Goal: Answer question/provide support: Share knowledge or assist other users

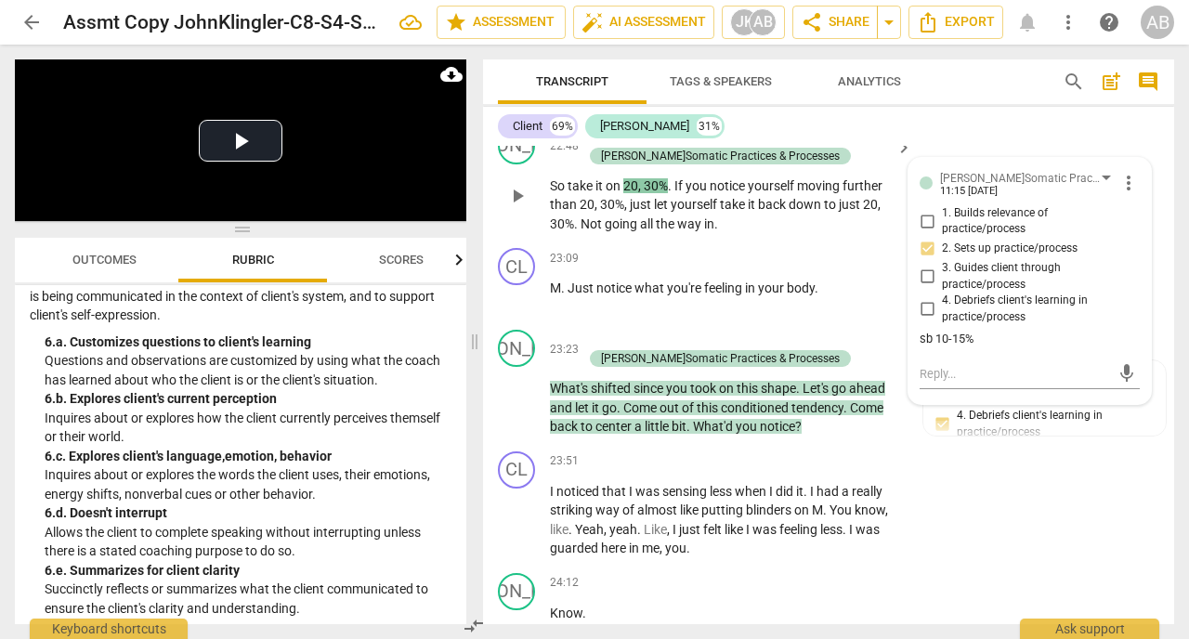
scroll to position [13389, 0]
drag, startPoint x: 258, startPoint y: 214, endPoint x: 207, endPoint y: 38, distance: 182.8
click at [207, 38] on div "arrow_back Assmt Copy JohnKlingler-C8-S4-SomaticFinal edit star Assessment auto…" at bounding box center [594, 319] width 1189 height 639
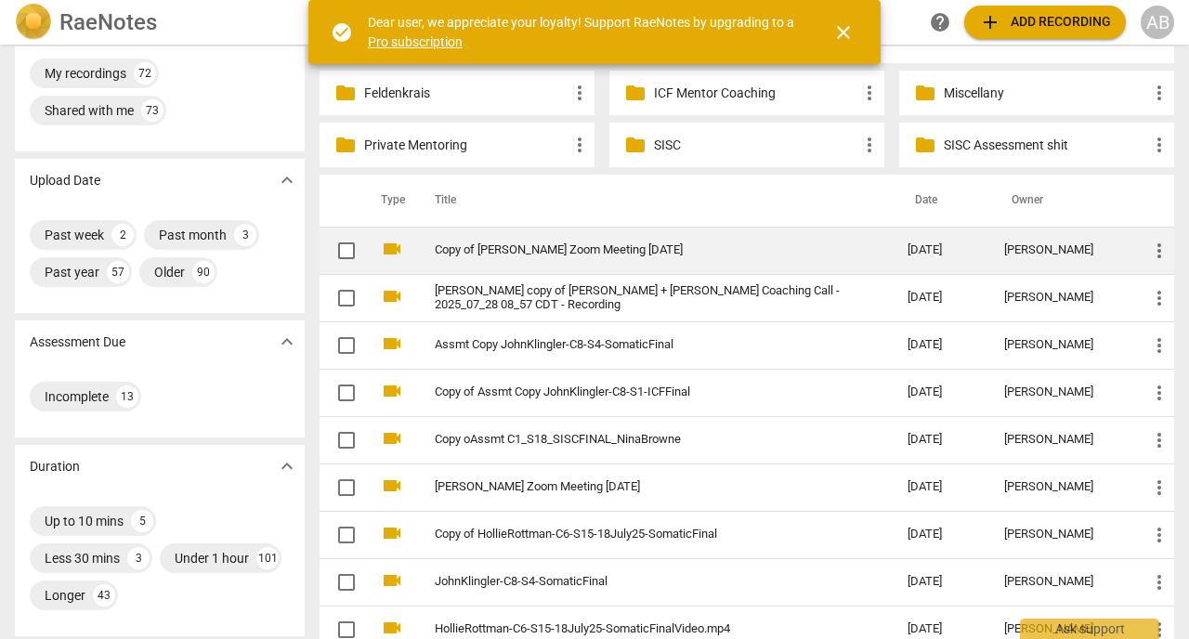
scroll to position [67, 0]
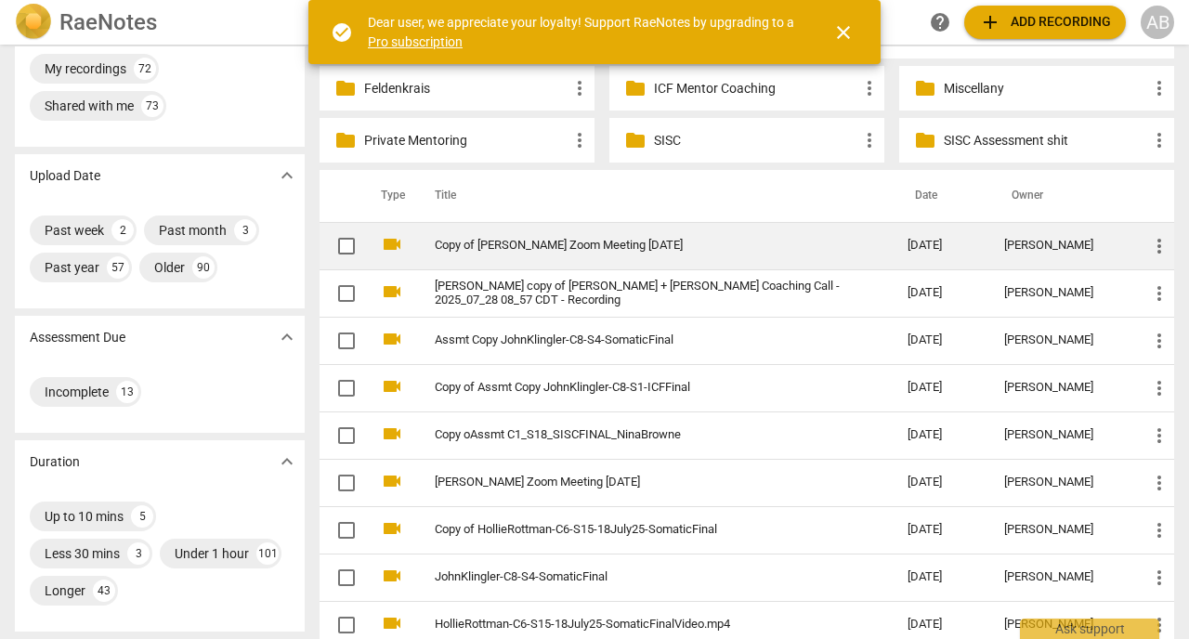
click at [535, 326] on td "Assmt Copy JohnKlingler-C8-S4-SomaticFinal" at bounding box center [652, 340] width 480 height 47
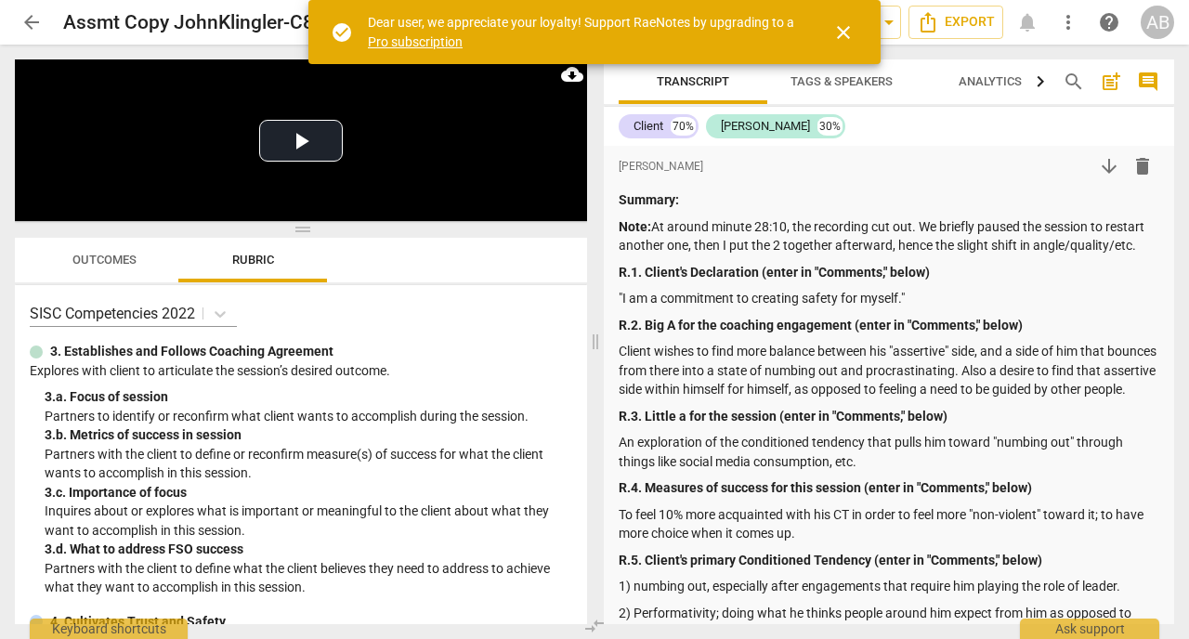
click at [843, 30] on span "close" at bounding box center [843, 32] width 22 height 22
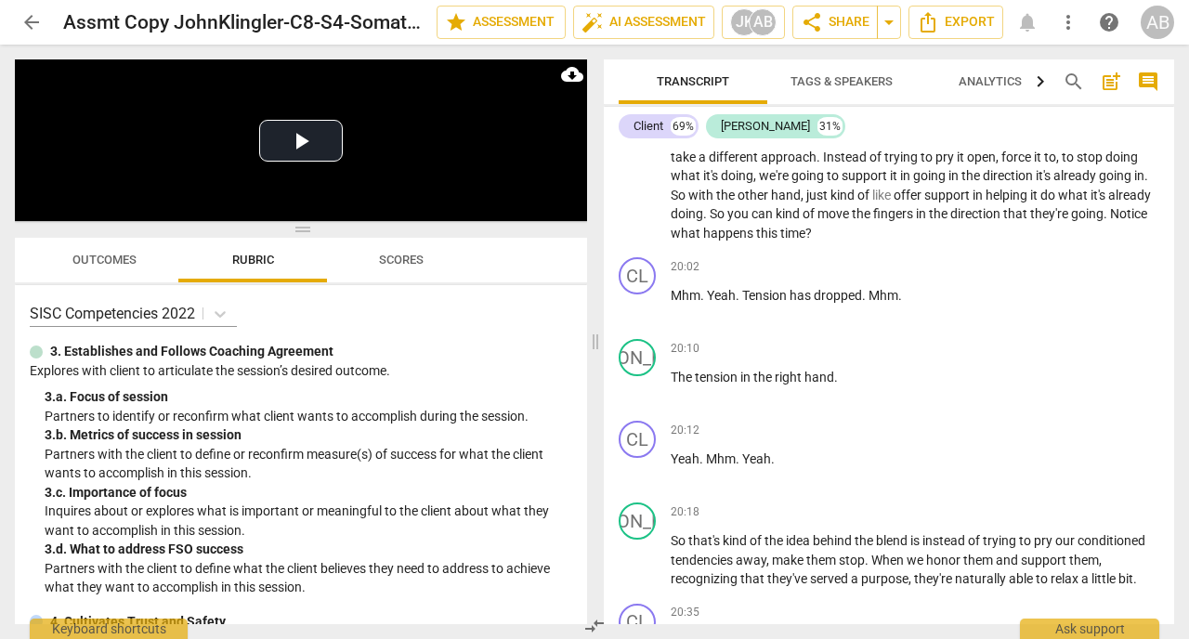
scroll to position [9986, 0]
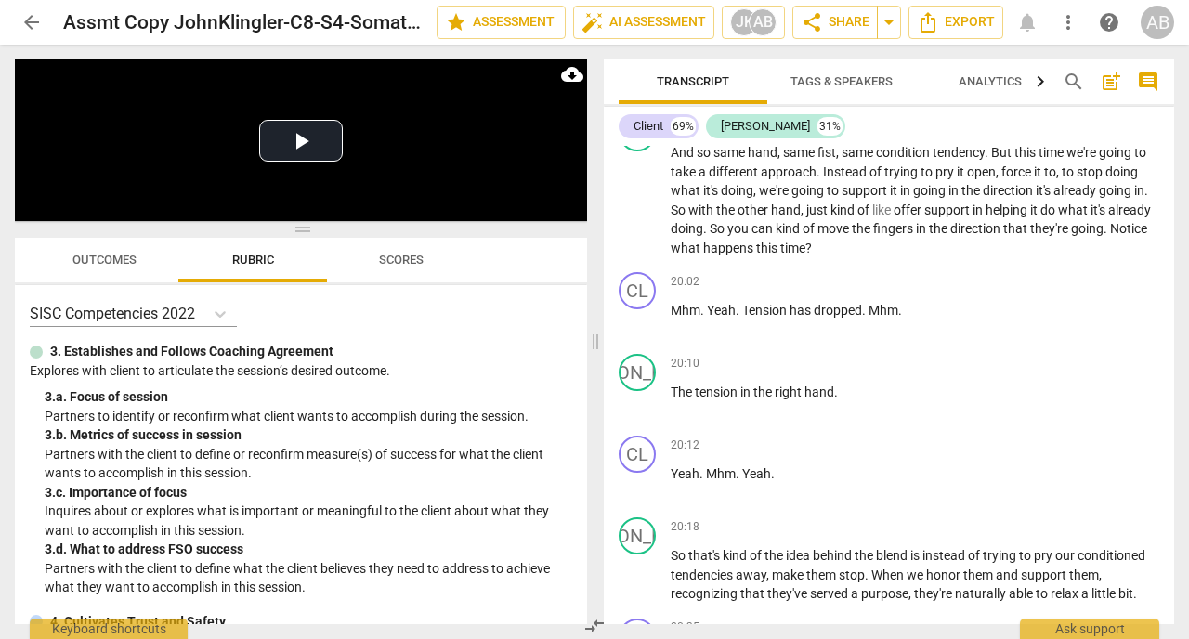
click at [1015, 217] on span "helping" at bounding box center [1008, 210] width 45 height 15
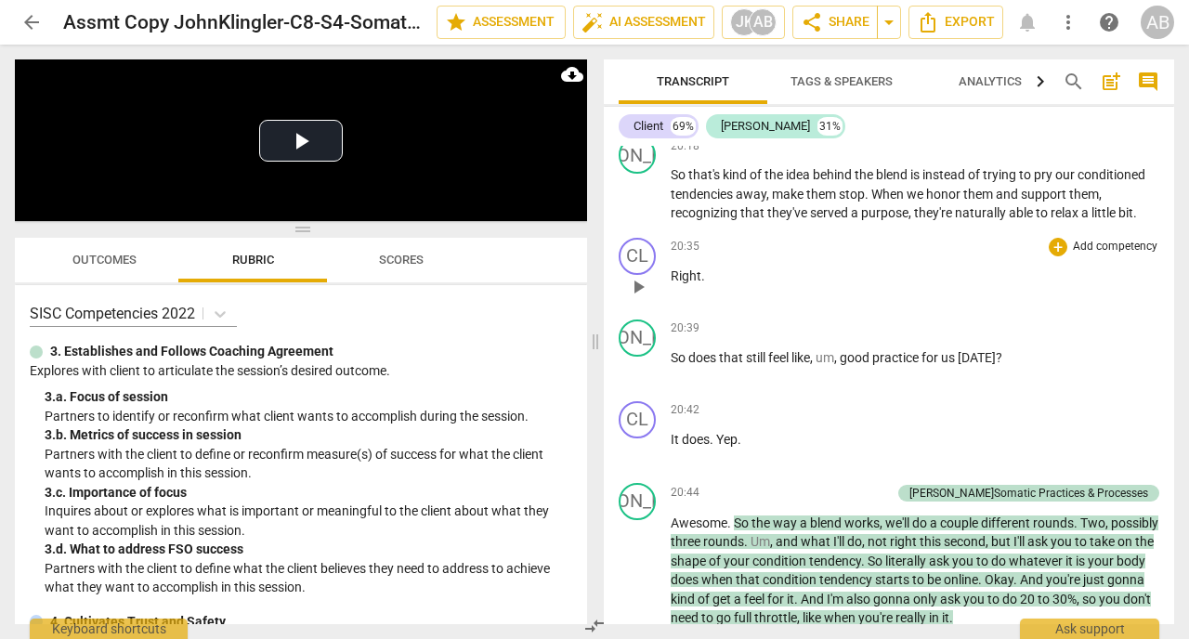
scroll to position [10372, 0]
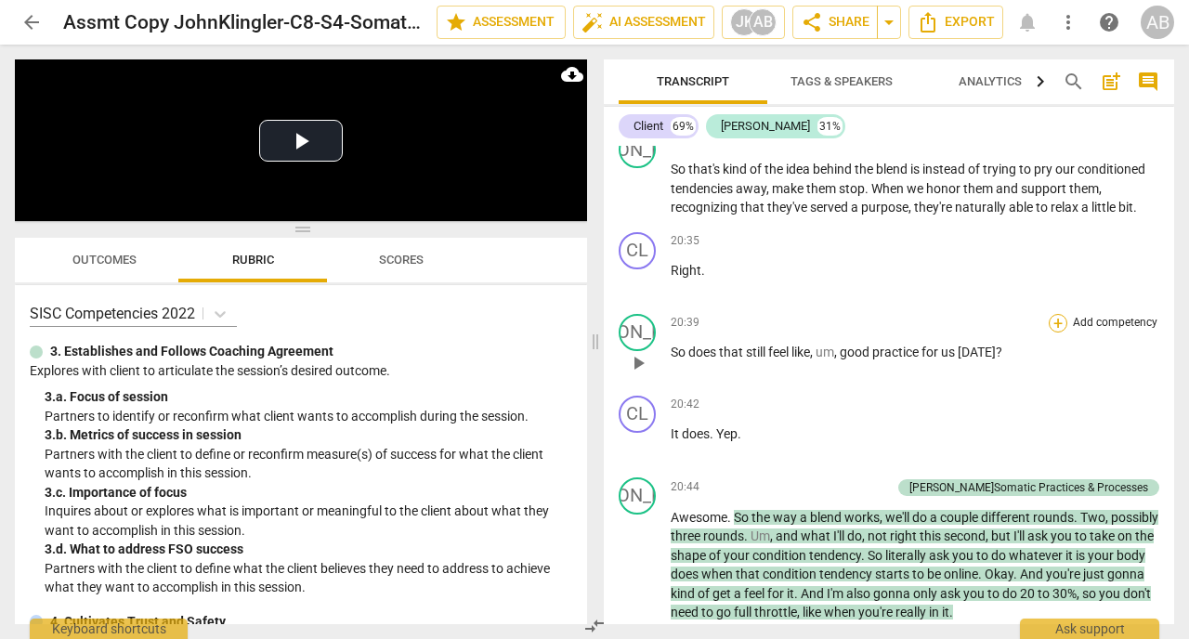
click at [1059, 333] on div "+" at bounding box center [1058, 323] width 19 height 19
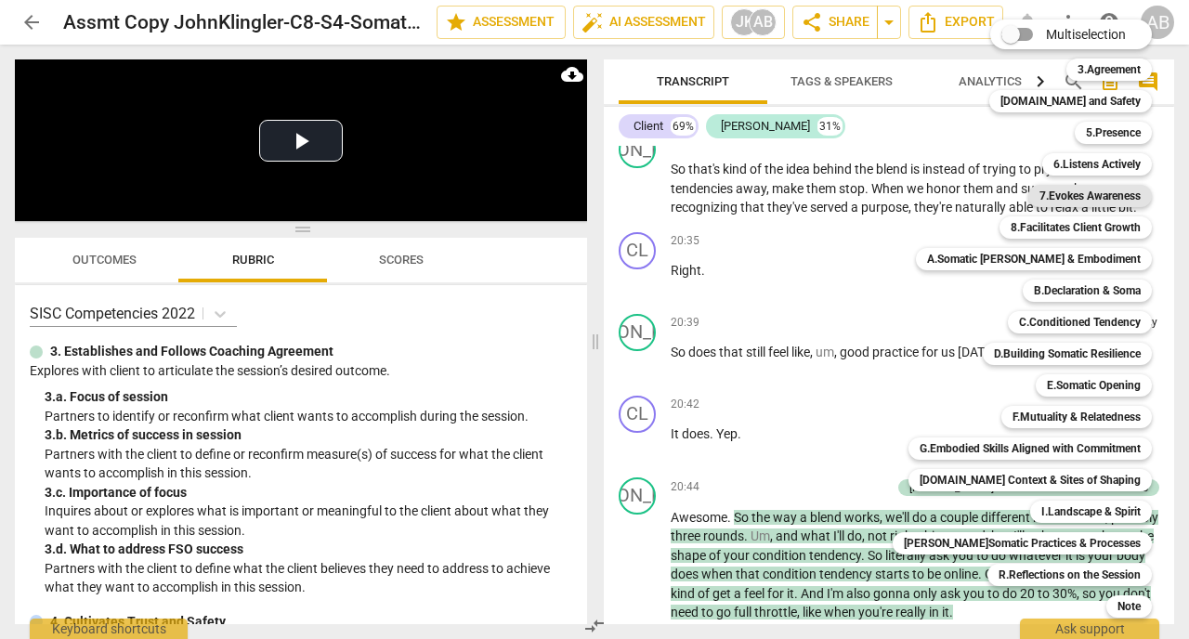
click at [1052, 189] on b "7.Evokes Awareness" at bounding box center [1089, 196] width 101 height 22
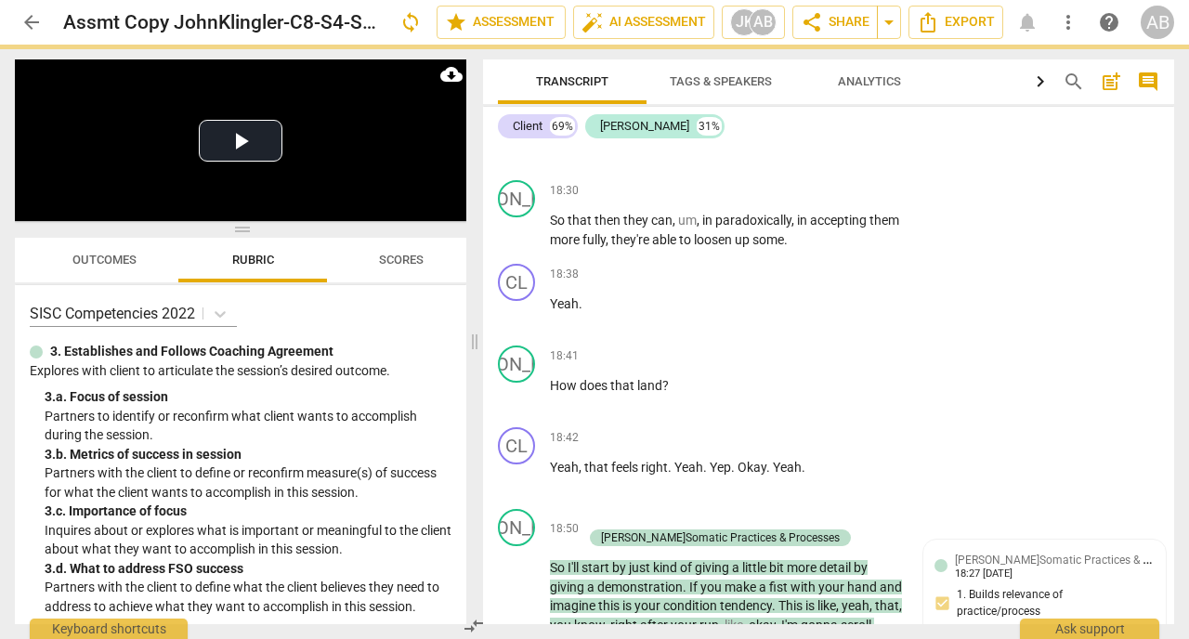
scroll to position [11517, 0]
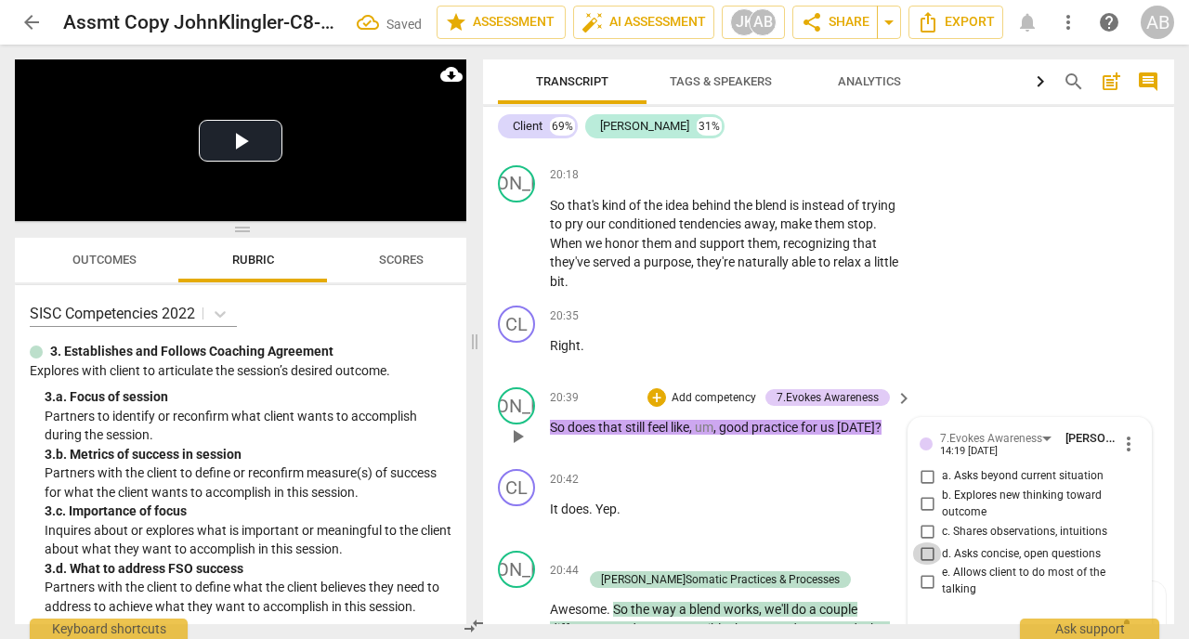
click at [929, 542] on input "d. Asks concise, open questions" at bounding box center [927, 553] width 30 height 22
click at [928, 542] on input "d. Asks concise, open questions" at bounding box center [927, 553] width 30 height 22
checkbox input "true"
click at [939, 621] on textarea at bounding box center [1015, 630] width 190 height 18
type textarea "B"
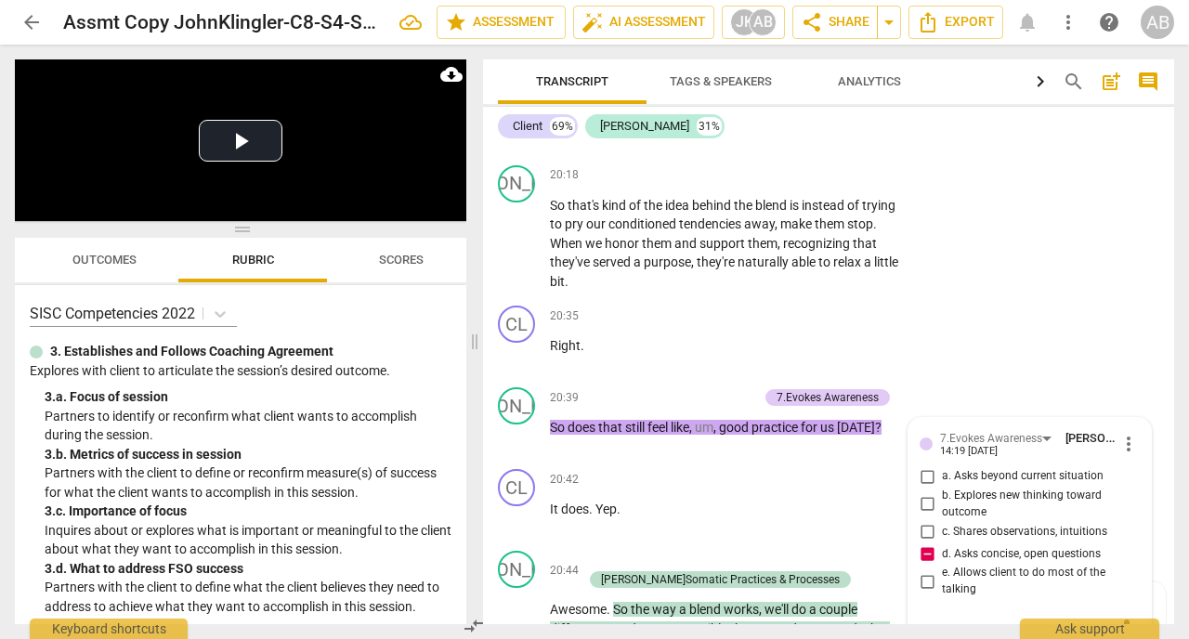
type textarea "B"
type textarea "Be"
type textarea "Bet"
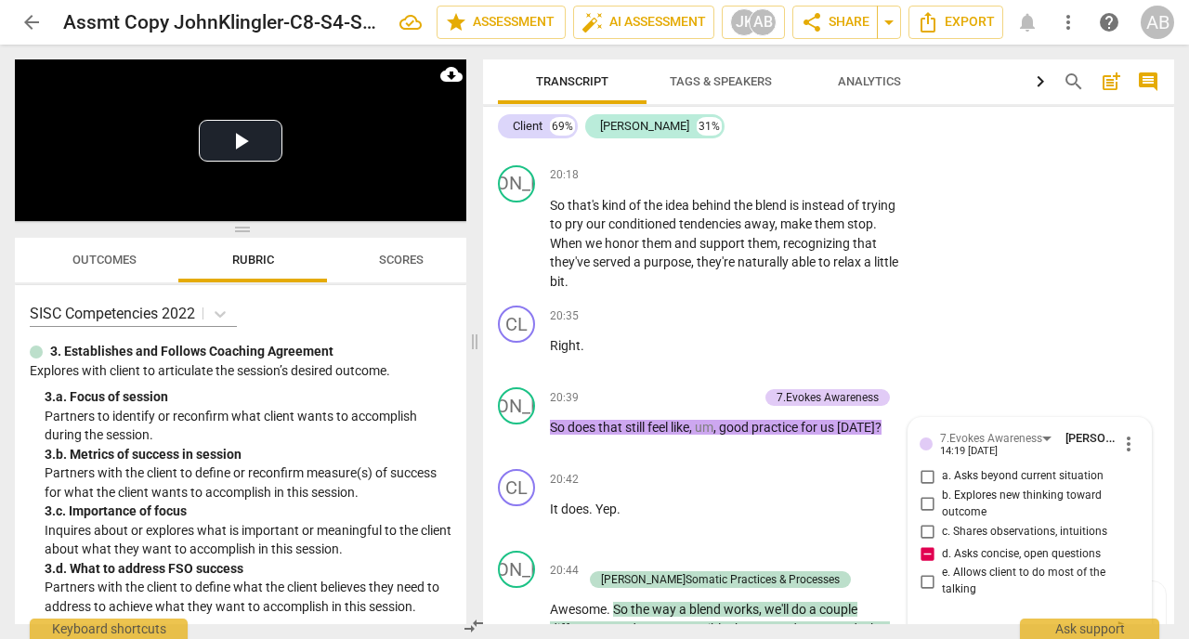
type textarea "Bett"
type textarea "[PERSON_NAME]"
type textarea "Better"
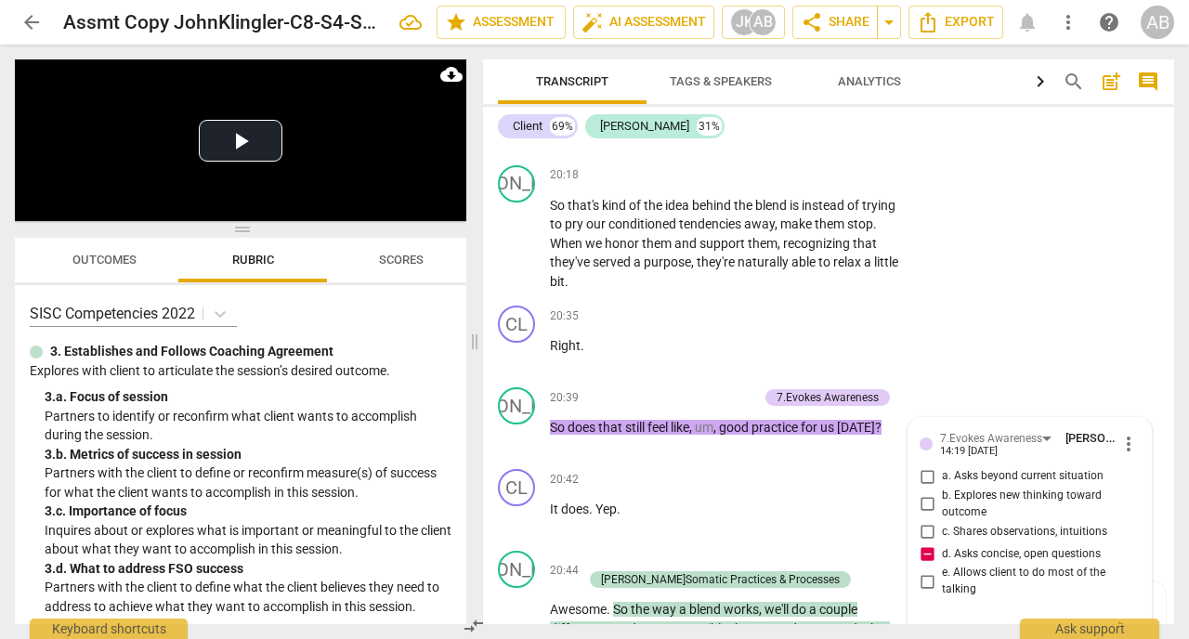
type textarea "Better"
type textarea "Better:"
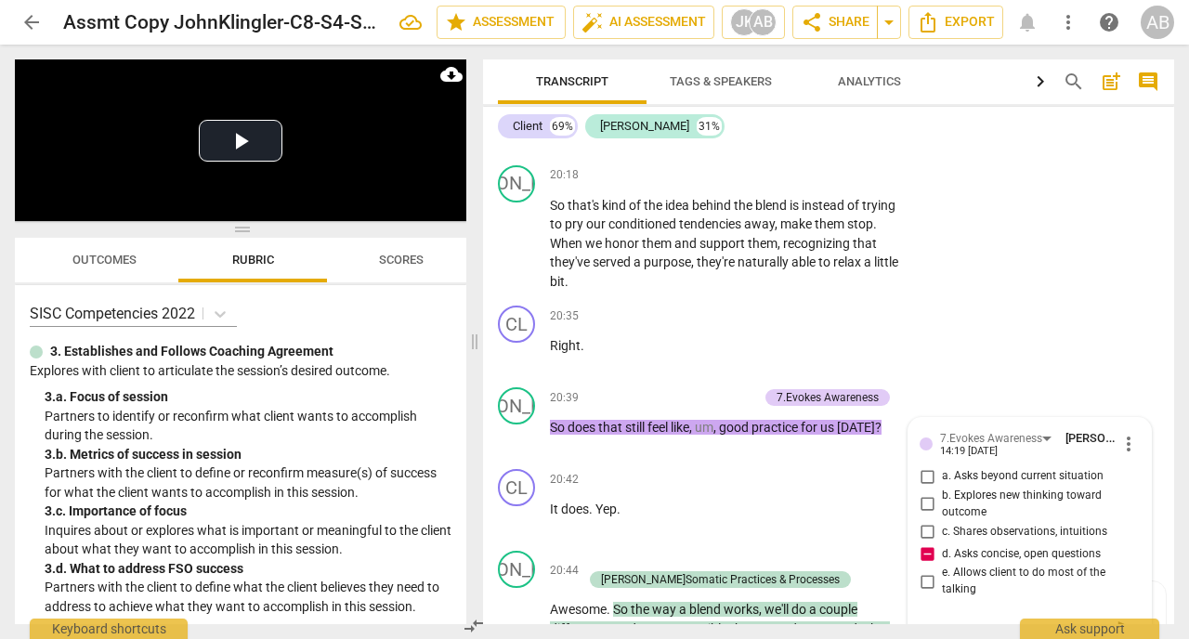
type textarea "Better: H"
type textarea "Better: Ho"
type textarea "Better: How"
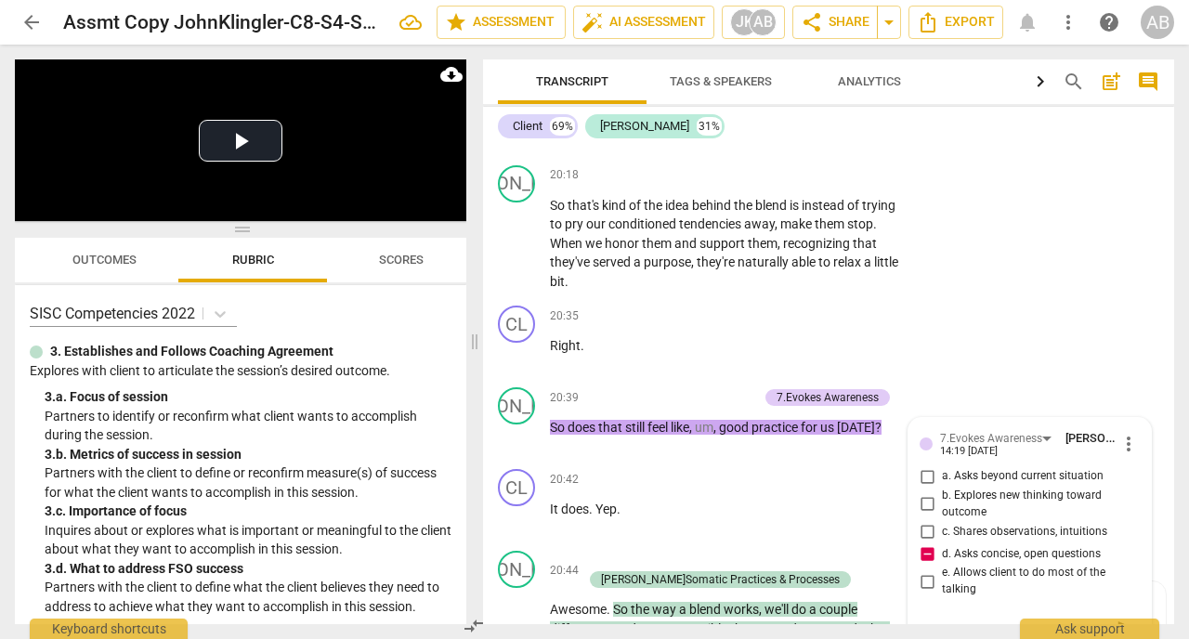
type textarea "Better: How"
type textarea "Better: How d"
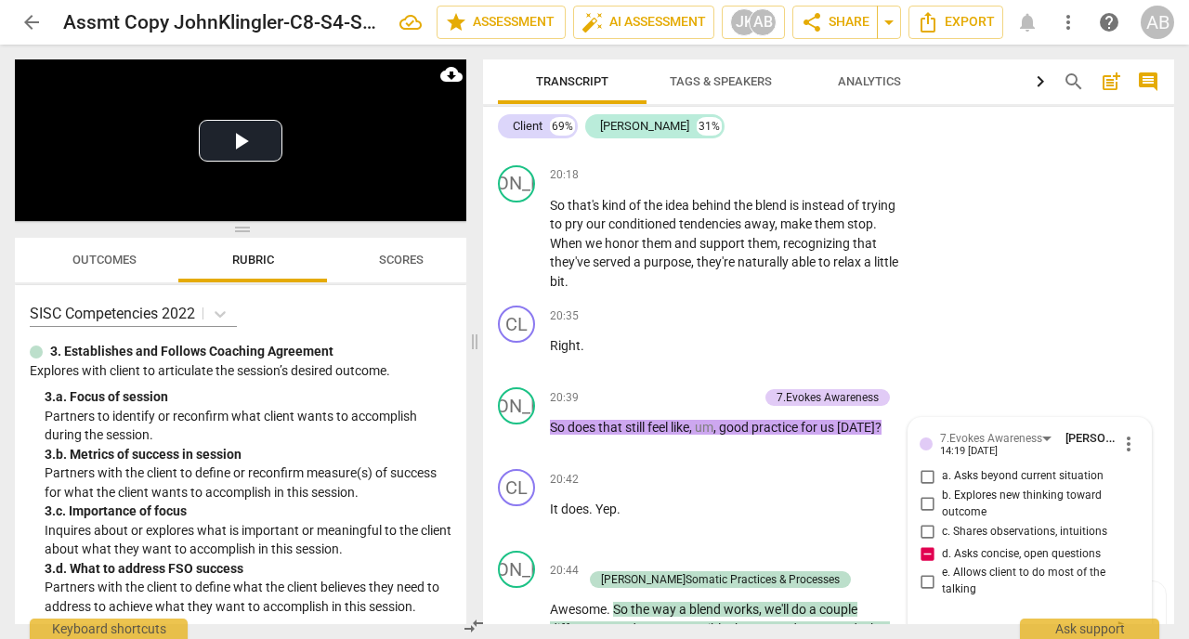
type textarea "Better: How do"
type textarea "Better: How dod"
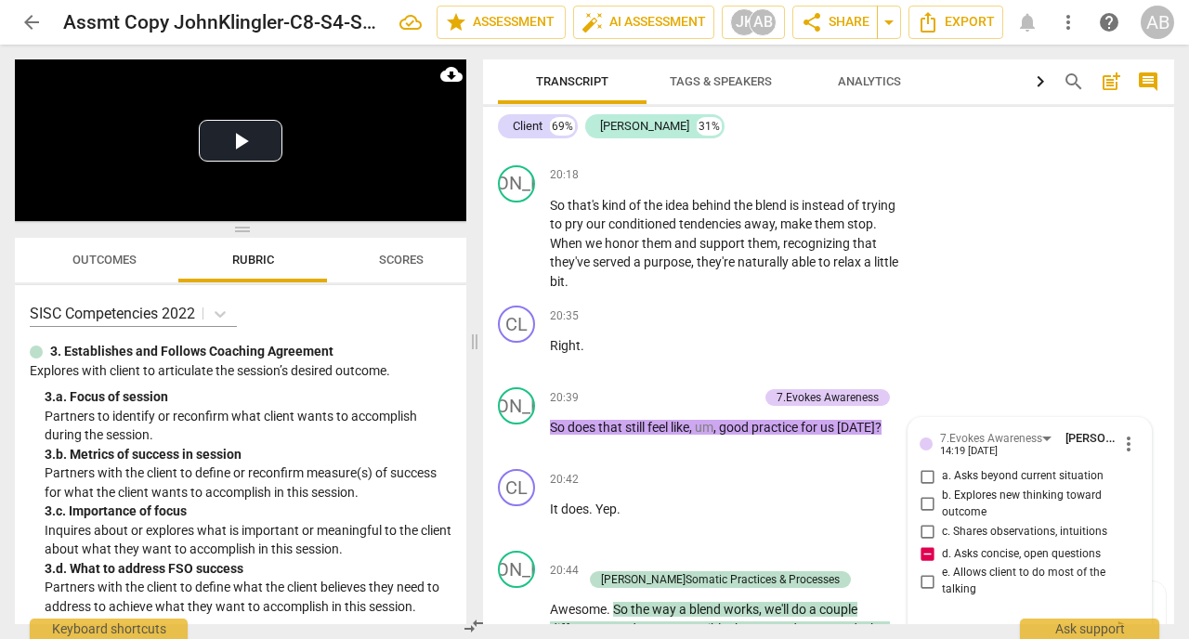
type textarea "Better: How dod"
type textarea "Better: How do"
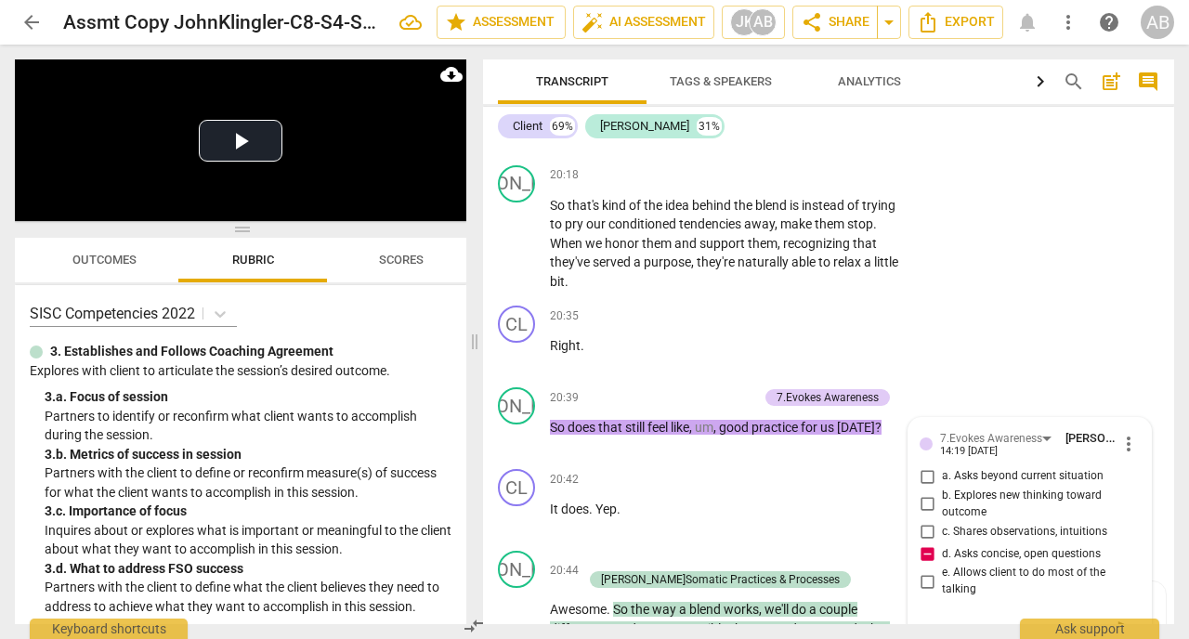
type textarea "Better: How do"
type textarea "Better: How do y"
type textarea "Better: How do yo"
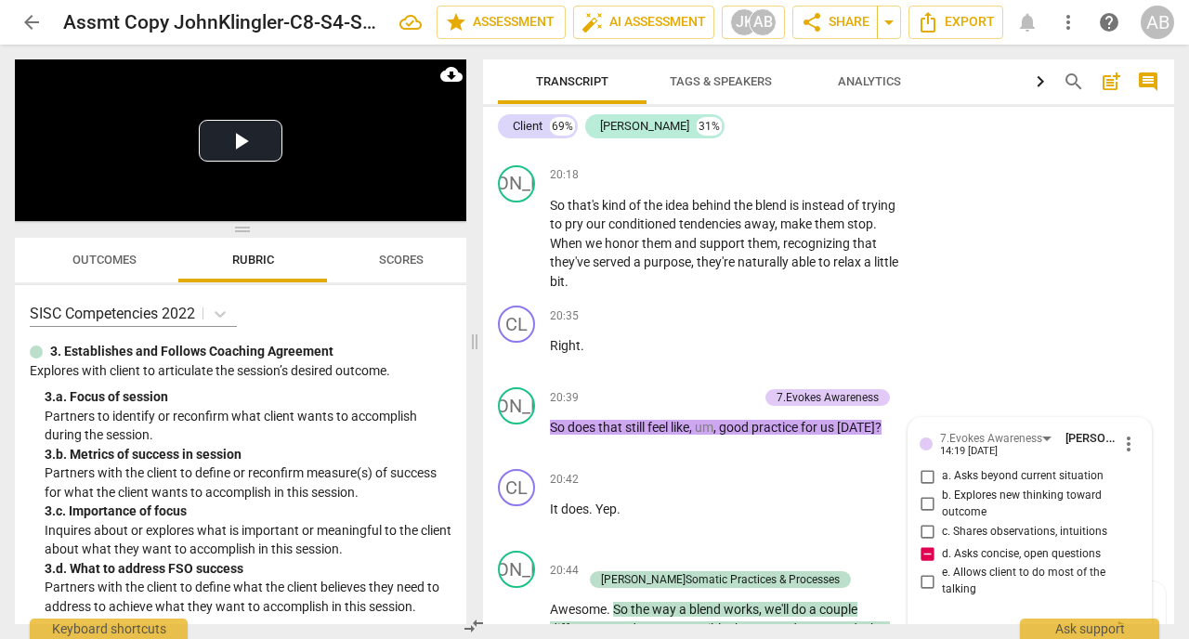
type textarea "Better: How do yo"
type textarea "Better: How do you"
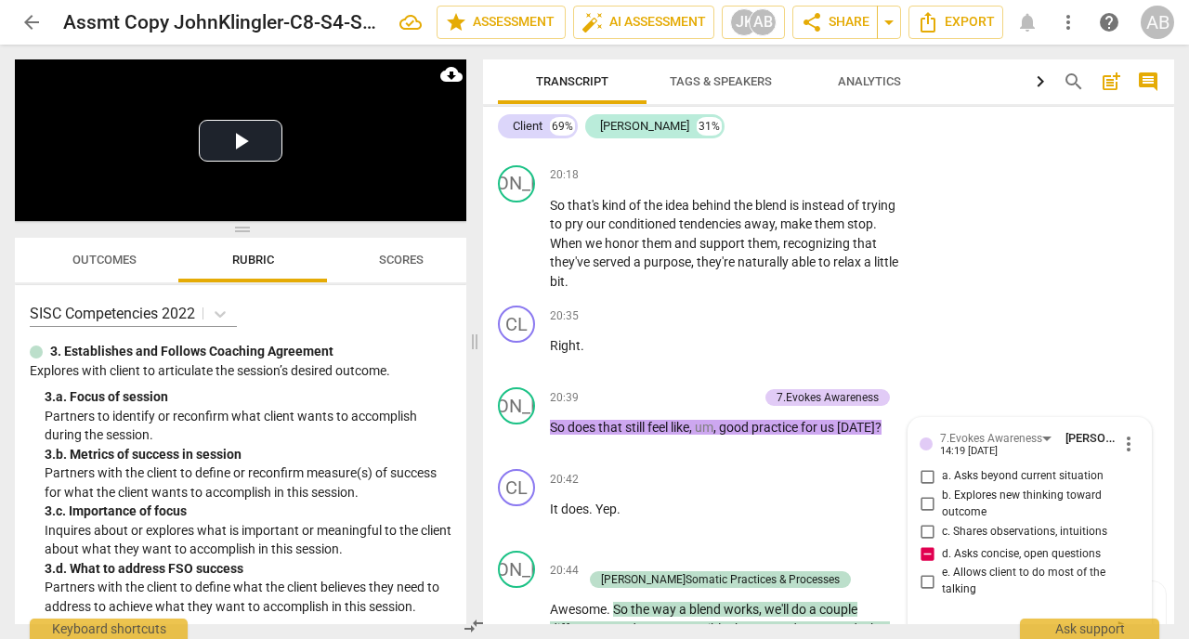
type textarea "Better: How do you t"
type textarea "Better: How do you th"
type textarea "Better: How do you thi"
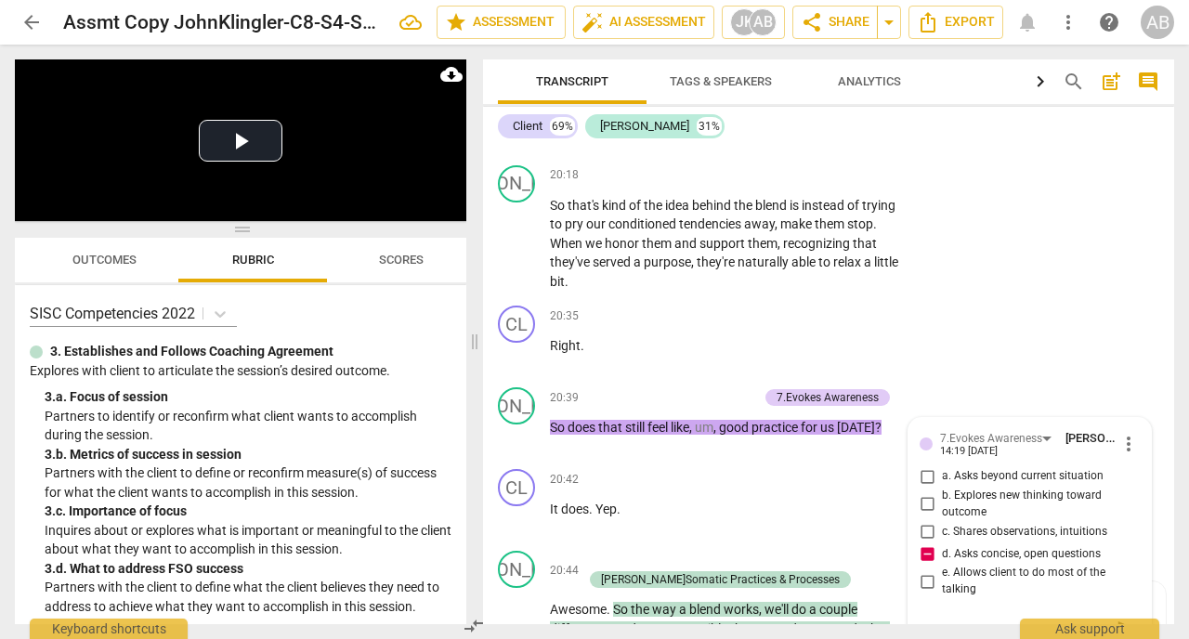
type textarea "Better: How do you thi"
type textarea "Better: How do you thin"
type textarea "Better: How do you think"
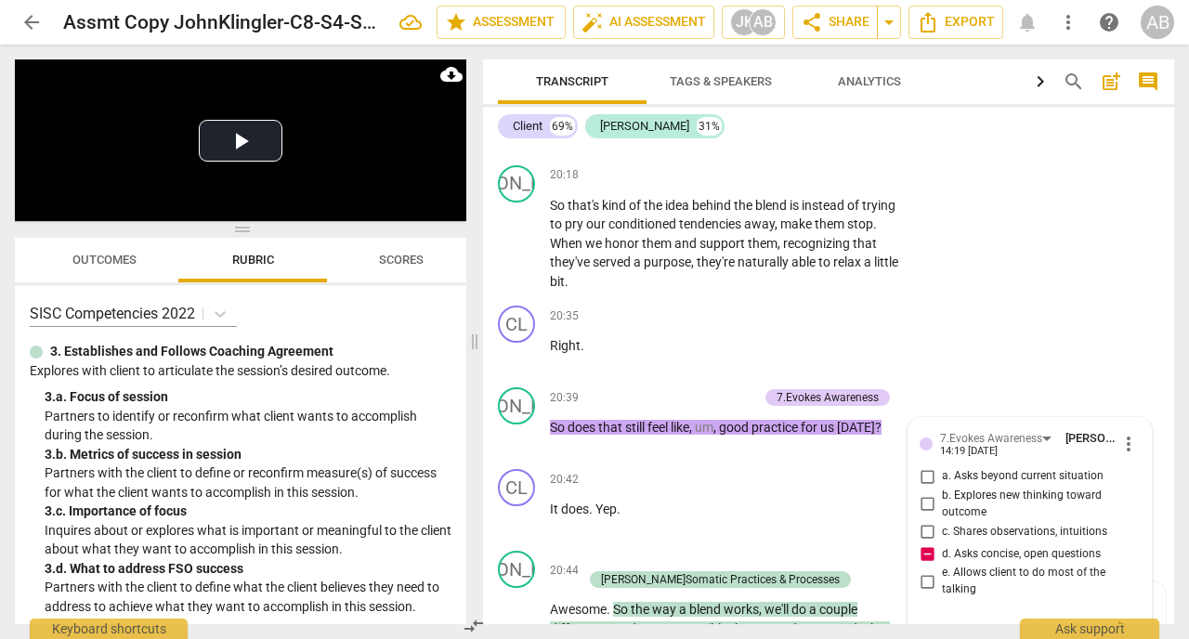
type textarea "Better: How do you think"
type textarea "Better: How do you thin"
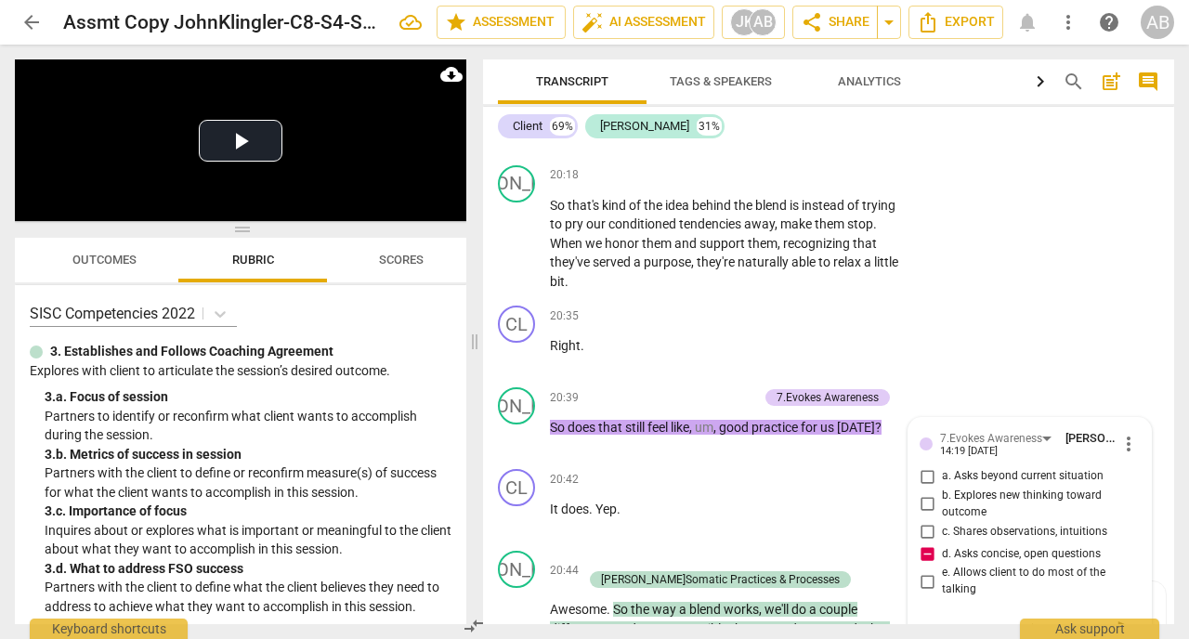
type textarea "Better: How do you thin"
type textarea "Better: How do you thi"
type textarea "Better: How do you th"
type textarea "Better: How do you t"
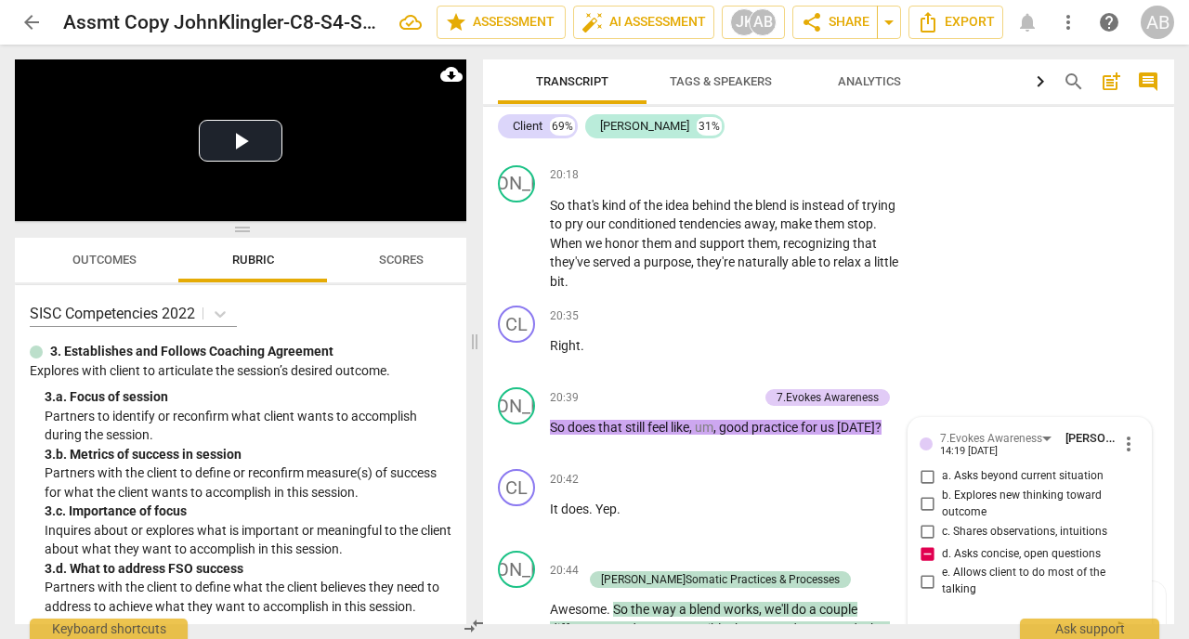
type textarea "Better: How do you"
type textarea "Better: How do you f"
type textarea "Better: How do you fe"
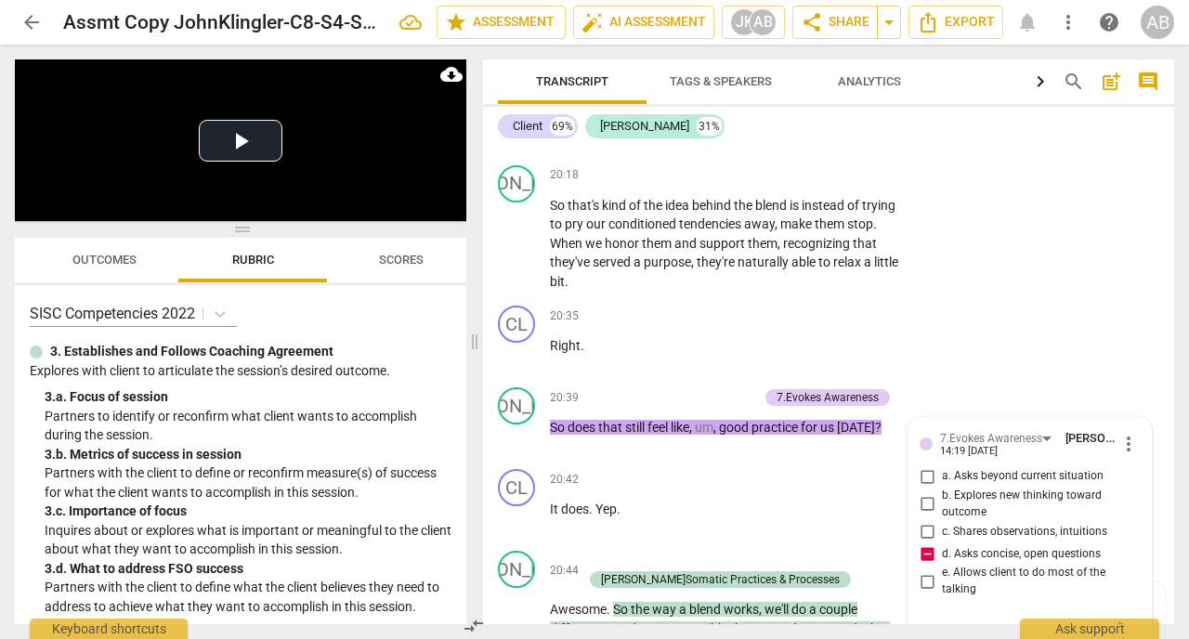
type textarea "Better: How do you fe"
type textarea "Better: How do you fee"
type textarea "Better: How do you feel"
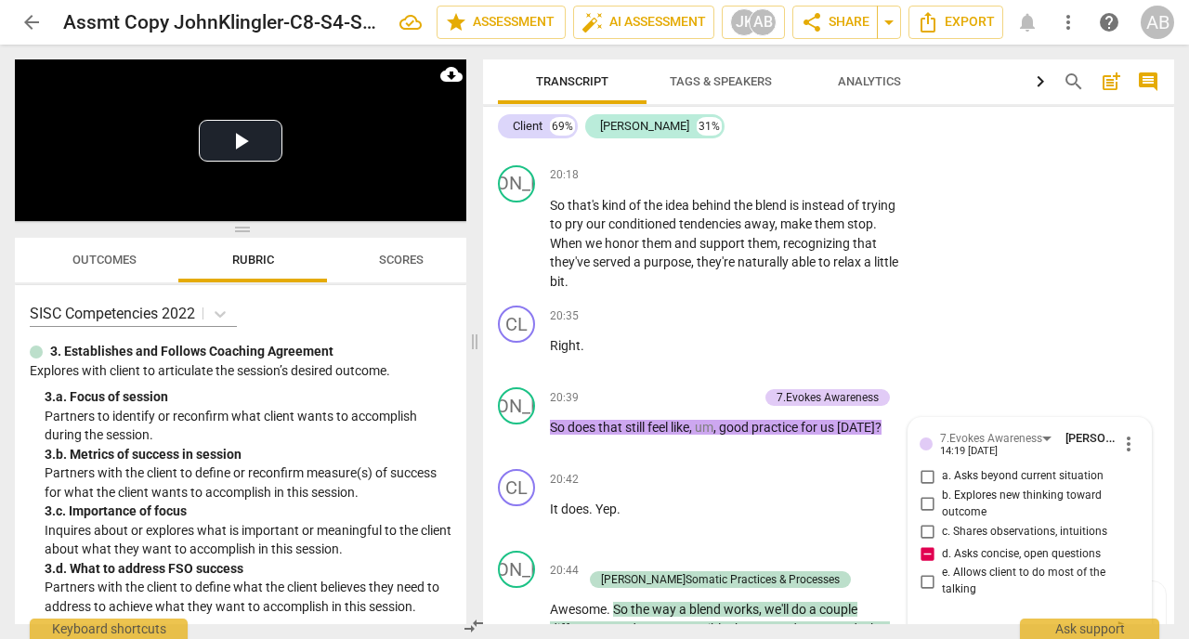
type textarea "Better: How do you feel"
type textarea "Better: How do you feel a"
type textarea "Better: How do you feel ab"
type textarea "Better: How do you feel abo"
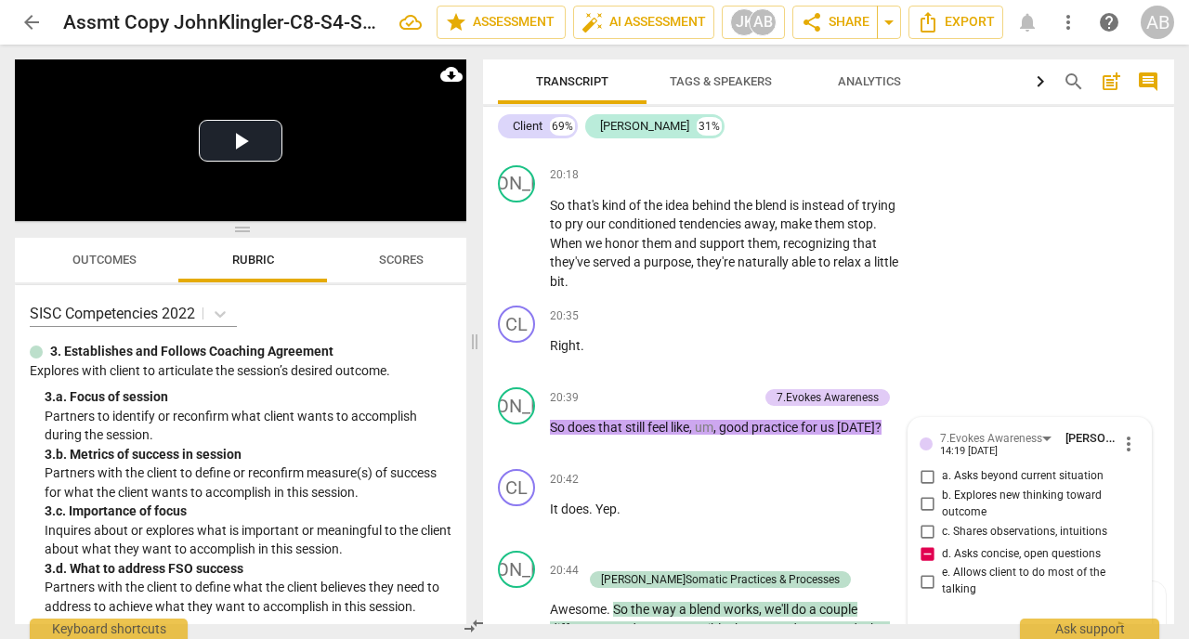
type textarea "Better: How do you feel abo"
type textarea "Better: How do you feel abou"
type textarea "Better: How do you feel about"
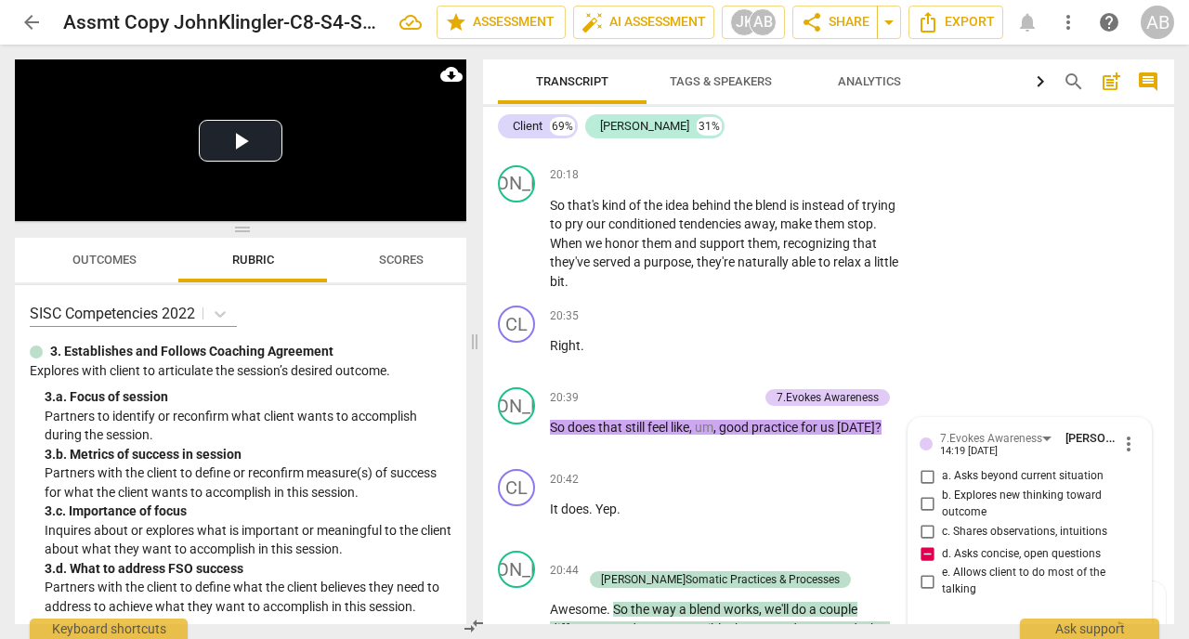
type textarea "Better: How do you feel about"
type textarea "Better: How do you feel about d"
type textarea "Better: How do you feel about do"
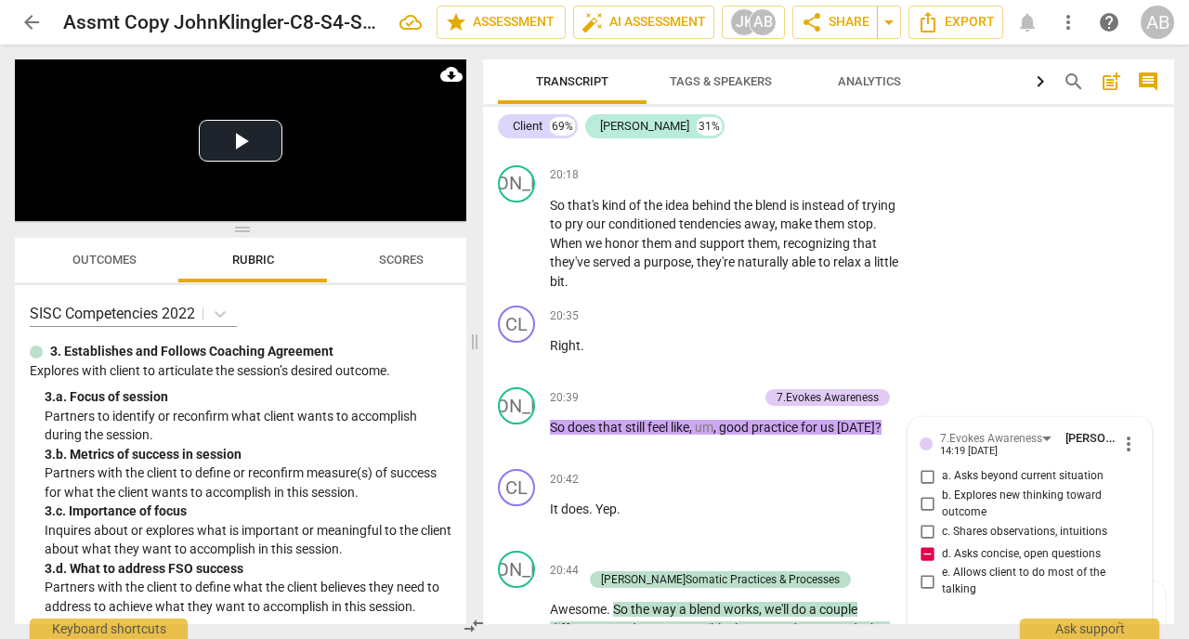
type textarea "Better: How do you feel about do"
type textarea "Better: How do you feel about doi"
type textarea "Better: How do you feel about doin"
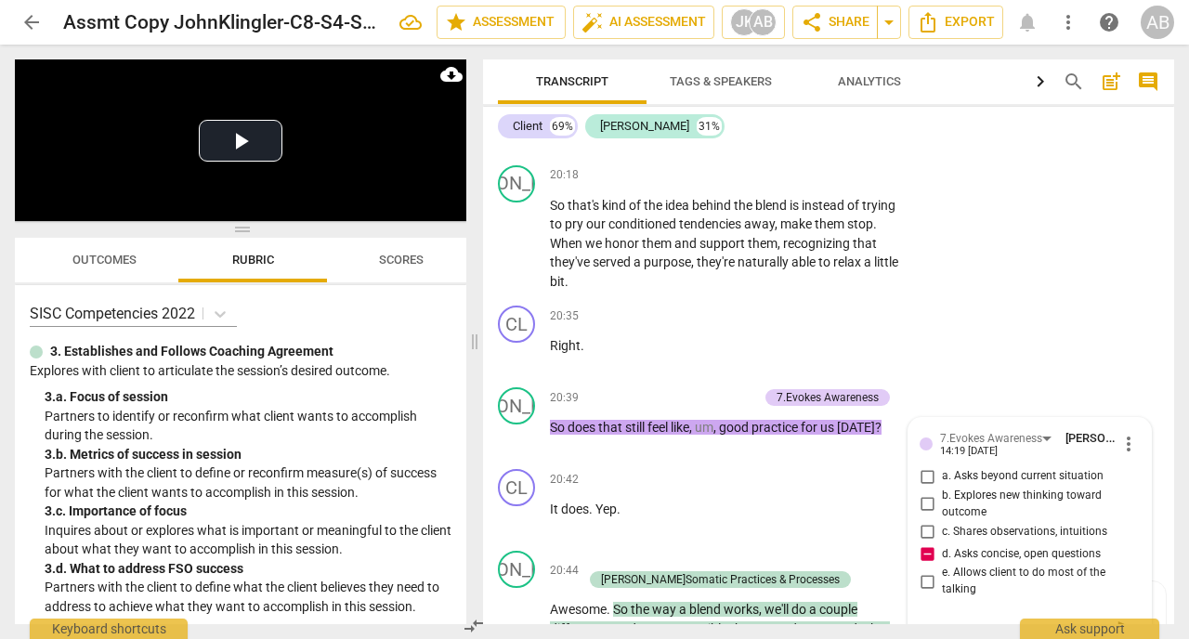
type textarea "Better: How do you feel about doing"
type textarea "Better: How do you feel about doing t"
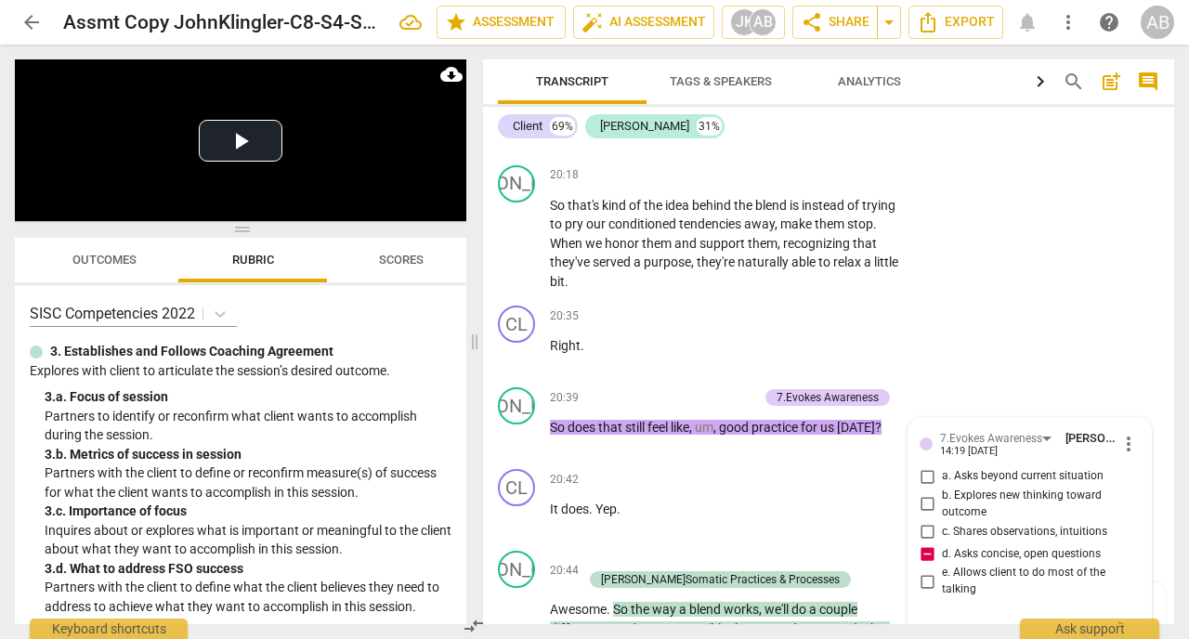
type textarea "Better: How do you feel about doing t"
type textarea "Better: How do you feel about doing th"
type textarea "Better: How do you feel about doing the"
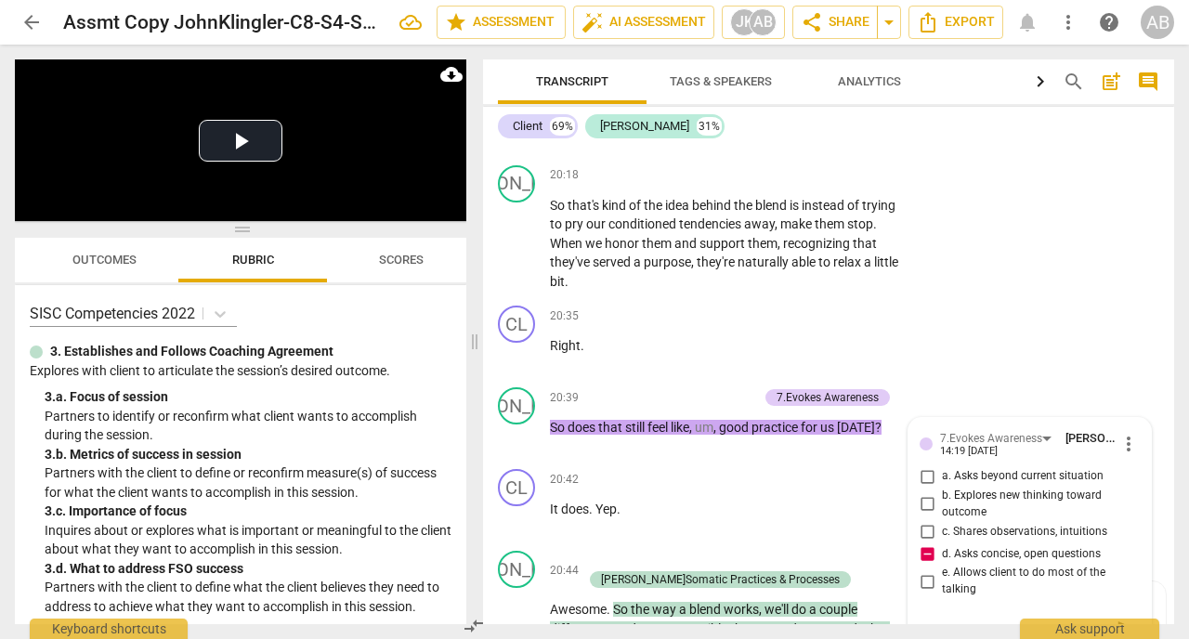
type textarea "Better: How do you feel about doing the"
type textarea "Better: How do you feel about doing the l"
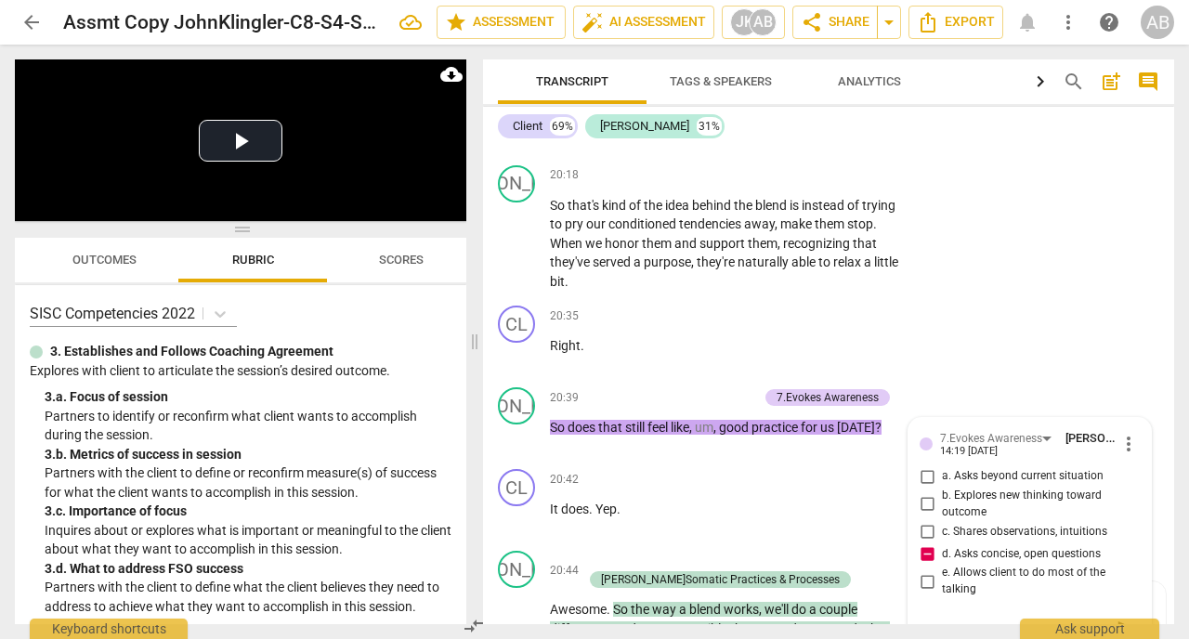
type textarea "Better: How do you feel about doing the"
type textarea "Better: How do you feel about doing the b"
type textarea "Better: How do you feel about doing the bl"
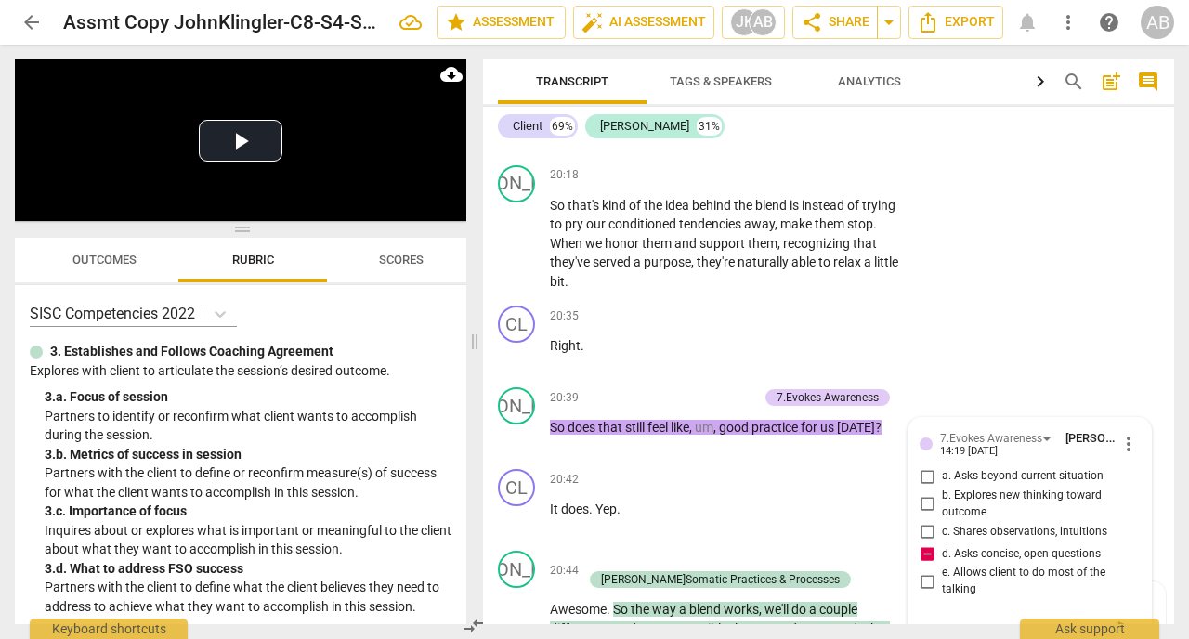
type textarea "Better: How do you feel about doing the bl"
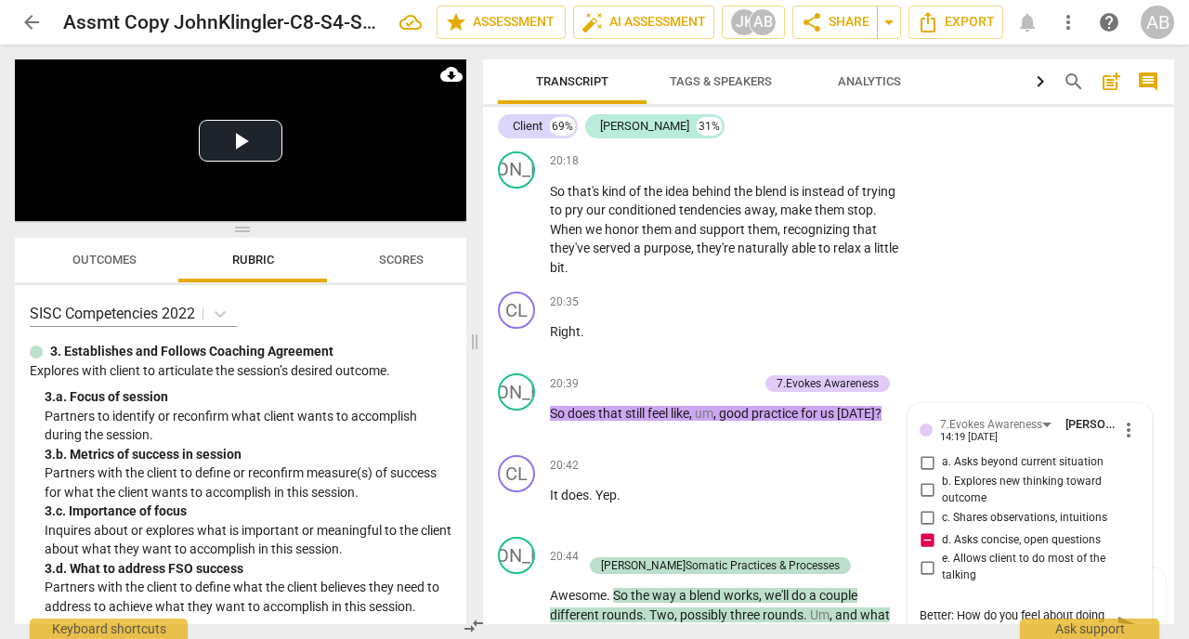
type textarea "Better: How do you feel about doing the ble"
type textarea "Better: How do you feel about doing the blen"
type textarea "Better: How do you feel about doing the blend"
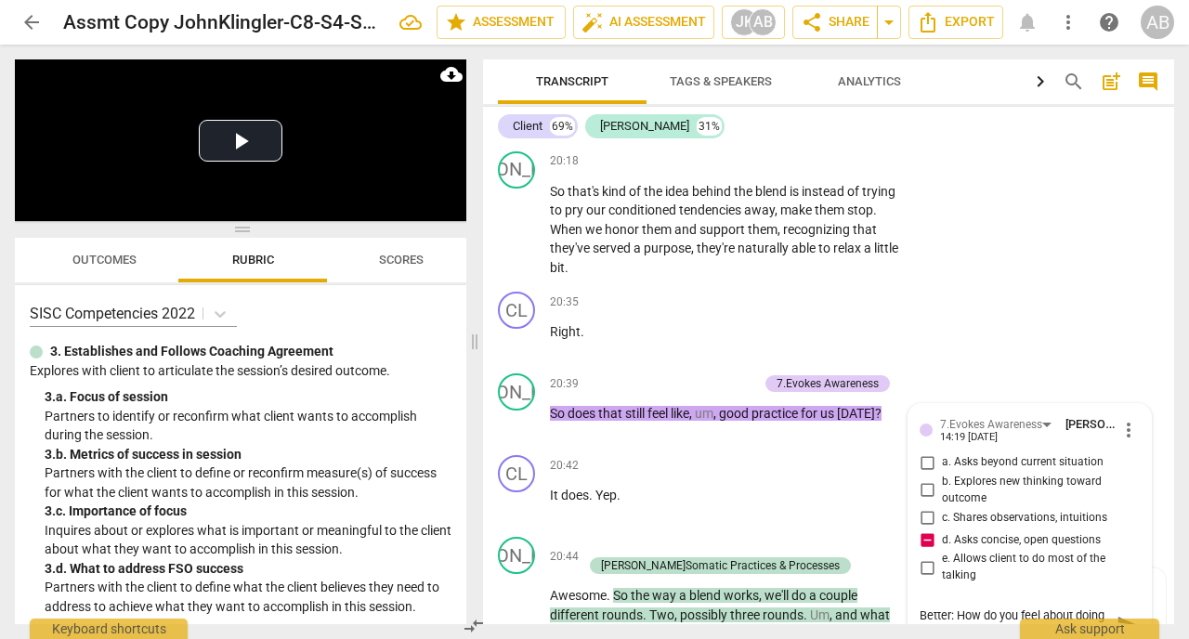
type textarea "Better: How do you feel about doing the blend"
type textarea "Better: How do you feel about doing the blend p"
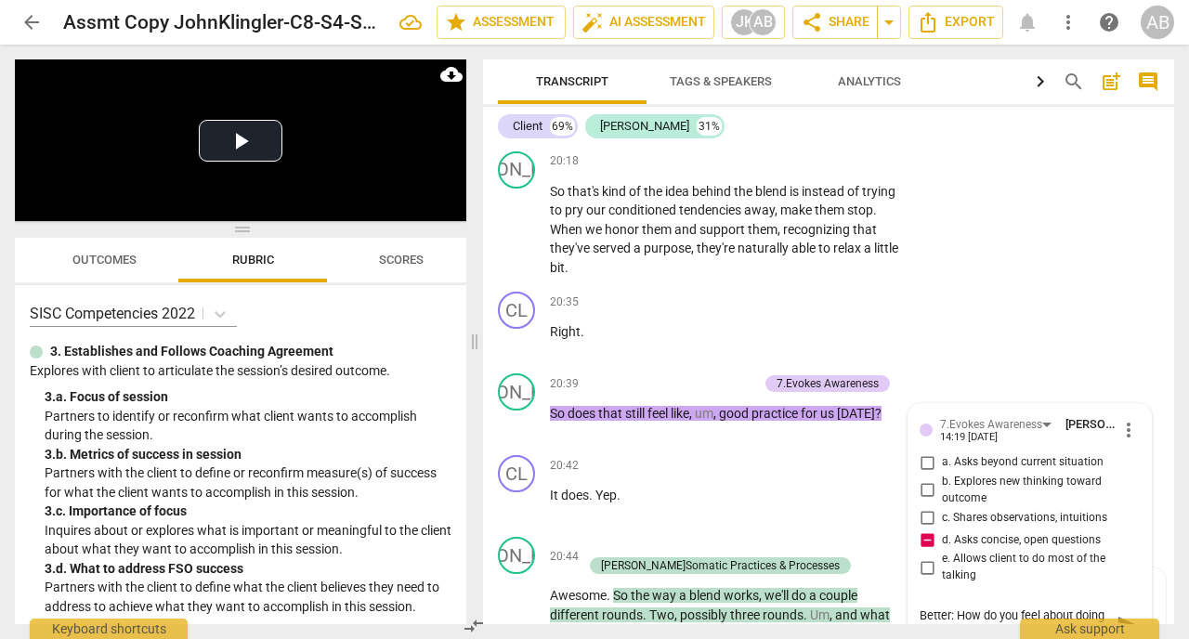
type textarea "Better: How do you feel about doing the blend pr"
type textarea "Better: How do you feel about doing the blend pra"
type textarea "Better: How do you feel about doing the blend prac"
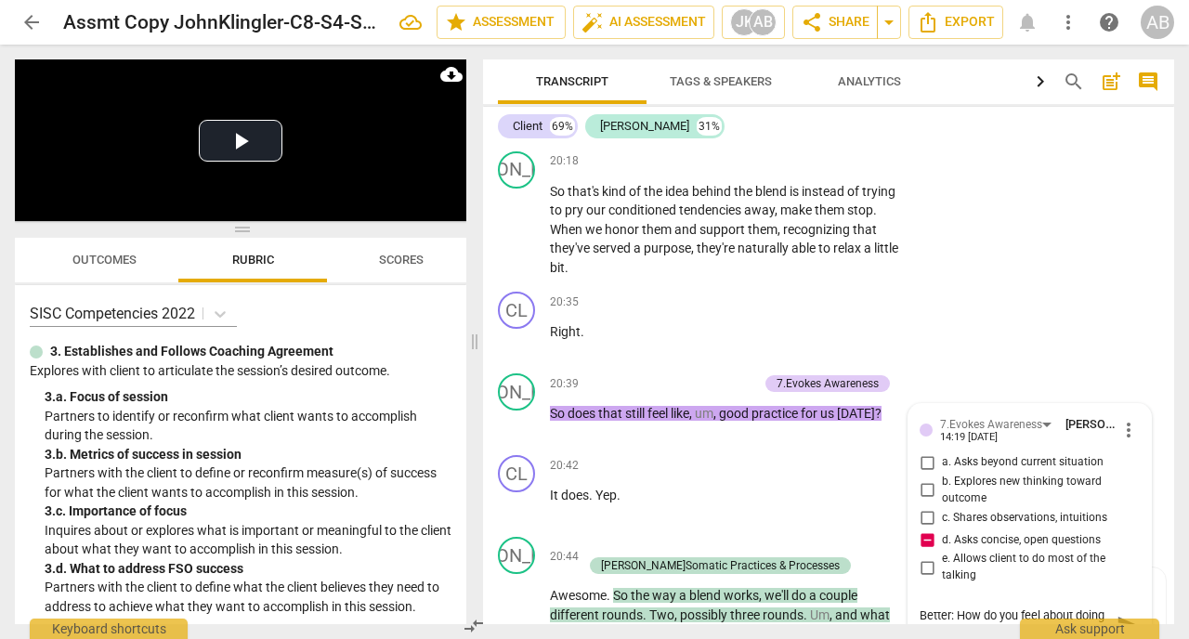
type textarea "Better: How do you feel about doing the blend prac"
type textarea "Better: How do you feel about doing the blend pract"
type textarea "Better: How do you feel about doing the blend practi"
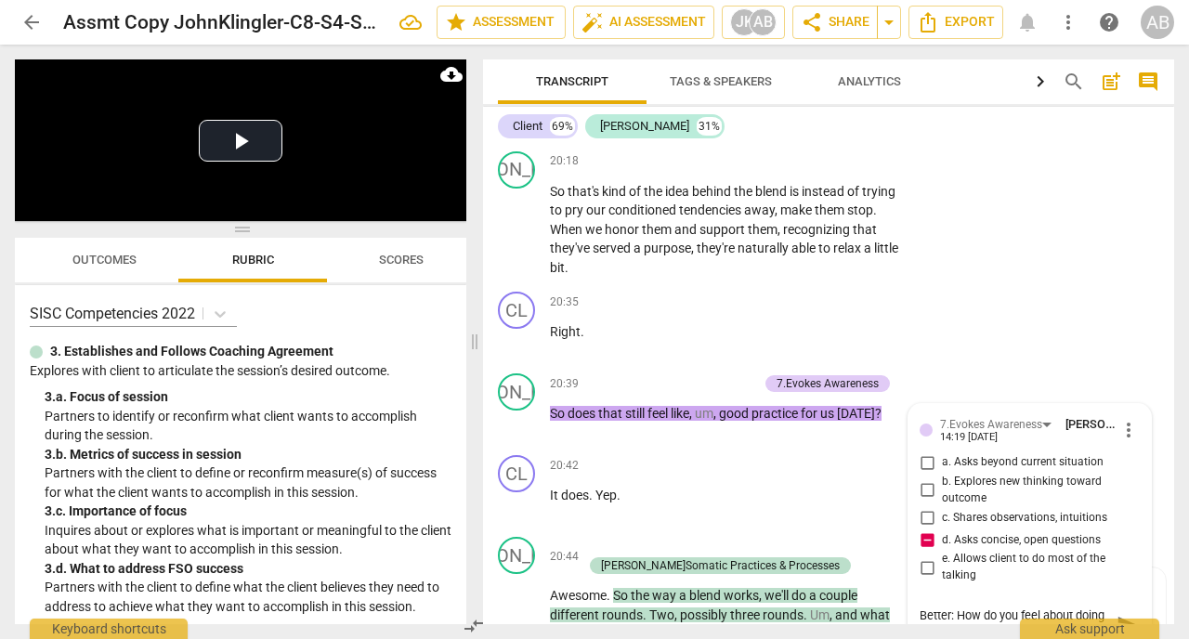
type textarea "Better: How do you feel about doing the blend practic"
type textarea "Better: How do you feel about doing the blend practice"
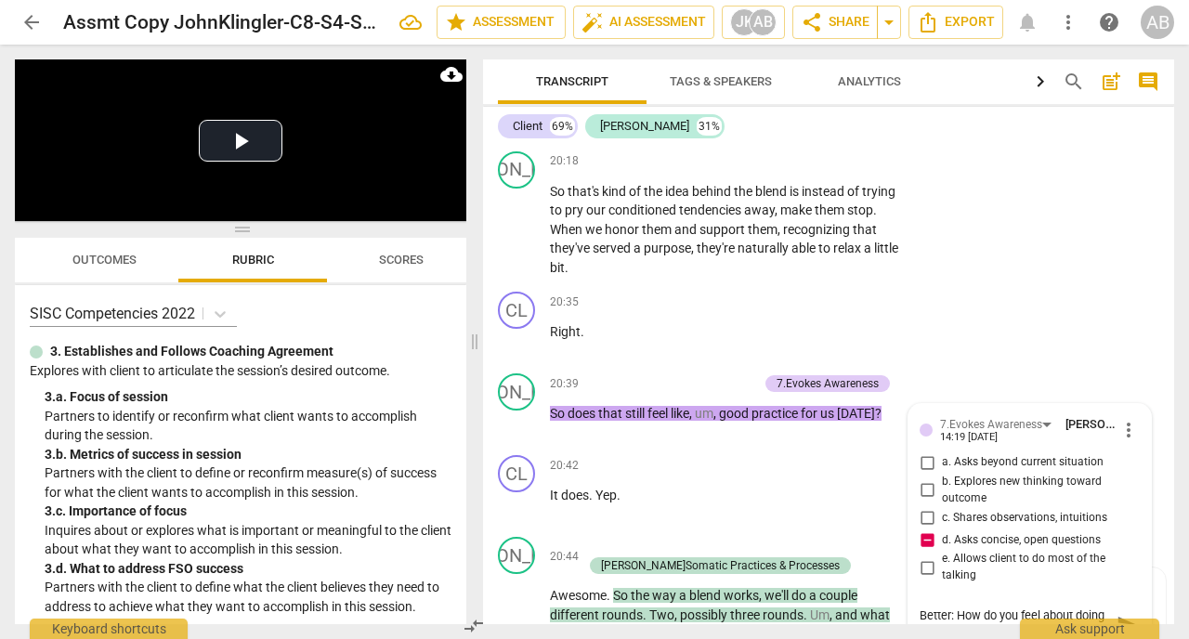
type textarea "Better: How do you feel about doing the blend practice"
type textarea "Better: How do you feel about doing the blend practice t"
type textarea "Better: How do you feel about doing the blend practice to"
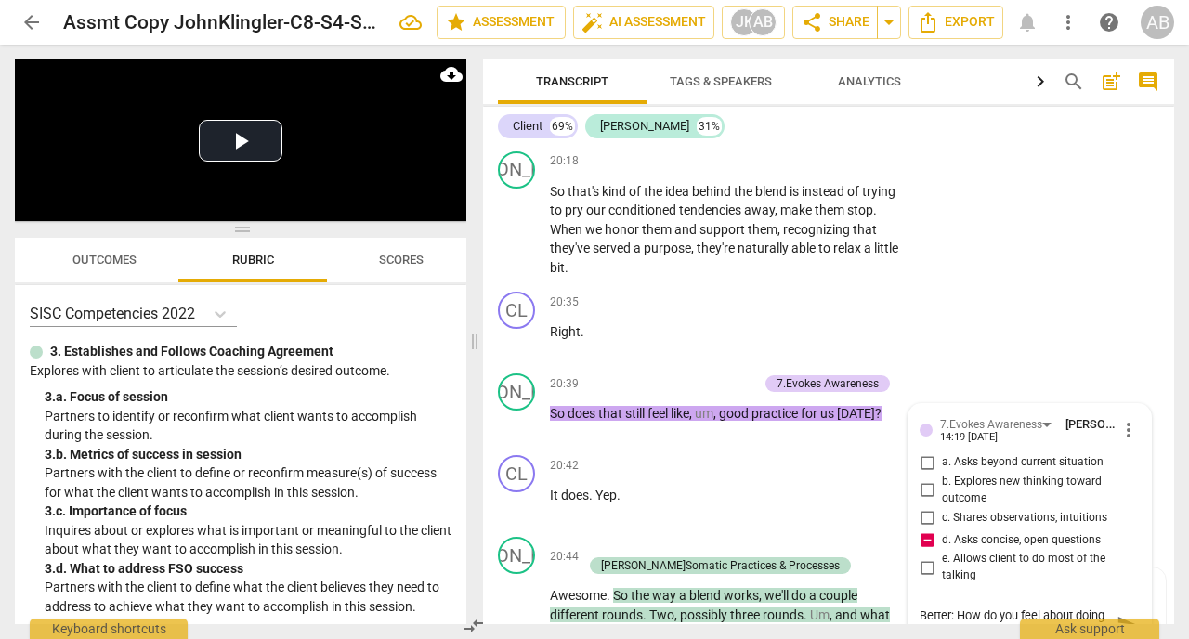
type textarea "Better: How do you feel about doing the blend practice [PERSON_NAME]"
type textarea "Better: How do you feel about doing the blend practice toda"
type textarea "Better: How do you feel about doing the blend practice [DATE]"
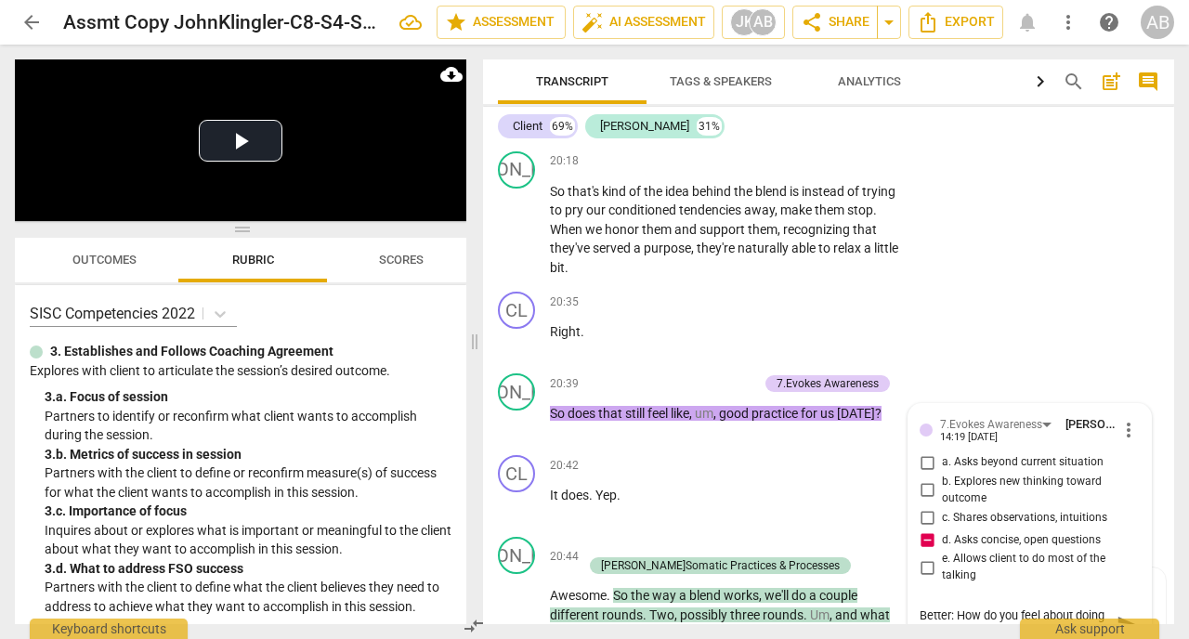
type textarea "Better: How do you feel about doing the blend practice [DATE]"
type textarea "Better: How do you feel about doing the blend practice [DATE]?"
drag, startPoint x: 956, startPoint y: 602, endPoint x: 1041, endPoint y: 602, distance: 85.5
click at [1043, 607] on textarea "Better: How do you feel about doing the blend practice [DATE]?" at bounding box center [1015, 624] width 190 height 35
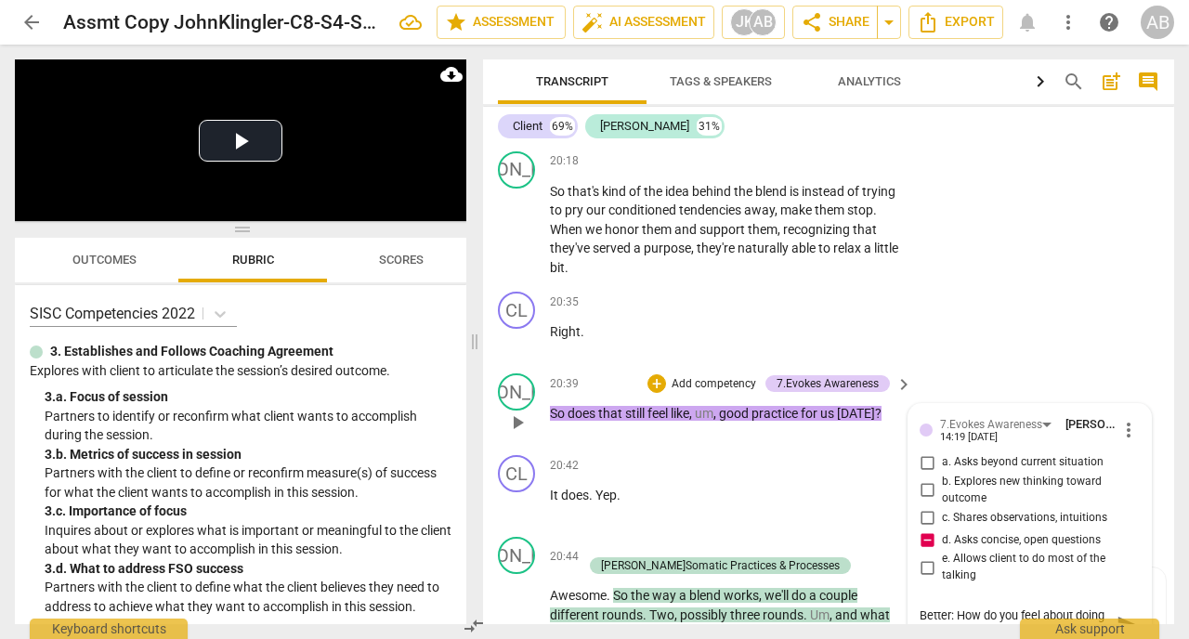
type textarea "Better: about doing the blend practice [DATE]?"
type textarea "Better: W about doing the blend practice [DATE]?"
type textarea "Better: Wh about doing the blend practice [DATE]?"
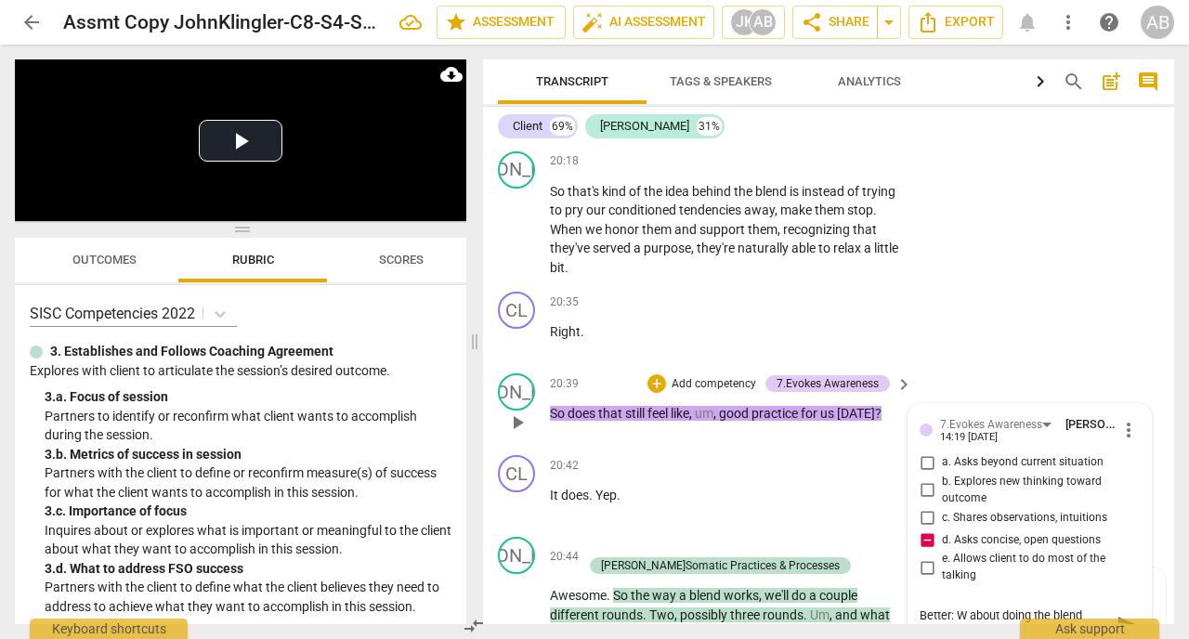
type textarea "Better: Wh about doing the blend practice [DATE]?"
type textarea "Better: Wha about doing the blend practice [DATE]?"
type textarea "Better: What about doing the blend practice [DATE]?"
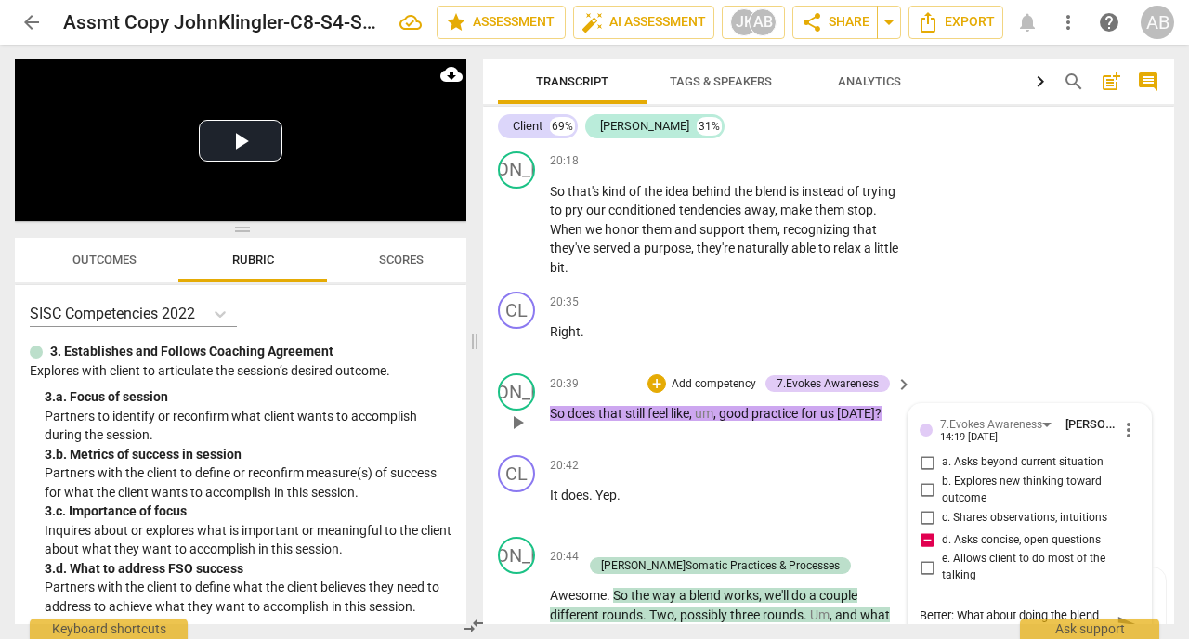
type textarea "Better: What about doing the blend practice [DATE]?"
type textarea "Better: What d about doing the blend practice [DATE]?"
type textarea "Better: What do about doing the blend practice [DATE]?"
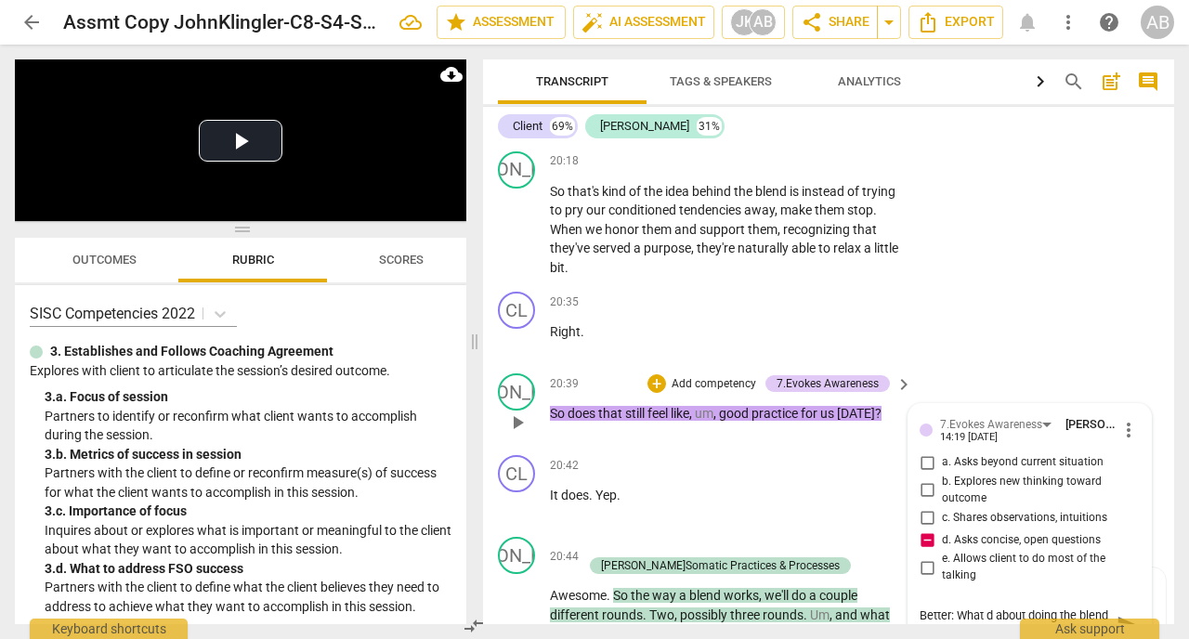
type textarea "Better: What do about doing the blend practice [DATE]?"
type textarea "Better: What do y about doing the blend practice [DATE]?"
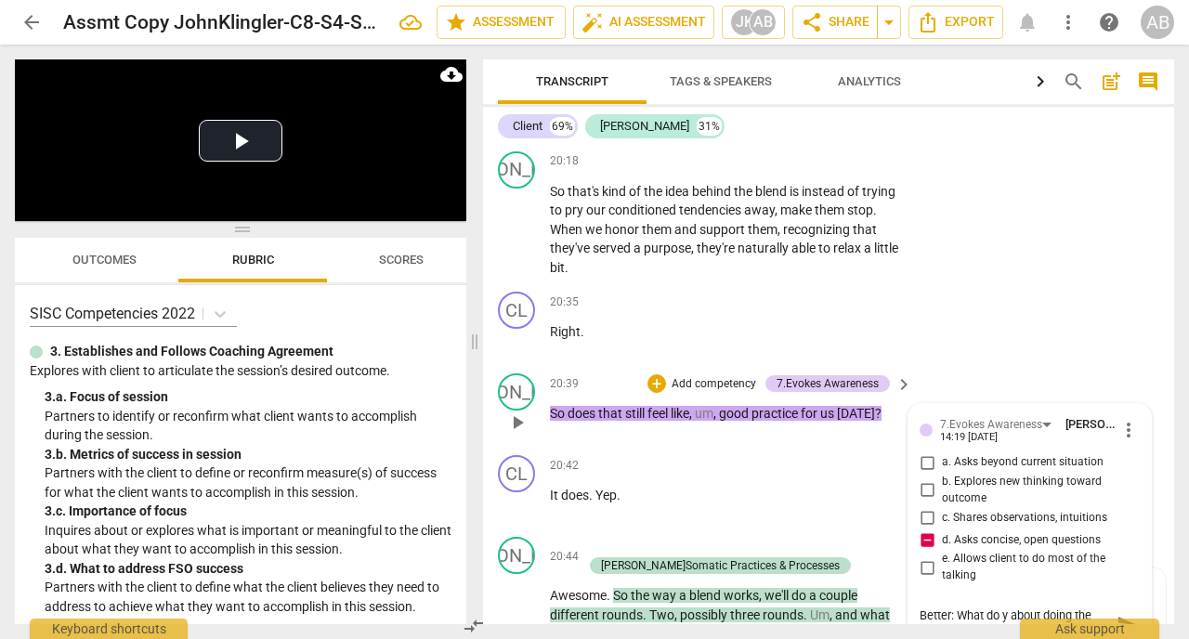
type textarea "Better: What do yo about doing the blend practice [DATE]?"
type textarea "Better: What do you about doing the blend practice [DATE]?"
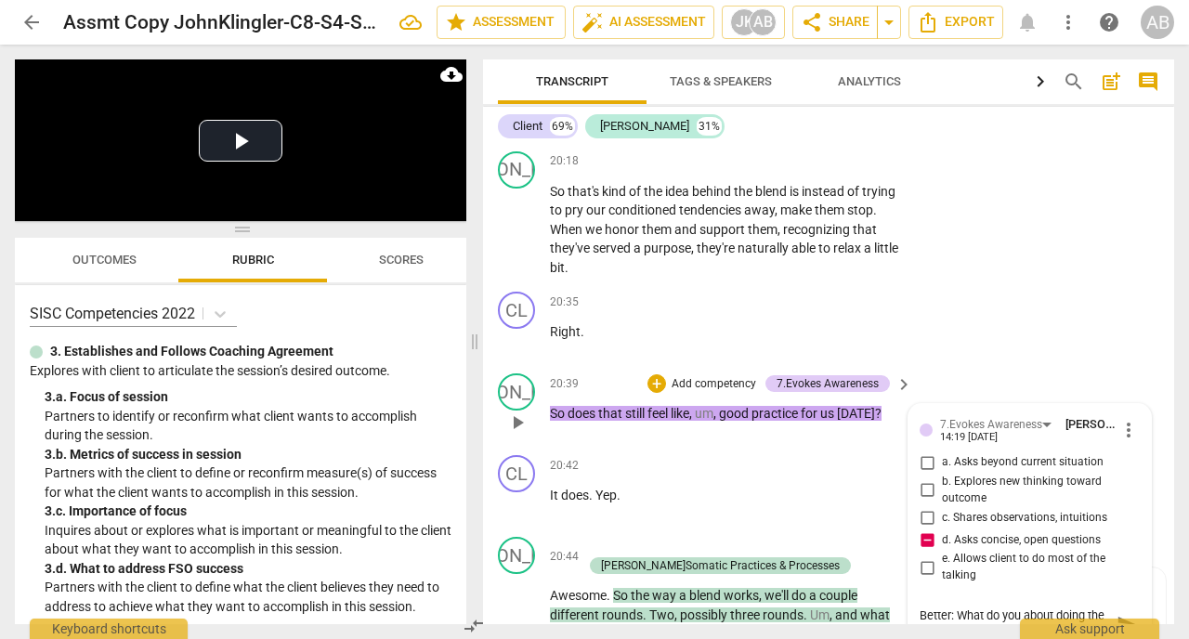
type textarea "Better: What do you about doing the blend practice [DATE]?"
type textarea "Better: What do you t about doing the blend practice [DATE]?"
type textarea "Better: What do you th about doing the blend practice [DATE]?"
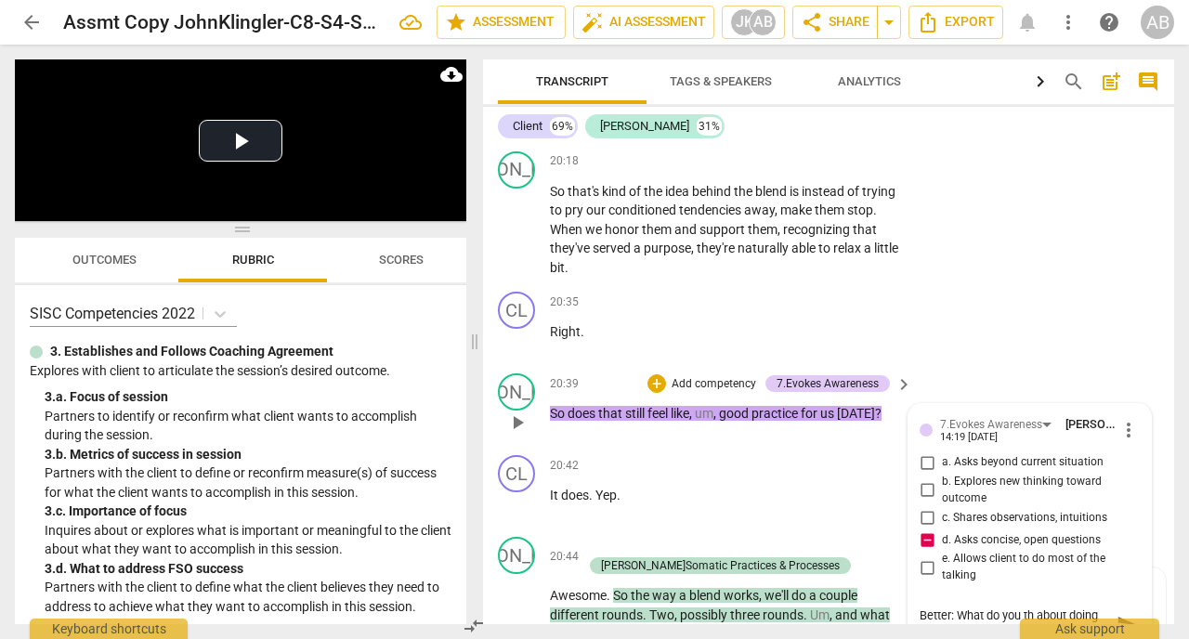
type textarea "Better: What do you thi about doing the blend practice [DATE]?"
type textarea "Better: What do you thin about doing the blend practice [DATE]?"
type textarea "Better: What do you think about doing the blend practice [DATE]?"
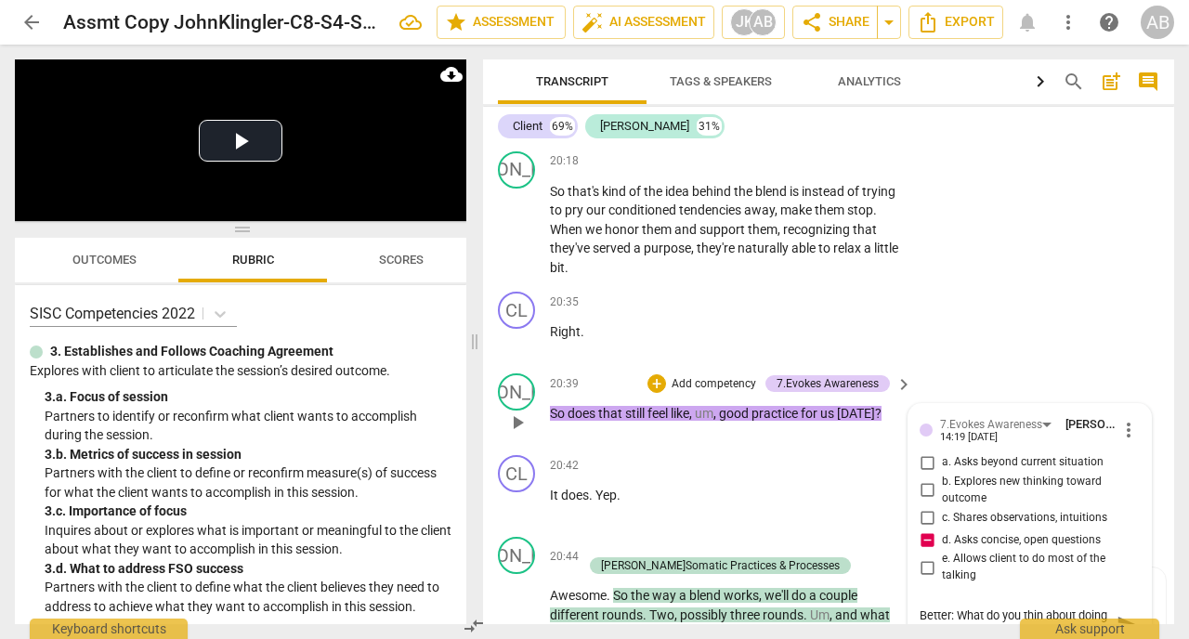
type textarea "Better: What do you think about doing the blend practice [DATE]?"
type textarea "Better: What do you think a about doing the blend practice [DATE]?"
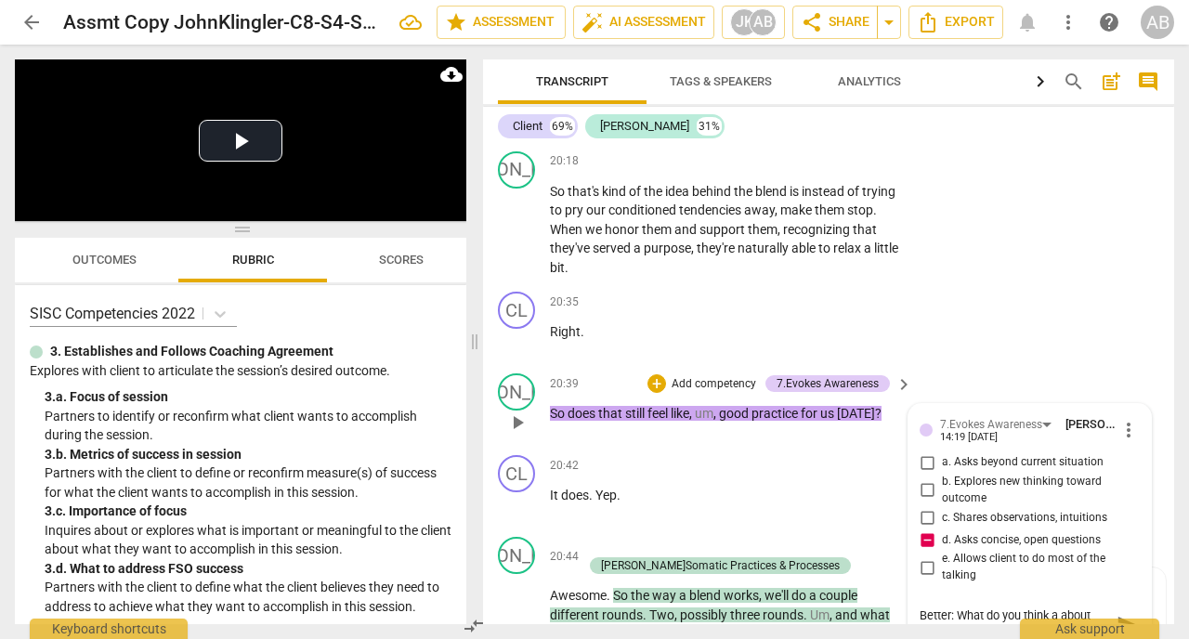
type textarea "Better: What do you think ab about doing the blend practice [DATE]?"
type textarea "Better: What do you think abo about doing the blend practice [DATE]?"
type textarea "Better: What do you think abou about doing the blend practice [DATE]?"
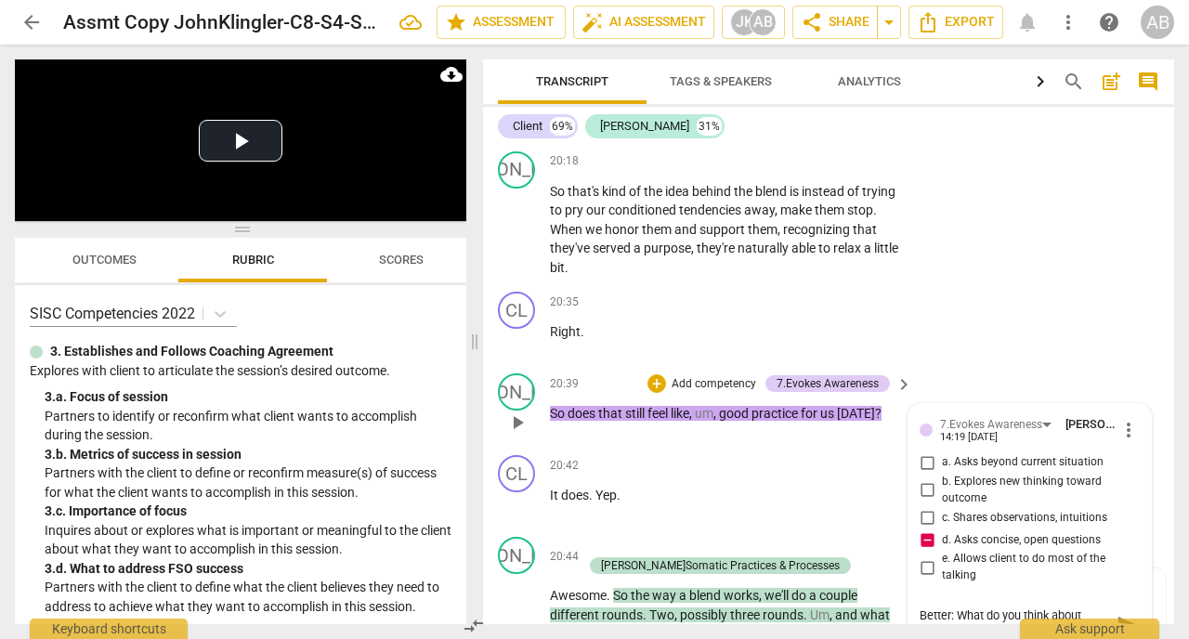
drag, startPoint x: 1094, startPoint y: 616, endPoint x: 919, endPoint y: 616, distance: 175.6
click at [920, 616] on textarea "Better: What do you think about doing the blend practice [DATE]?" at bounding box center [1015, 624] width 190 height 35
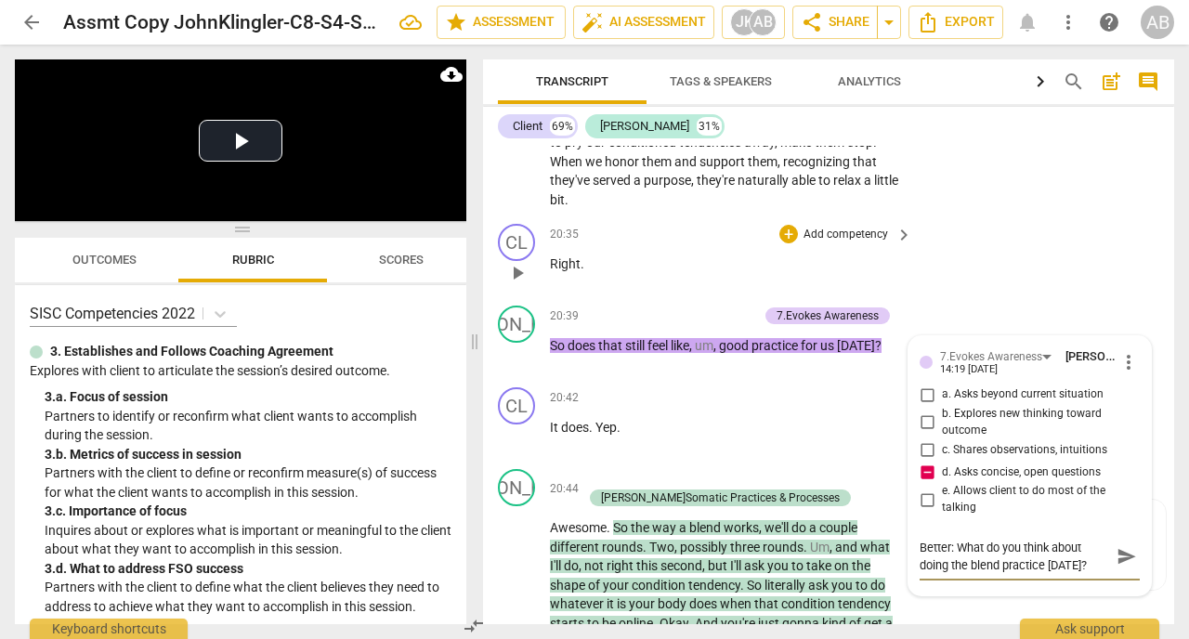
scroll to position [11600, 0]
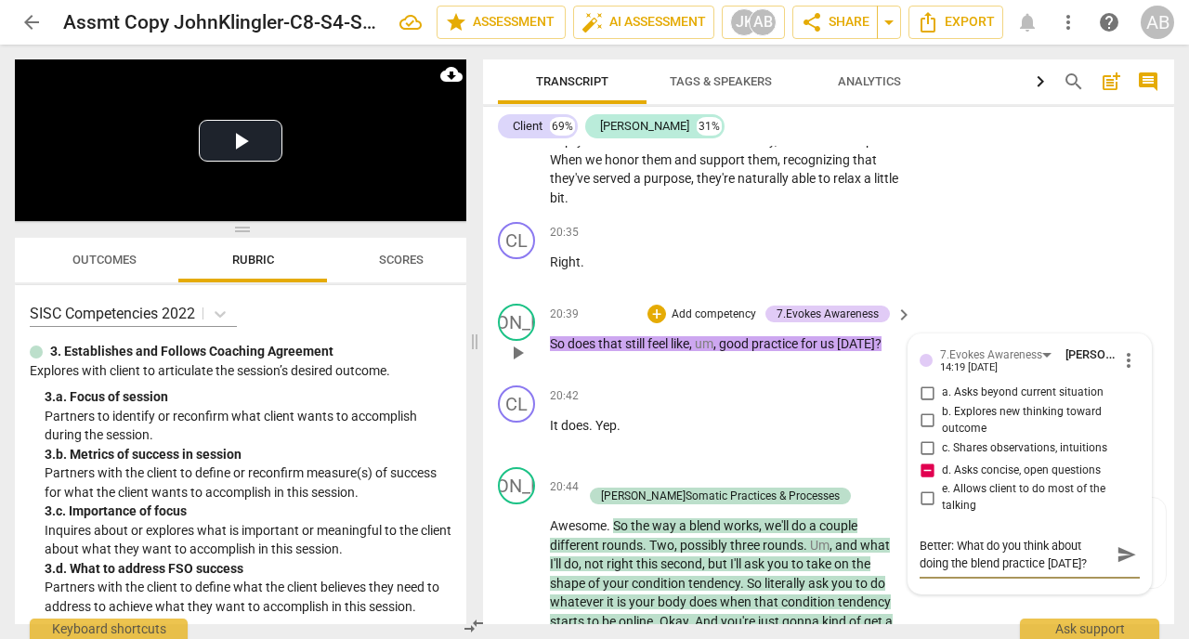
click at [951, 546] on textarea "Better: What do you think about doing the blend practice [DATE]?" at bounding box center [1015, 554] width 190 height 35
click at [1127, 544] on span "send" at bounding box center [1127, 554] width 20 height 20
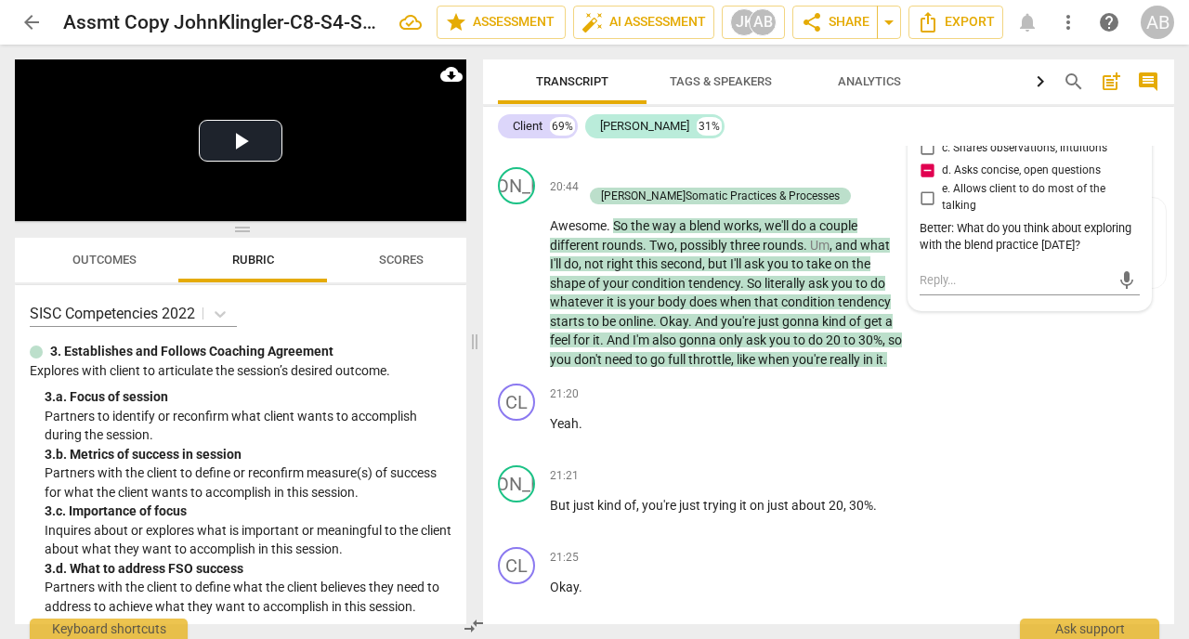
scroll to position [11902, 0]
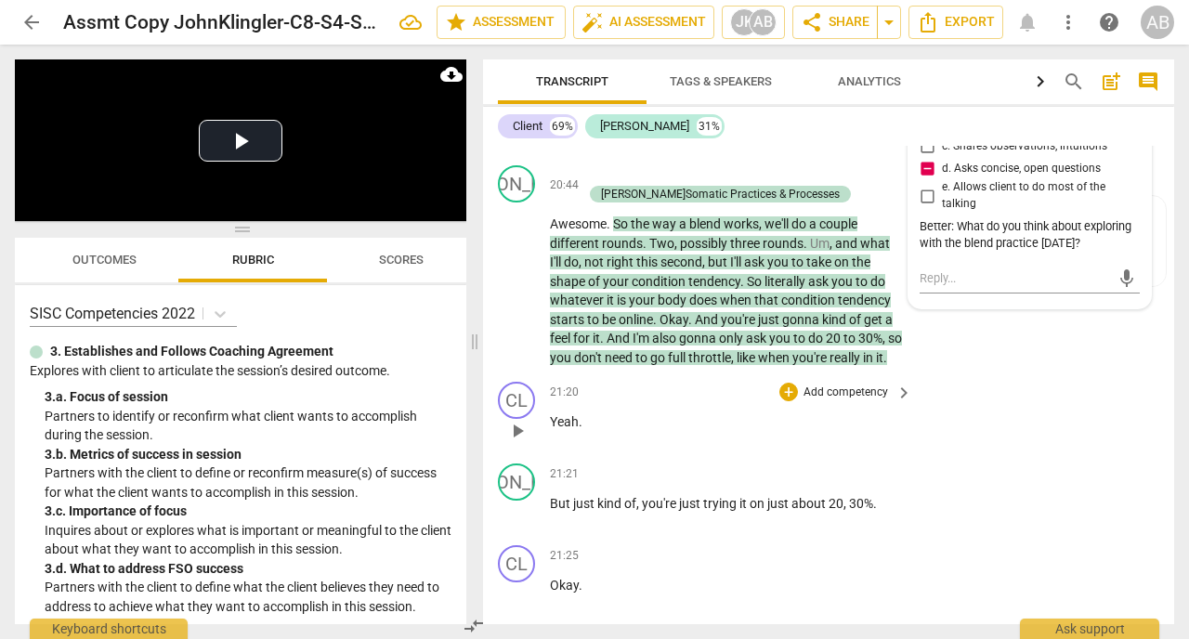
click at [1012, 378] on div "CL play_arrow pause 21:20 + Add competency keyboard_arrow_right Yeah ." at bounding box center [828, 415] width 691 height 82
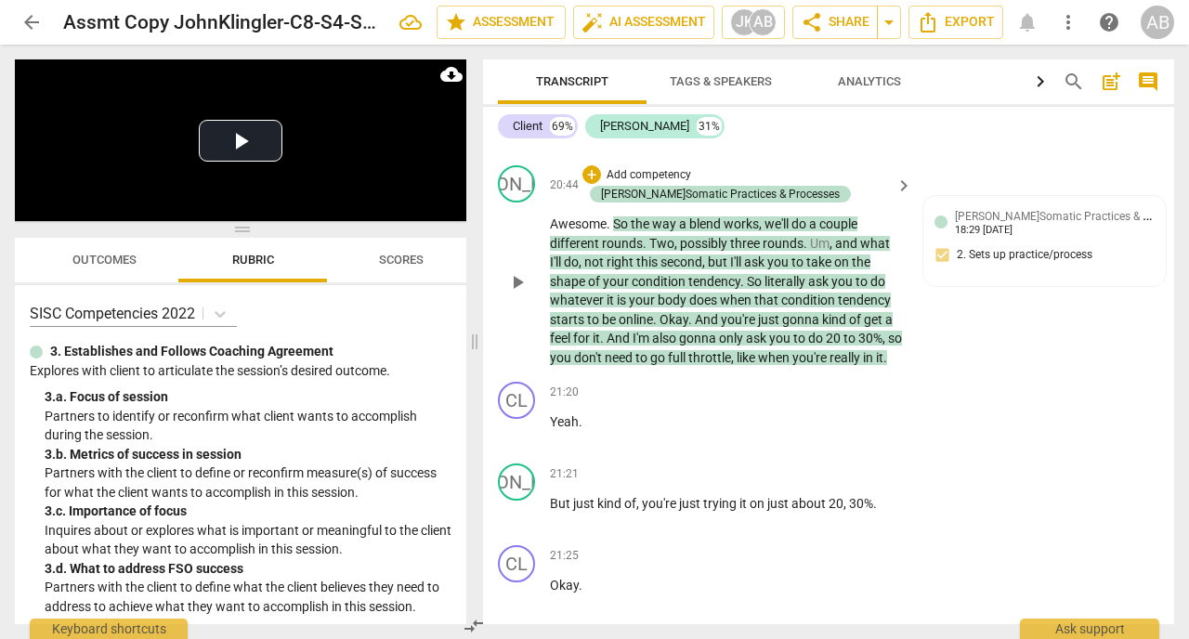
click at [832, 331] on span "20" at bounding box center [835, 338] width 18 height 15
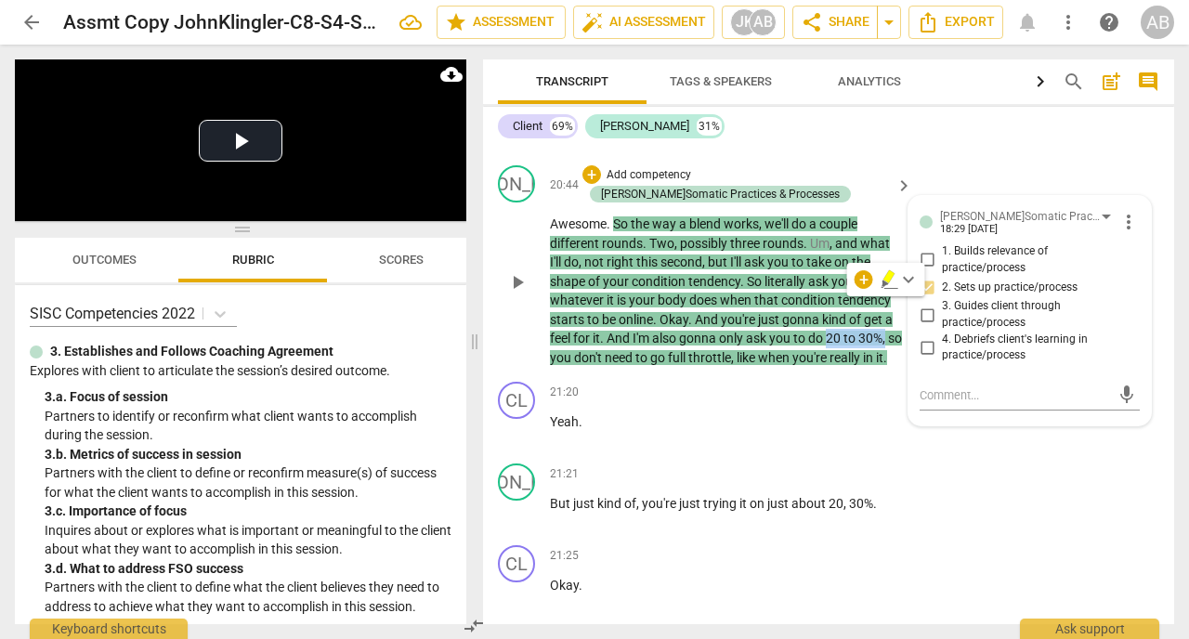
drag, startPoint x: 829, startPoint y: 307, endPoint x: 892, endPoint y: 301, distance: 63.5
click at [892, 301] on p "Awesome . So the way a blend works , we'll do a couple different rounds . Two ,…" at bounding box center [726, 291] width 353 height 152
click at [596, 165] on div "+" at bounding box center [591, 174] width 19 height 19
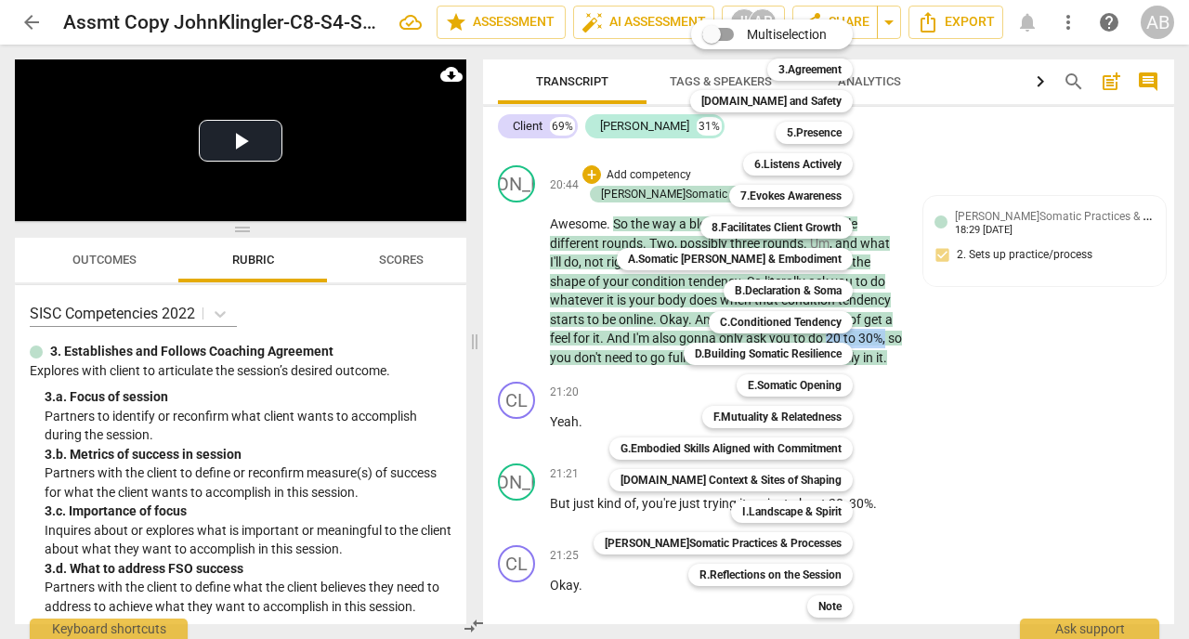
scroll to position [20, 0]
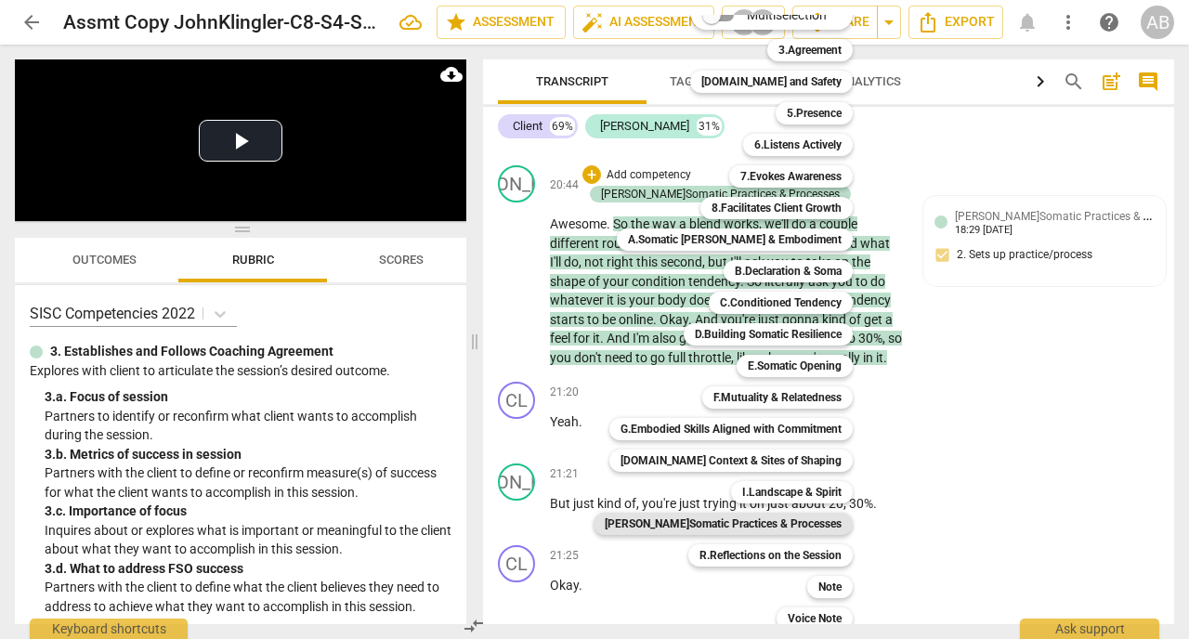
click at [728, 529] on b "[PERSON_NAME]Somatic Practices & Processes" at bounding box center [723, 524] width 237 height 22
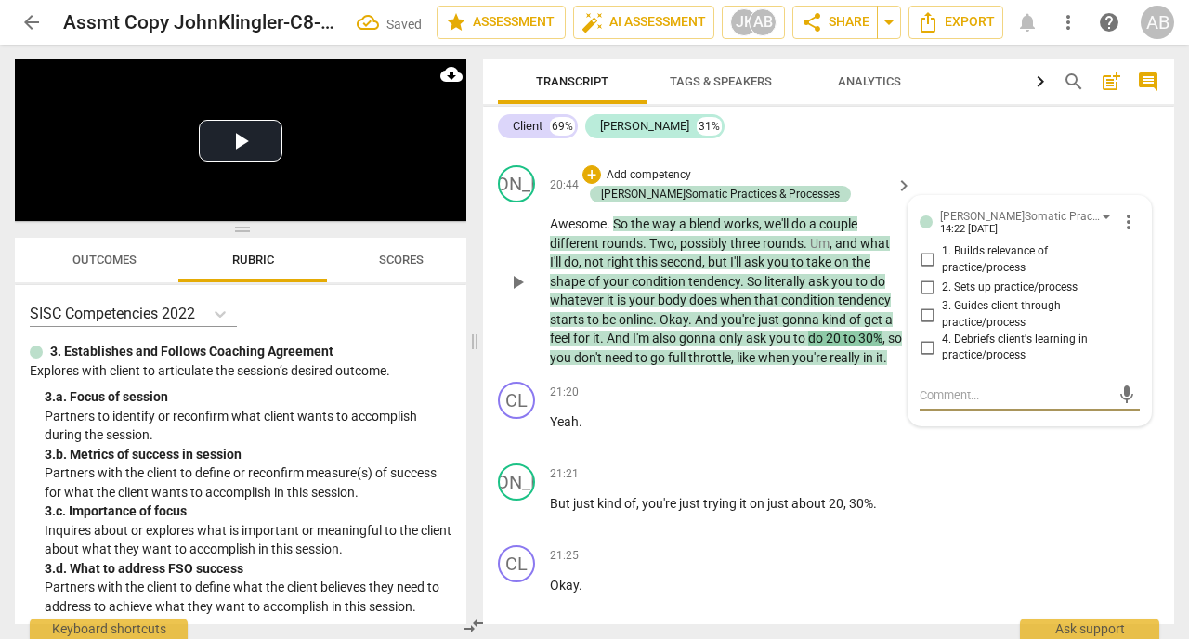
click at [932, 276] on input "2. Sets up practice/process" at bounding box center [927, 287] width 30 height 22
click at [949, 386] on textarea at bounding box center [1015, 395] width 190 height 18
click at [921, 386] on textarea "/b 10-15%" at bounding box center [1015, 395] width 190 height 18
click at [1144, 380] on div "[PERSON_NAME]Somatic Practices & Processes [PERSON_NAME] 14:22 [DATE] more_vert…" at bounding box center [1029, 310] width 242 height 229
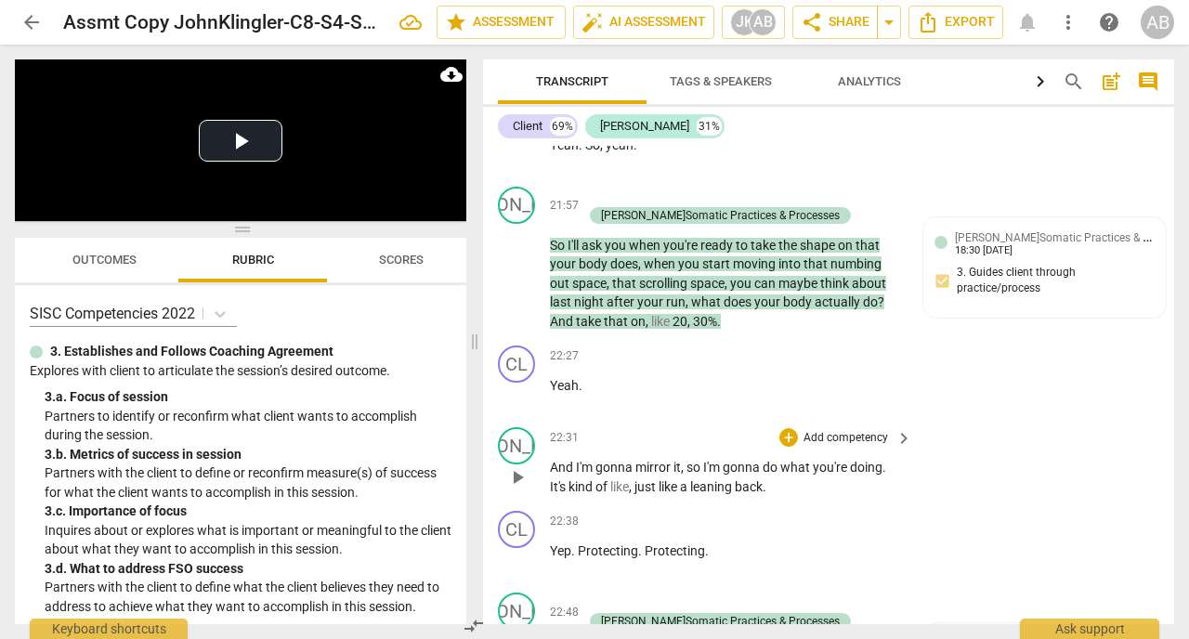
scroll to position [12856, 0]
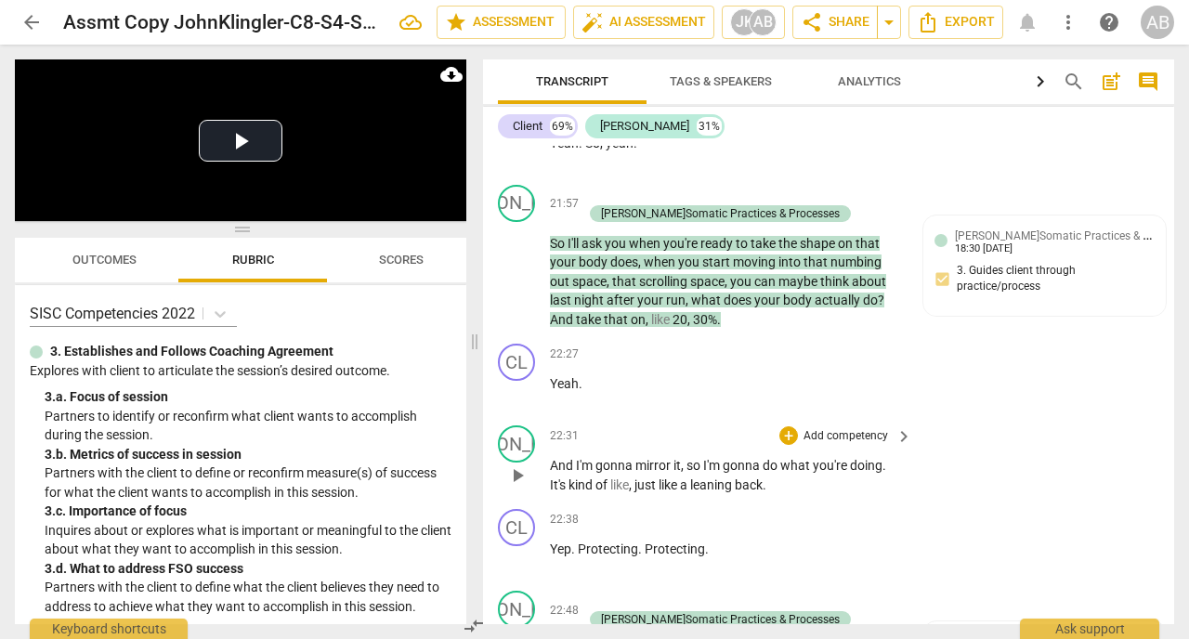
click at [520, 464] on span "play_arrow" at bounding box center [517, 475] width 22 height 22
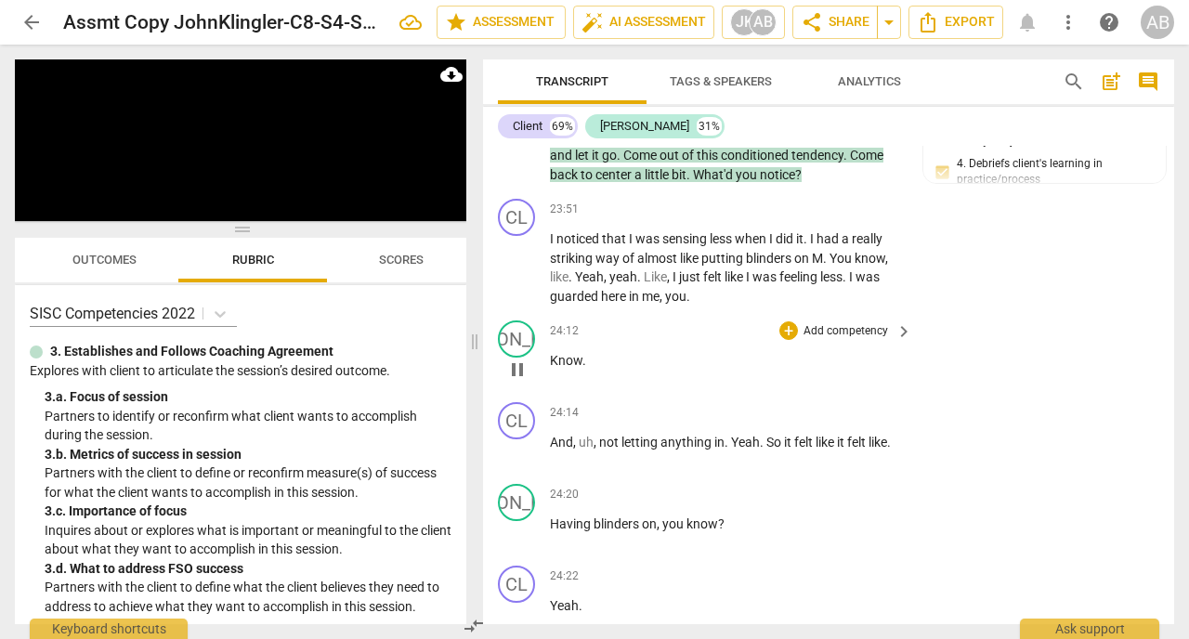
scroll to position [13565, 0]
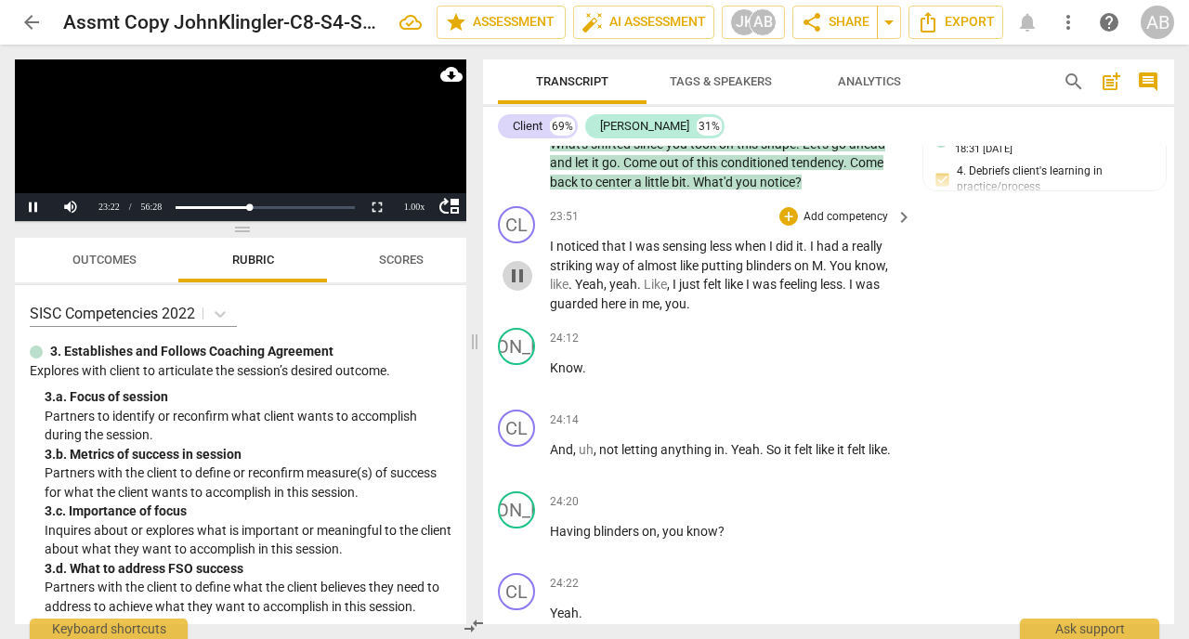
click at [515, 265] on span "pause" at bounding box center [517, 276] width 22 height 22
click at [515, 265] on span "play_arrow" at bounding box center [517, 276] width 22 height 22
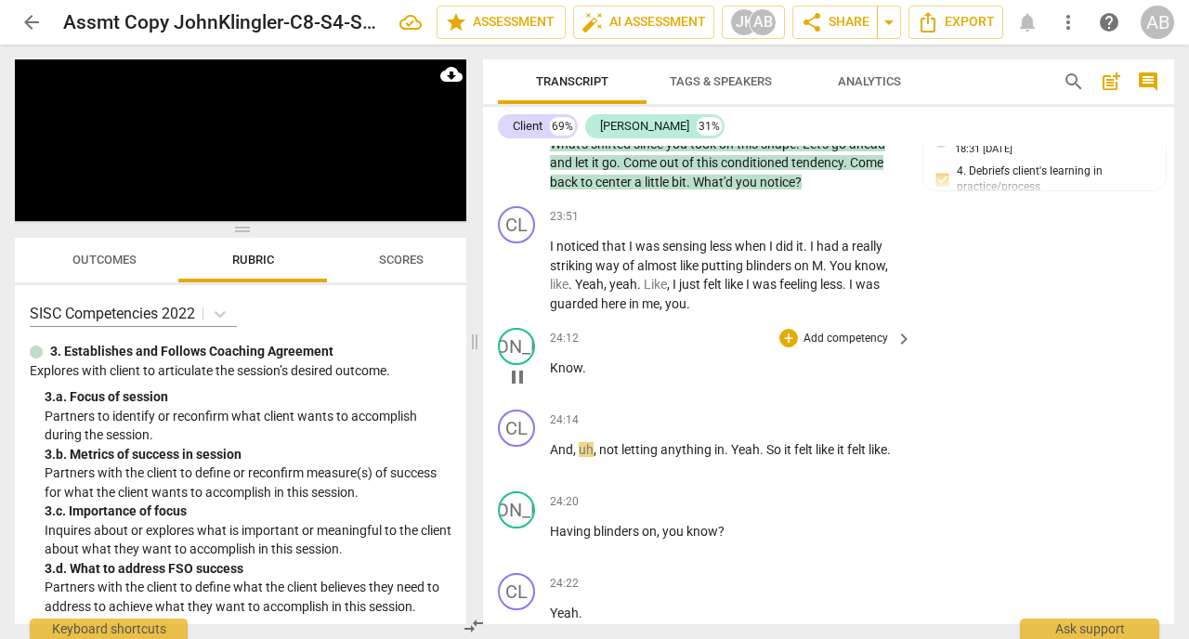
click at [552, 360] on span "Know" at bounding box center [566, 367] width 33 height 15
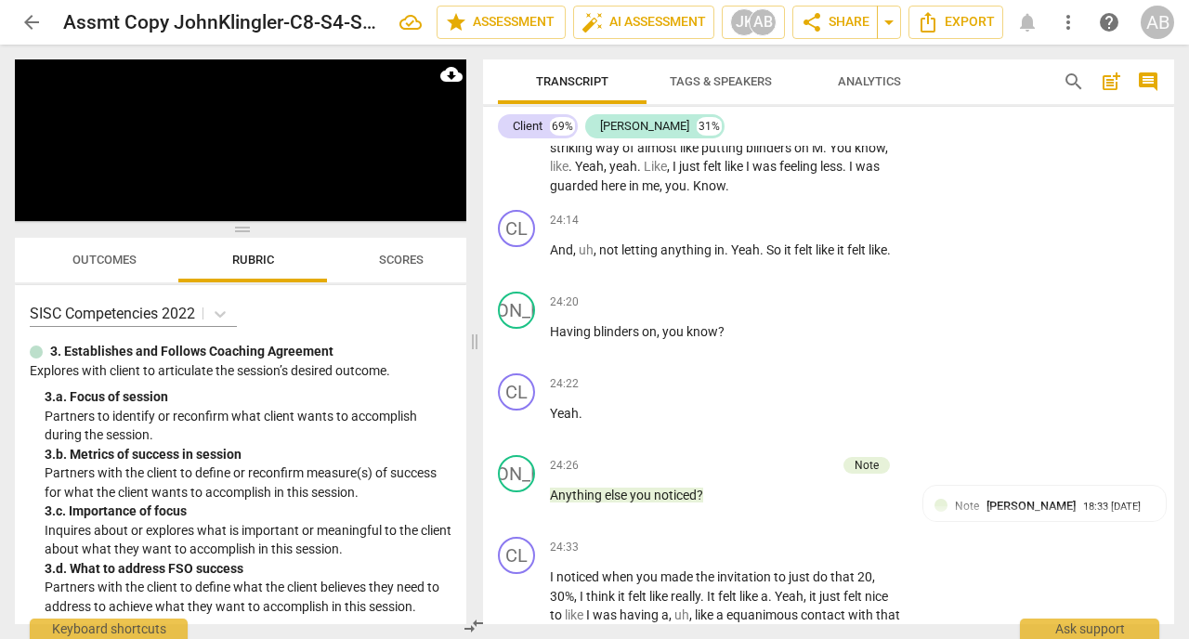
scroll to position [13677, 0]
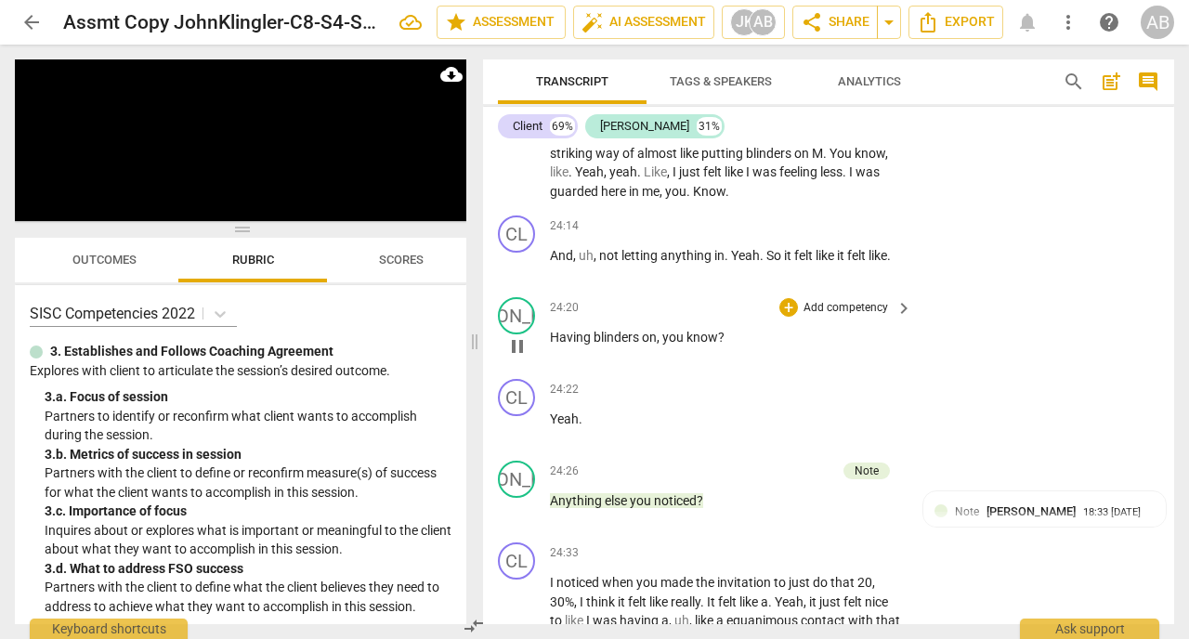
click at [553, 330] on span "Having" at bounding box center [572, 337] width 44 height 15
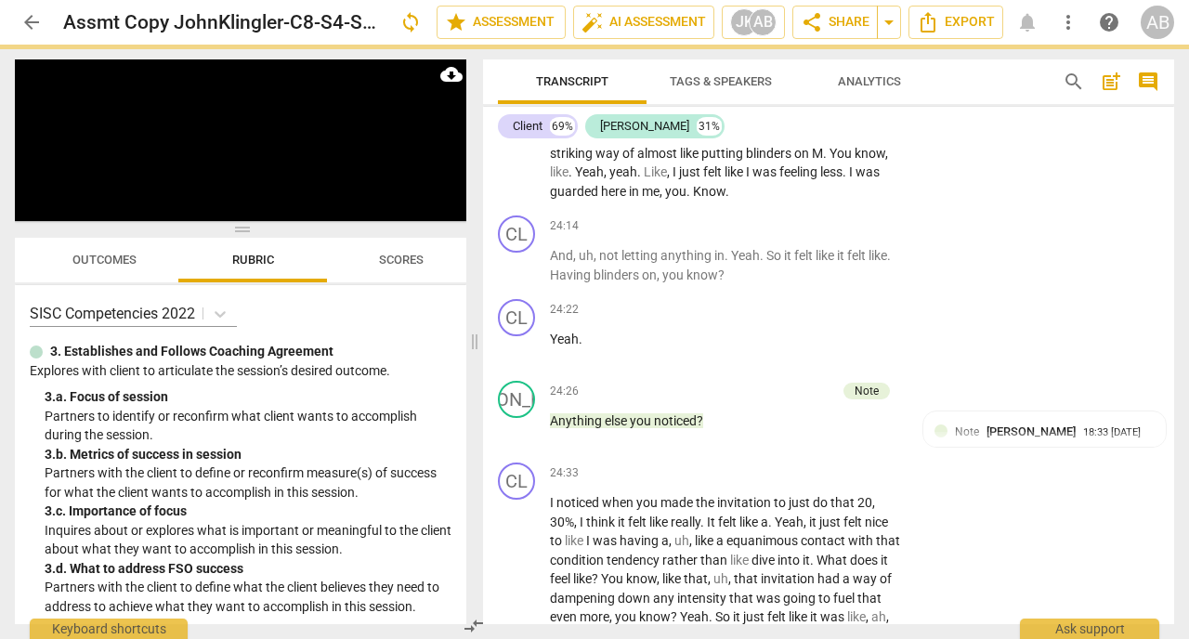
scroll to position [13597, 0]
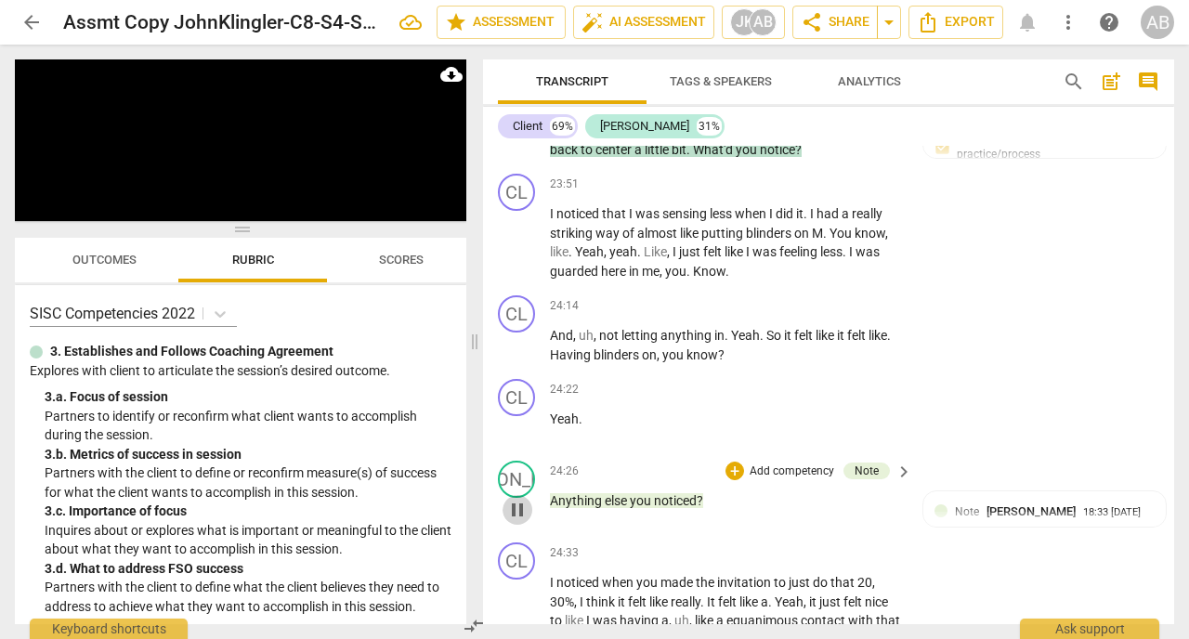
click at [524, 499] on span "pause" at bounding box center [517, 510] width 22 height 22
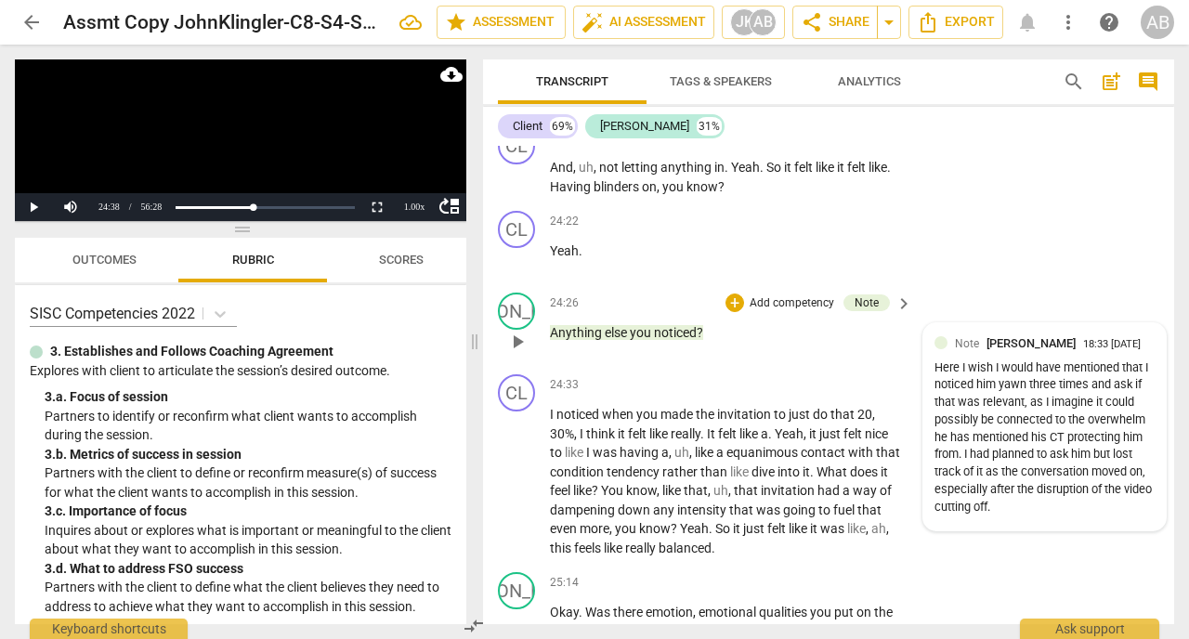
scroll to position [13773, 0]
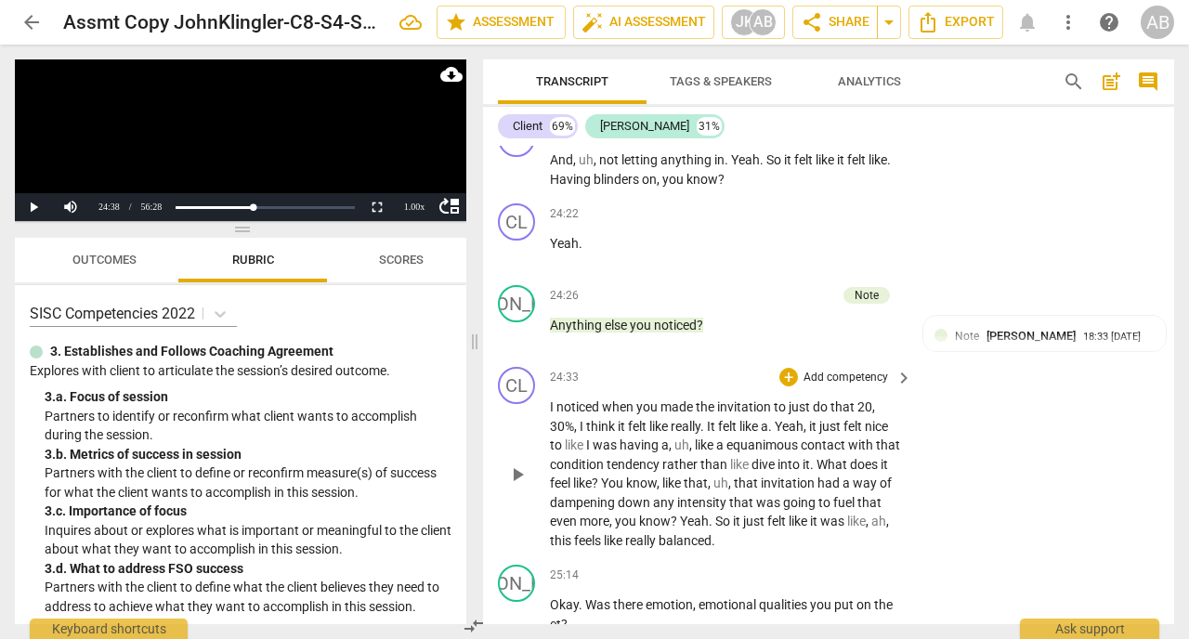
click at [518, 464] on span "play_arrow" at bounding box center [517, 475] width 22 height 22
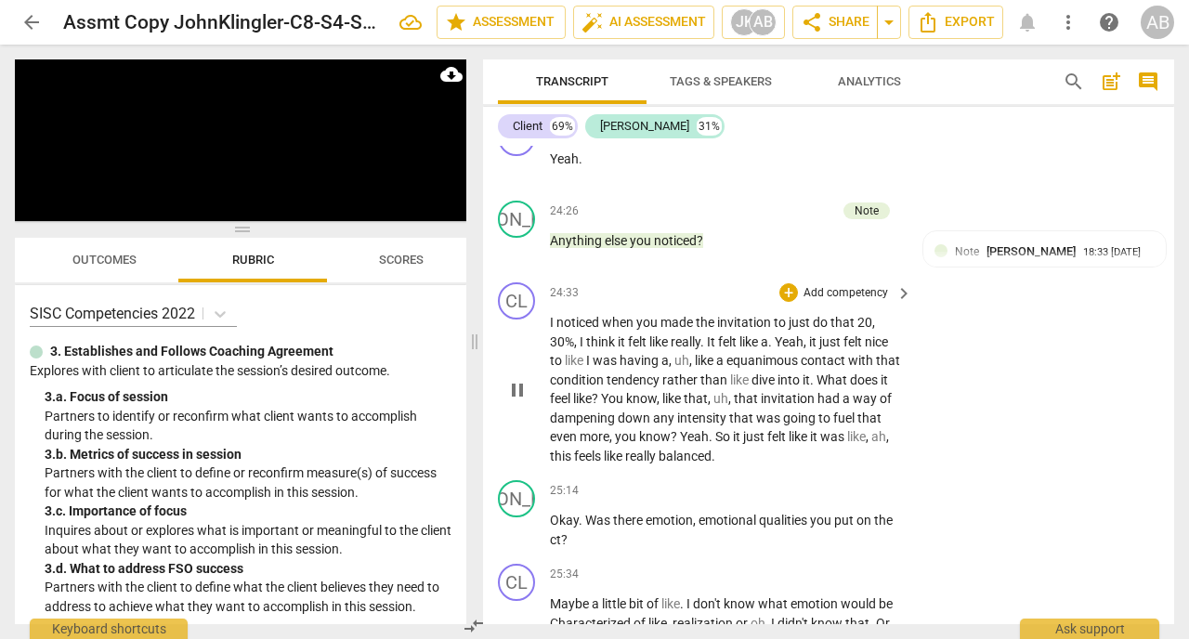
scroll to position [13870, 0]
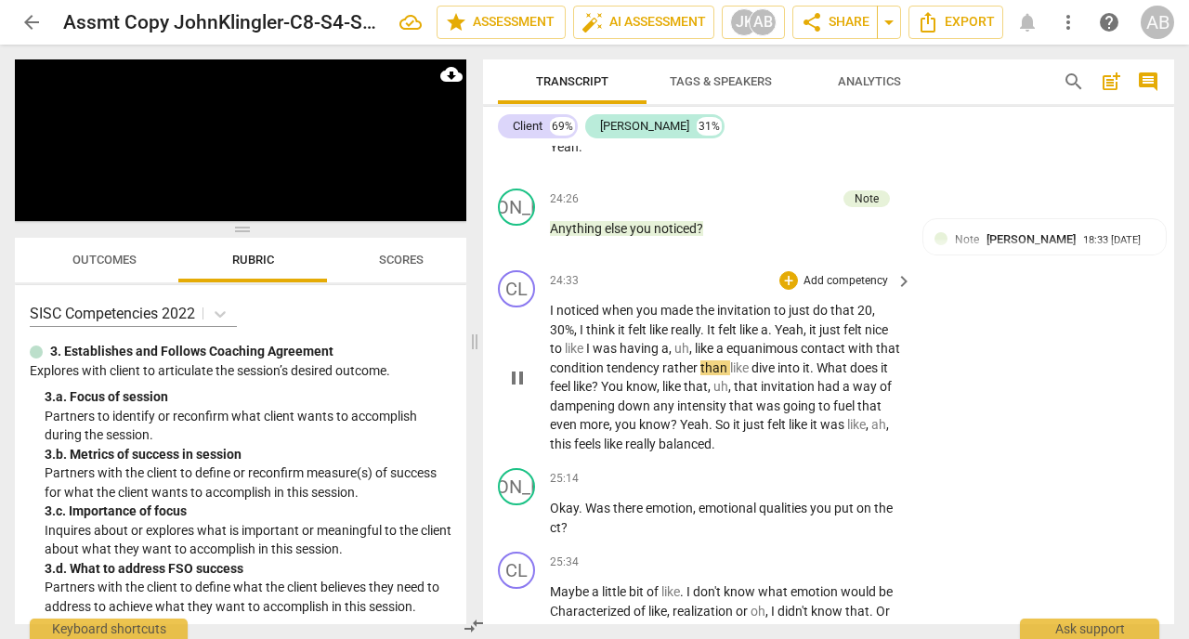
click at [751, 341] on span "equanimous" at bounding box center [763, 348] width 74 height 15
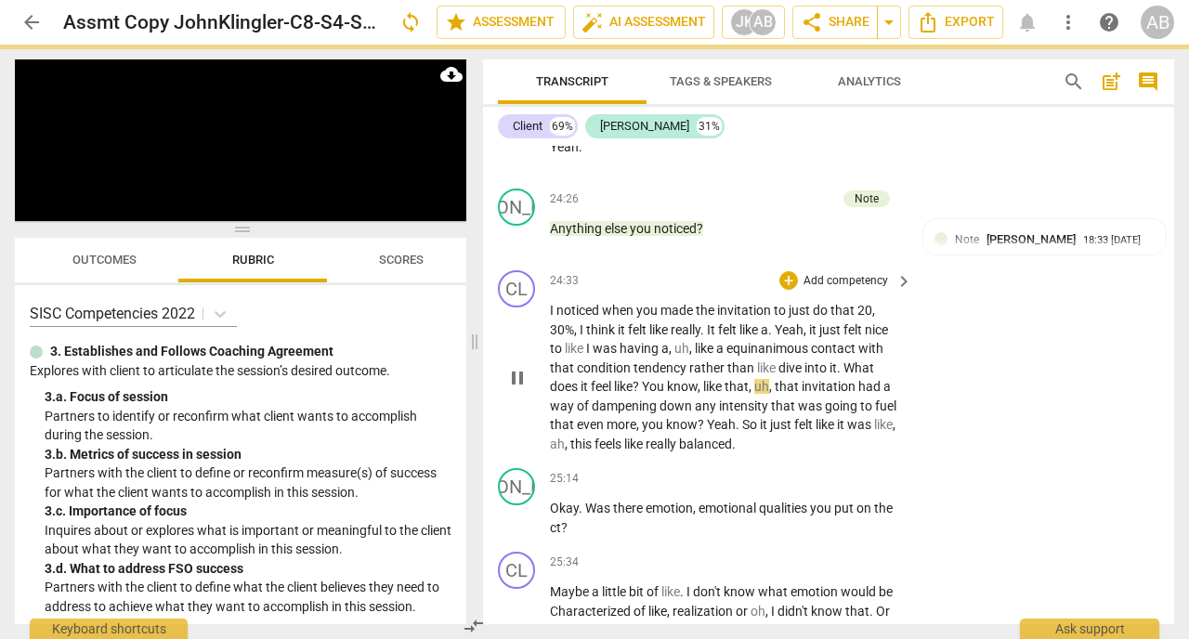
click at [972, 311] on div "CL play_arrow pause 24:33 + Add competency keyboard_arrow_right I noticed when …" at bounding box center [828, 362] width 691 height 198
click at [971, 311] on div "CL play_arrow pause 24:33 + Add competency keyboard_arrow_right I noticed when …" at bounding box center [828, 362] width 691 height 198
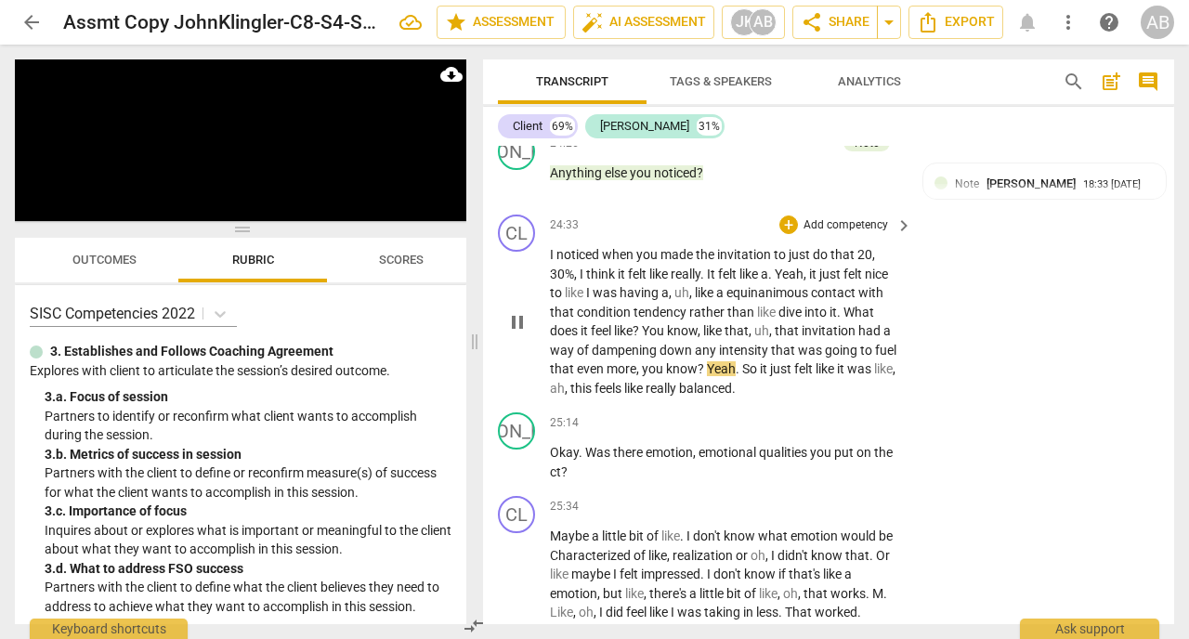
scroll to position [13928, 0]
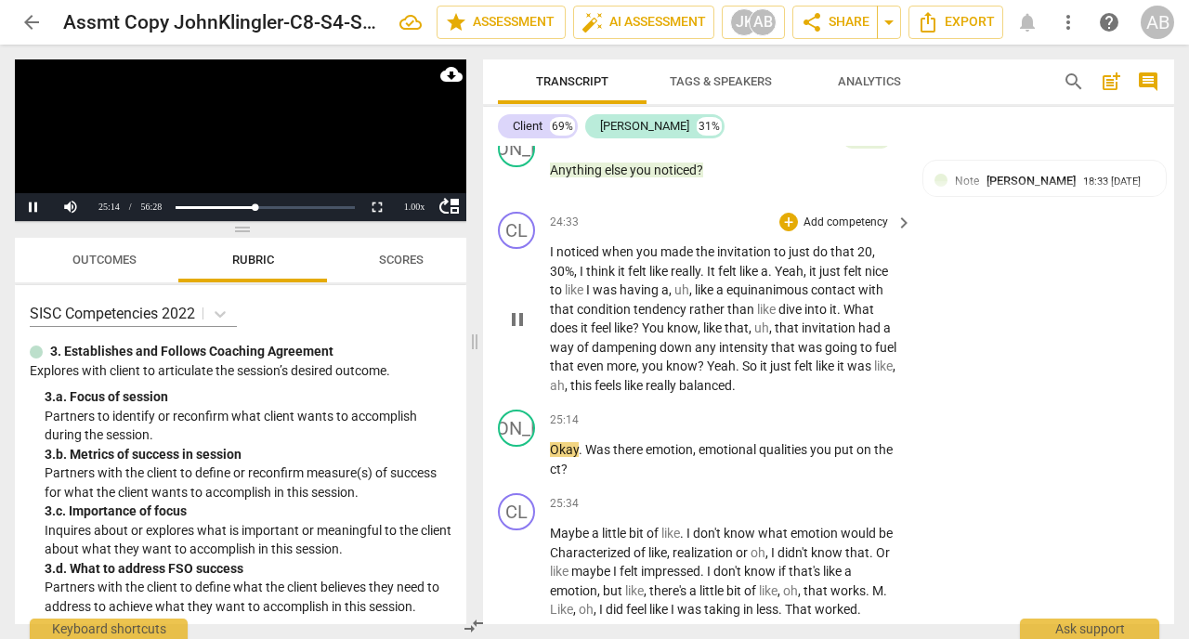
click at [516, 308] on span "pause" at bounding box center [517, 319] width 22 height 22
click at [788, 282] on span "equinanimous" at bounding box center [768, 289] width 85 height 15
click at [976, 252] on div "CL play_arrow pause 24:33 + Add competency keyboard_arrow_right I noticed when …" at bounding box center [828, 303] width 691 height 198
click at [770, 282] on span "equinamitous" at bounding box center [767, 289] width 82 height 15
click at [784, 282] on span "equinanitous" at bounding box center [765, 289] width 78 height 15
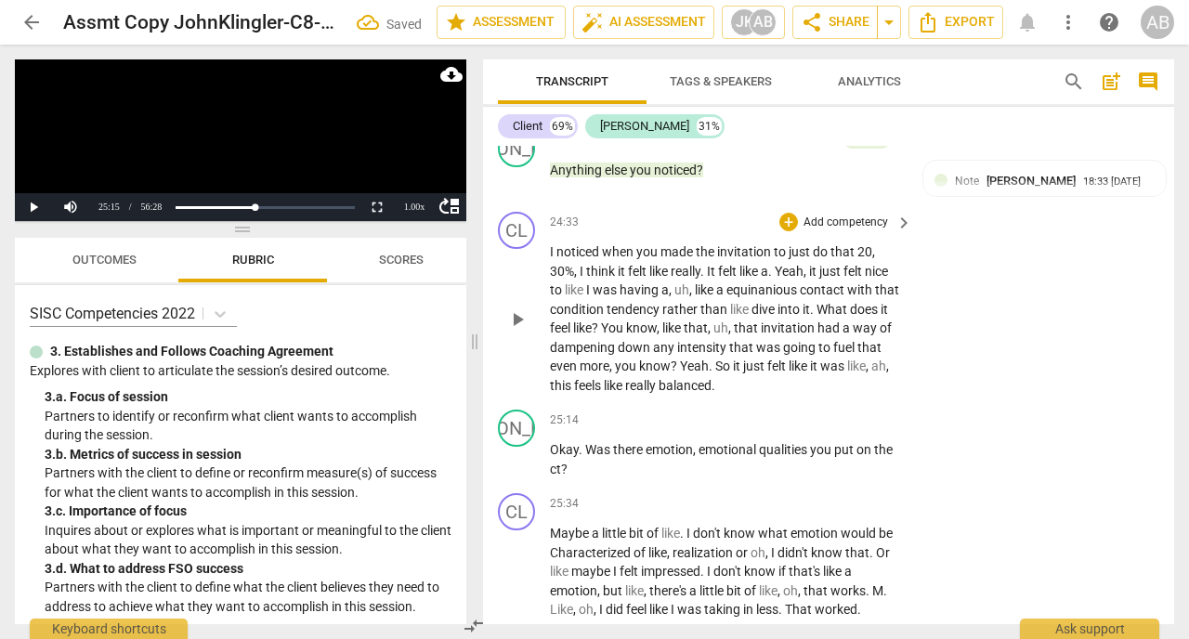
click at [773, 282] on span "equinanious" at bounding box center [762, 289] width 73 height 15
click at [772, 282] on span "equinaious" at bounding box center [759, 289] width 66 height 15
click at [767, 282] on span "equinaitous" at bounding box center [761, 289] width 71 height 15
click at [973, 259] on div "CL play_arrow pause 24:33 + Add competency keyboard_arrow_right I noticed when …" at bounding box center [828, 303] width 691 height 198
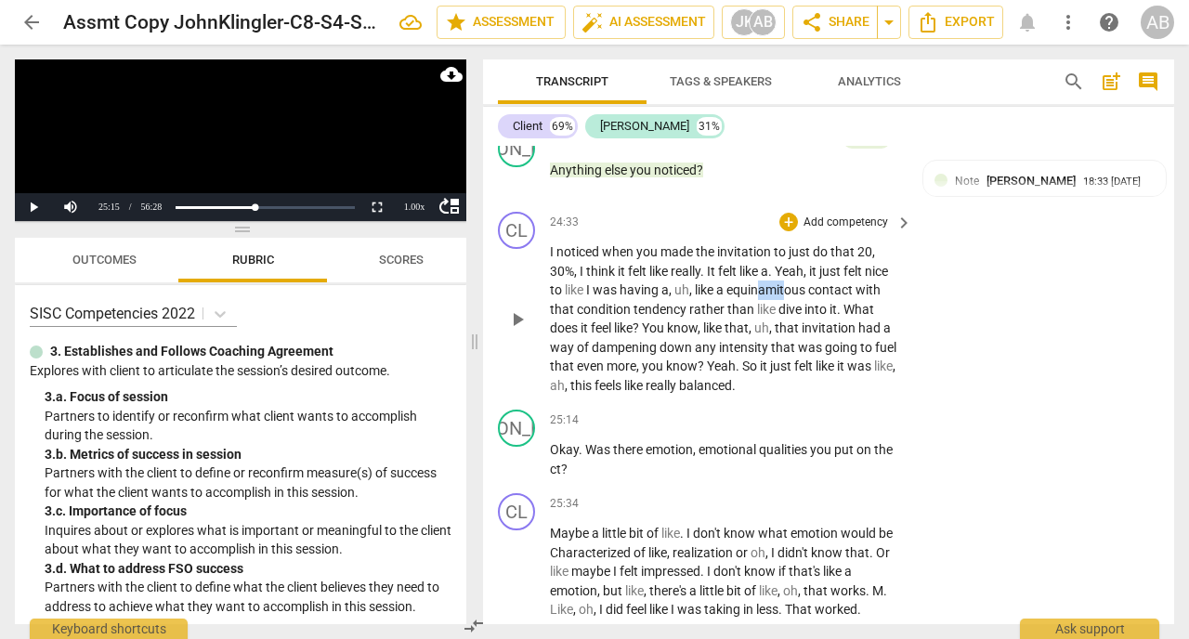
drag, startPoint x: 787, startPoint y: 222, endPoint x: 764, endPoint y: 219, distance: 23.4
click at [764, 282] on span "equinamitous" at bounding box center [767, 289] width 82 height 15
click at [985, 247] on div "CL play_arrow pause 24:33 + Add competency keyboard_arrow_right I noticed when …" at bounding box center [828, 303] width 691 height 198
click at [981, 244] on div "CL play_arrow pause 24:33 + Add competency keyboard_arrow_right I noticed when …" at bounding box center [828, 303] width 691 height 198
click at [766, 282] on span "equinimous" at bounding box center [761, 289] width 70 height 15
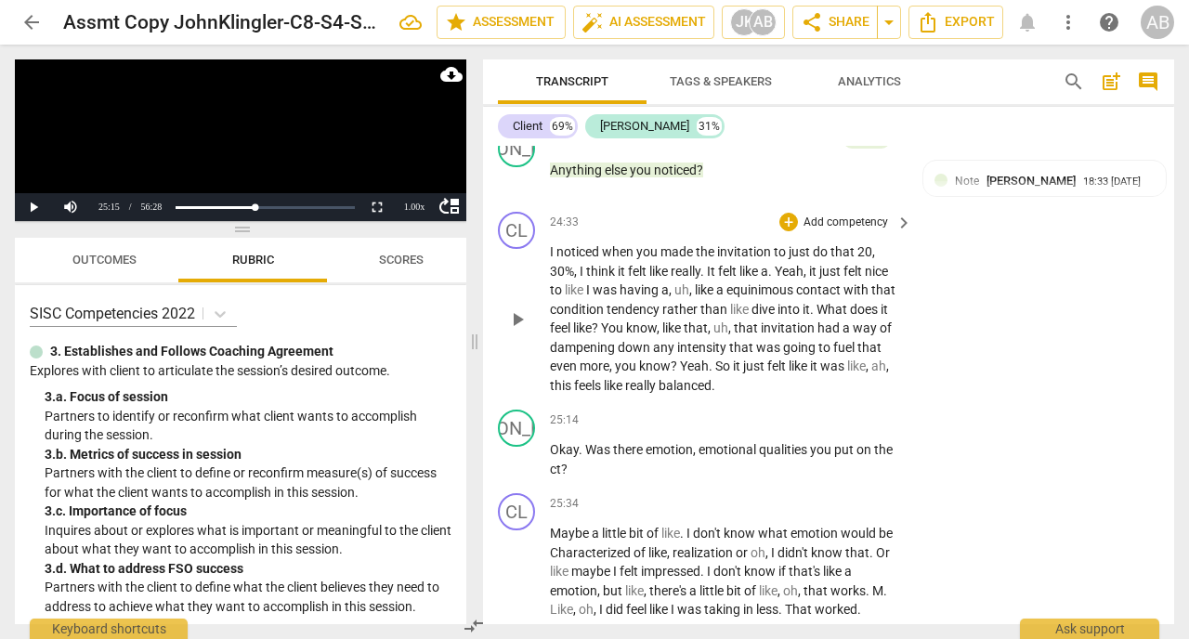
click at [753, 282] on span "equinimous" at bounding box center [761, 289] width 70 height 15
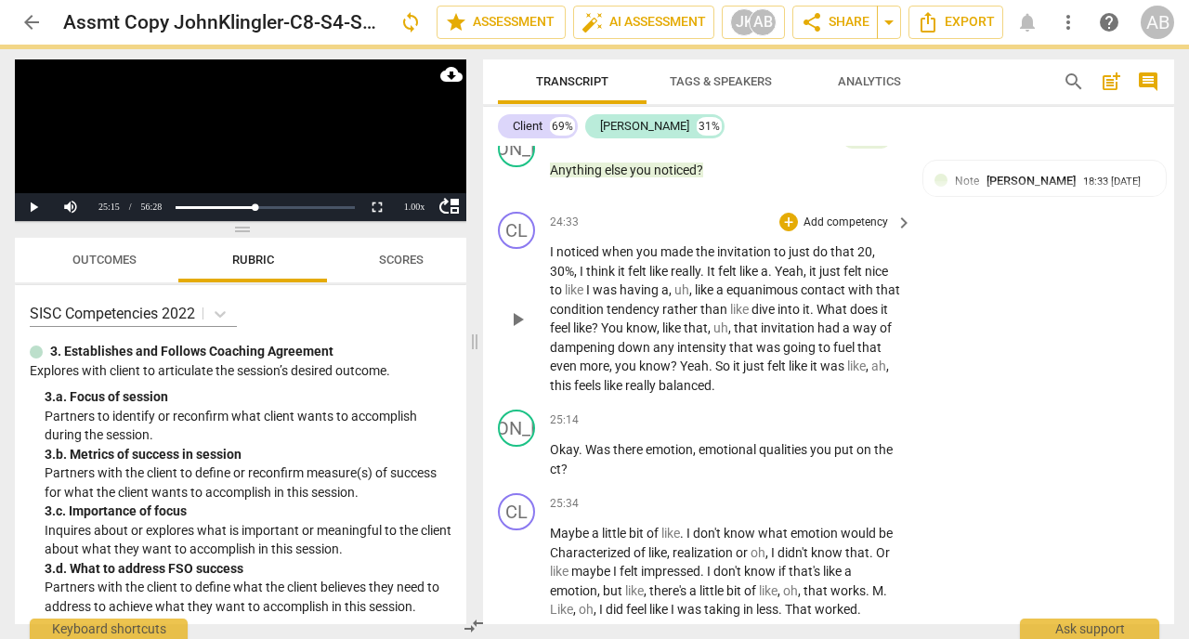
click at [990, 259] on div "CL play_arrow pause 24:33 + Add competency keyboard_arrow_right I noticed when …" at bounding box center [828, 303] width 691 height 198
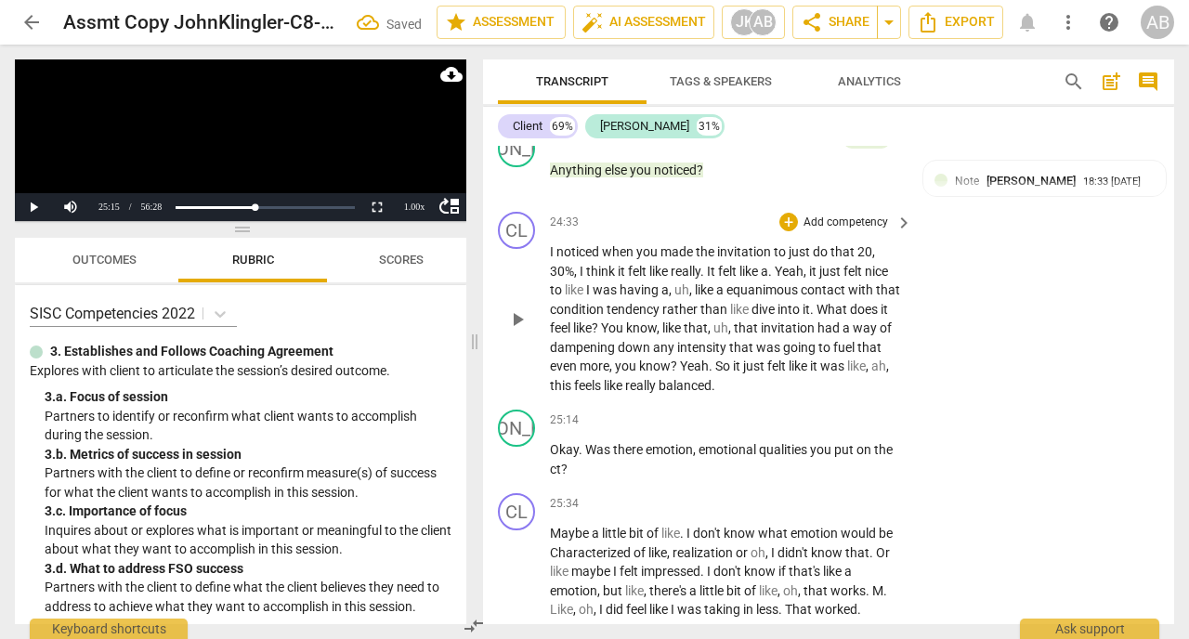
click at [991, 260] on div "CL play_arrow pause 24:33 + Add competency keyboard_arrow_right I noticed when …" at bounding box center [828, 303] width 691 height 198
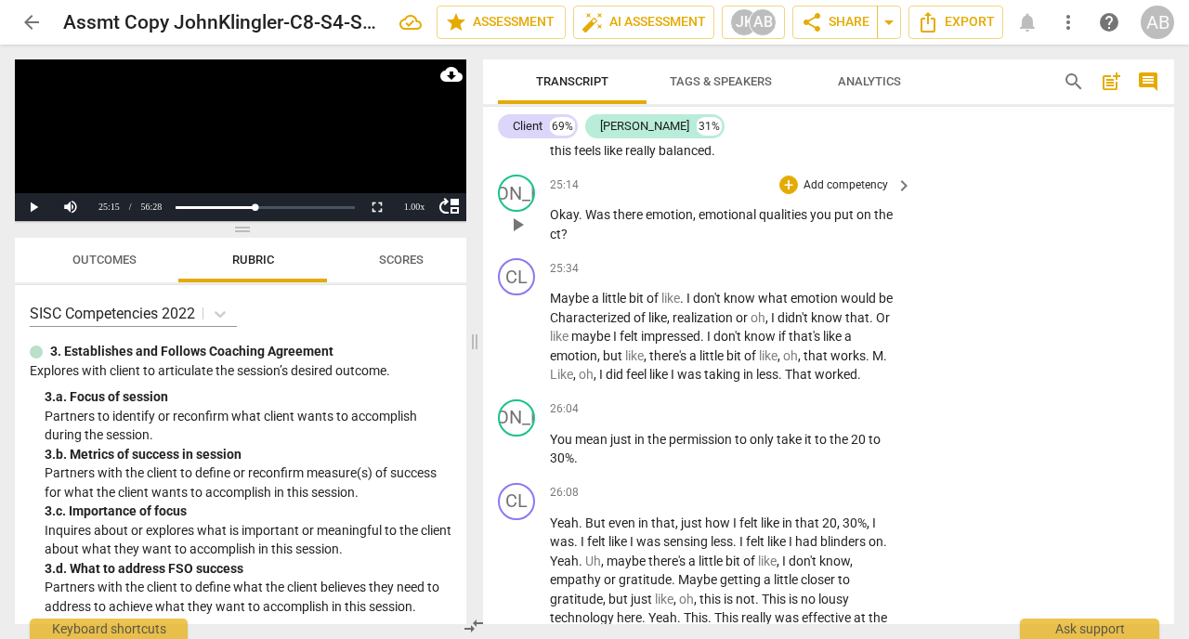
scroll to position [14168, 0]
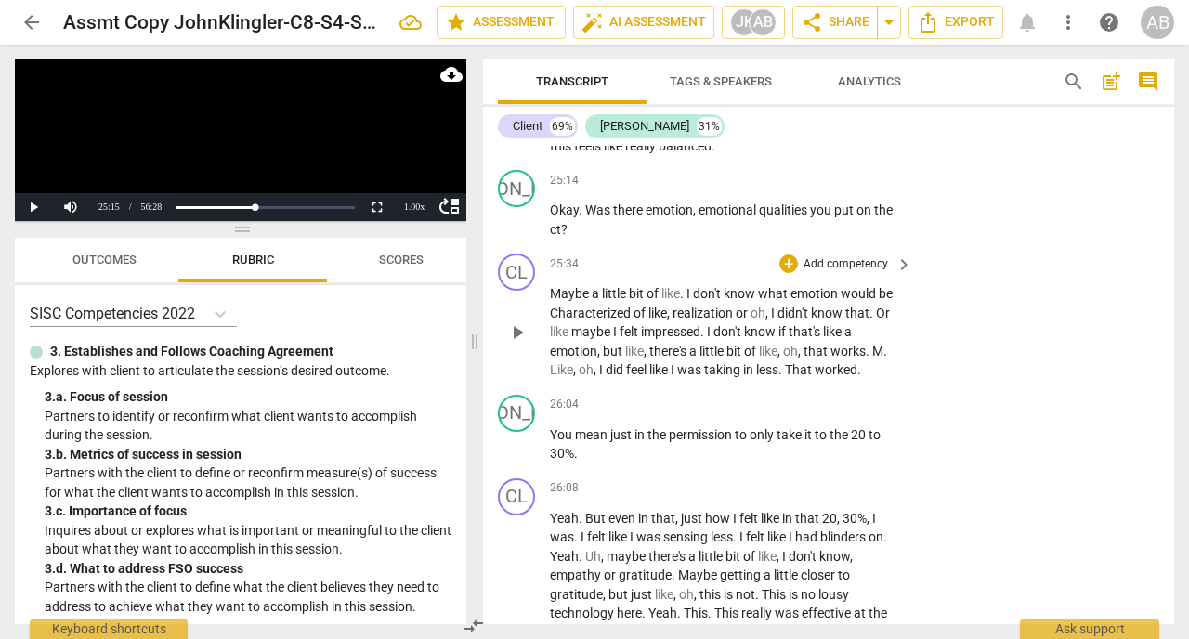
click at [973, 256] on div "CL play_arrow pause 25:34 + Add competency keyboard_arrow_right Maybe a little …" at bounding box center [828, 316] width 691 height 141
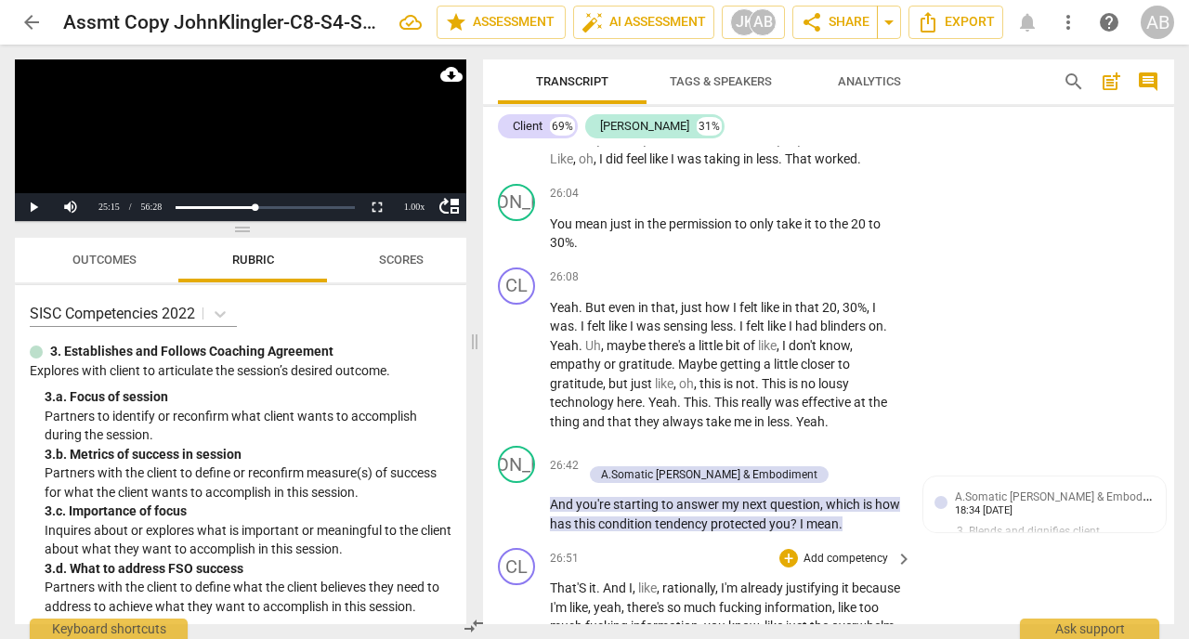
scroll to position [14378, 0]
click at [522, 355] on span "play_arrow" at bounding box center [517, 366] width 22 height 22
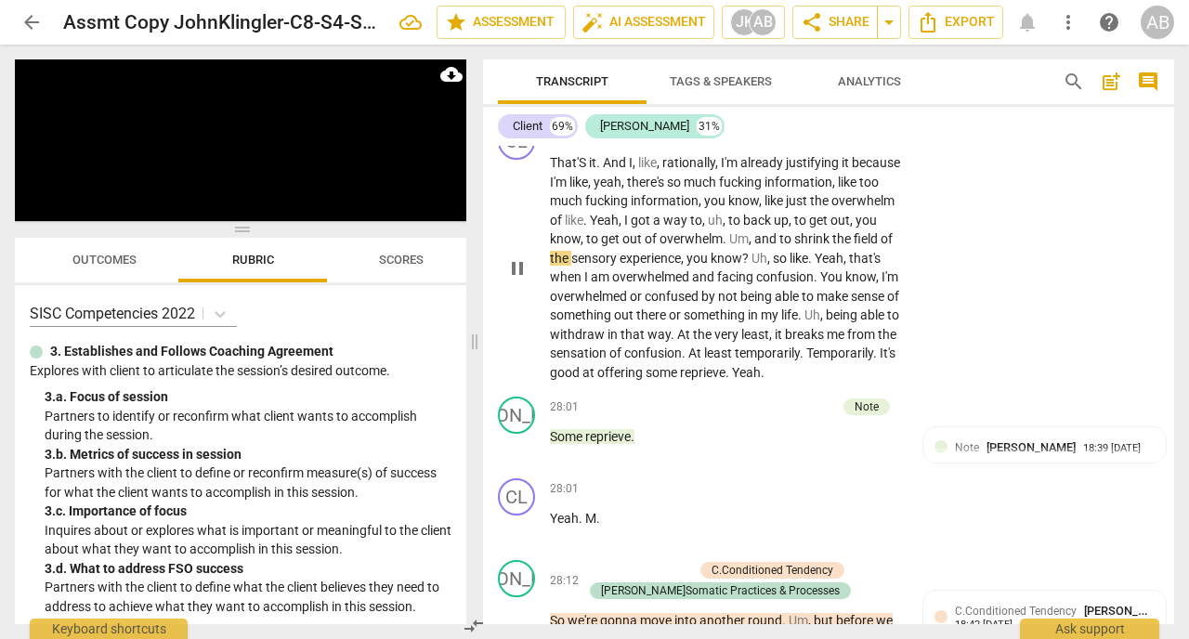
scroll to position [14805, 0]
click at [519, 256] on span "pause" at bounding box center [517, 267] width 22 height 22
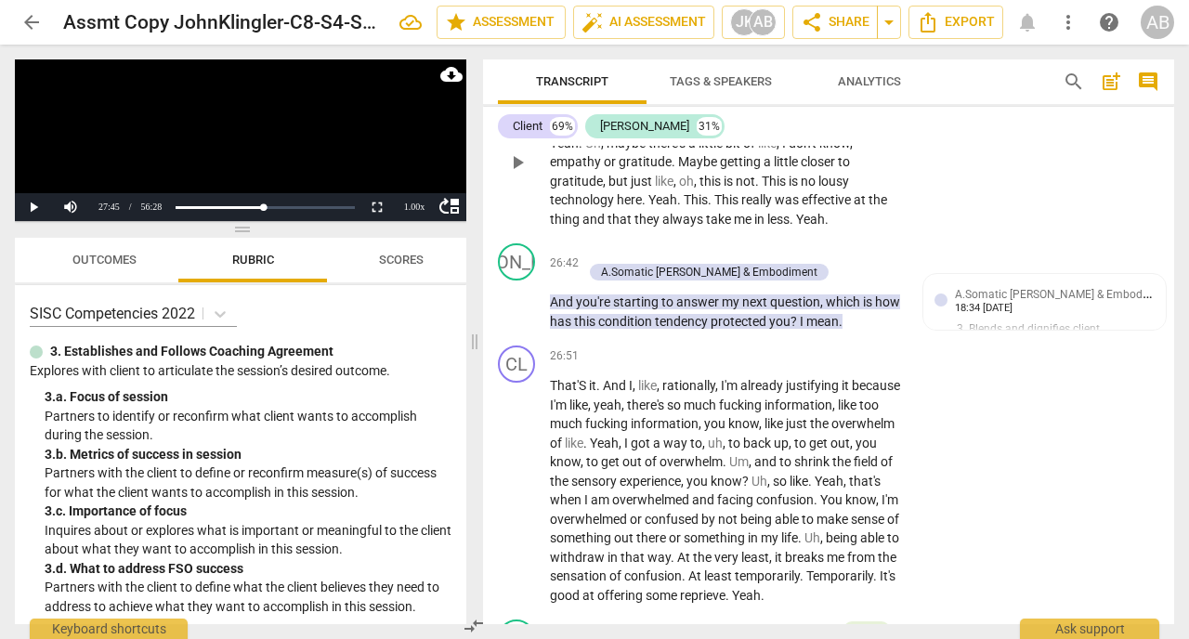
scroll to position [14586, 0]
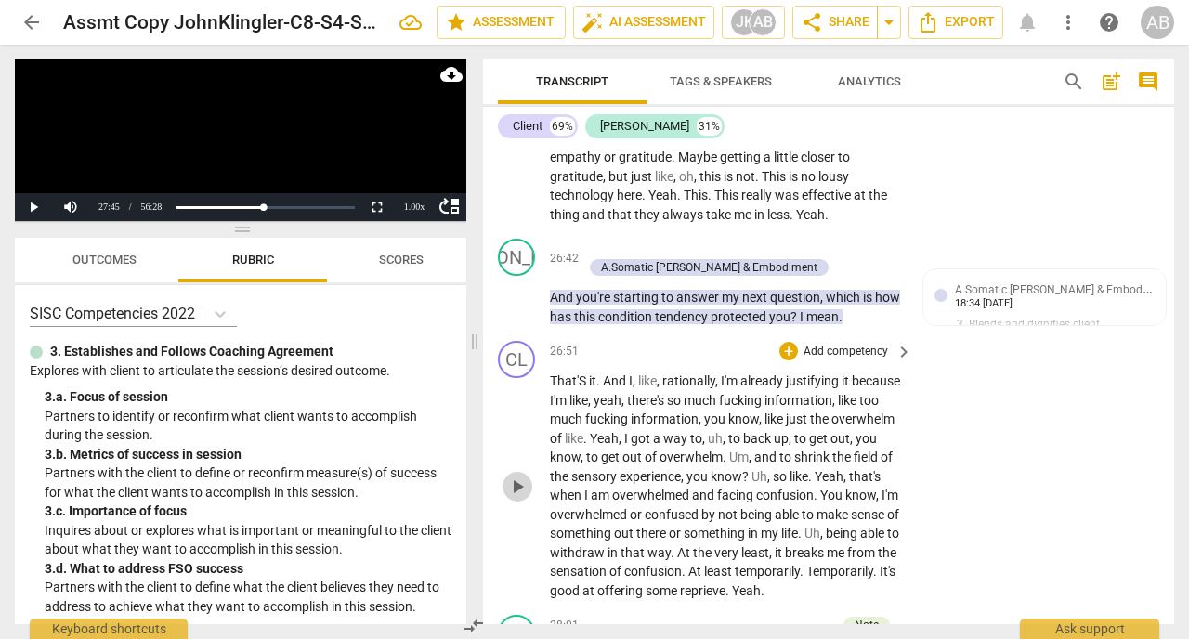
click at [522, 476] on span "play_arrow" at bounding box center [517, 487] width 22 height 22
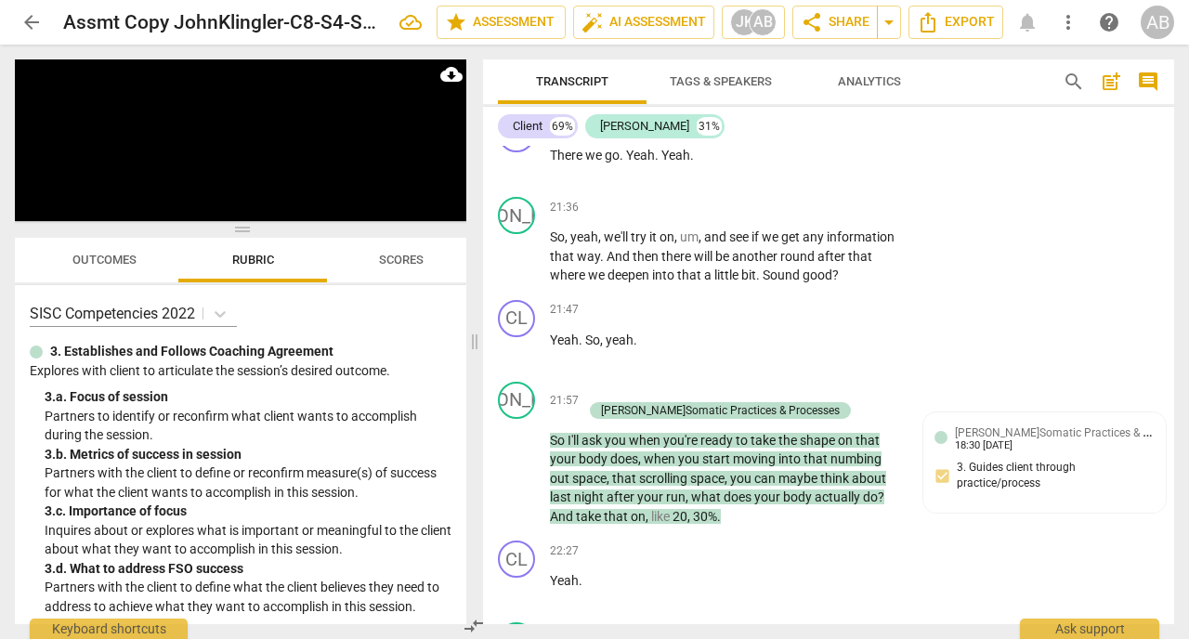
scroll to position [12640, 0]
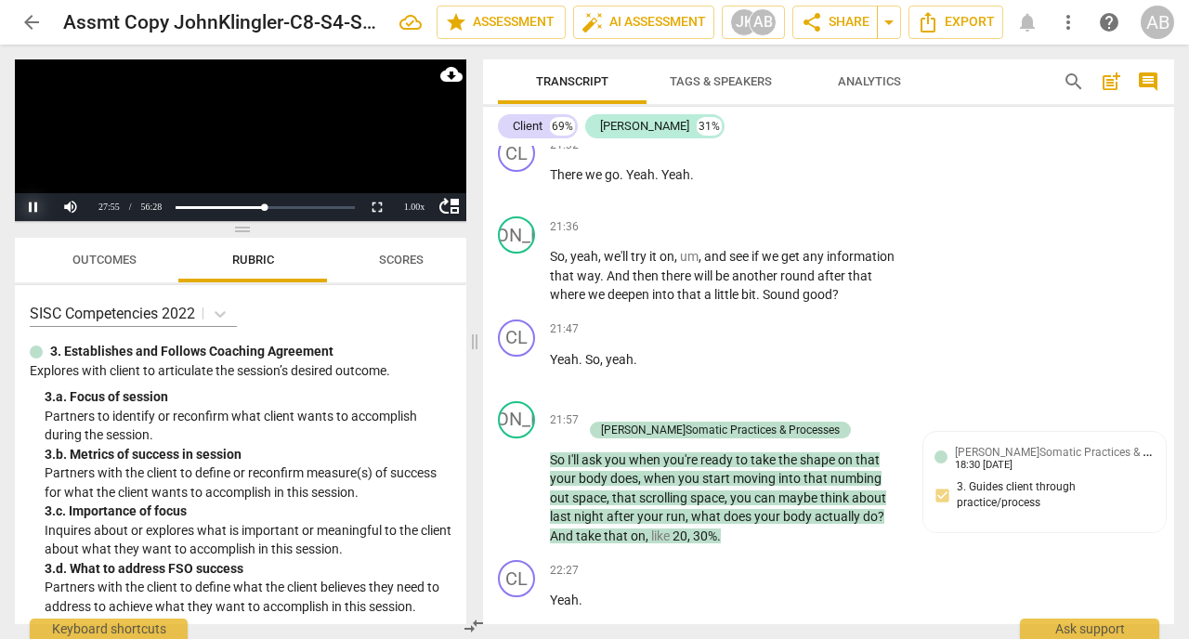
click at [35, 204] on button "Pause" at bounding box center [33, 207] width 37 height 28
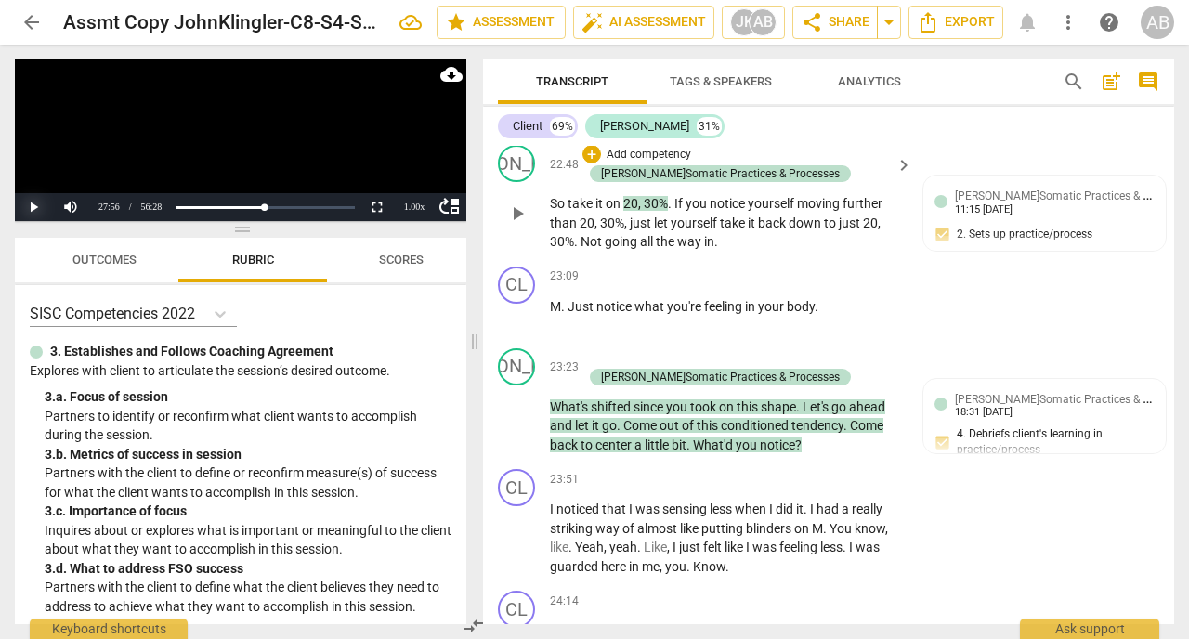
scroll to position [13326, 0]
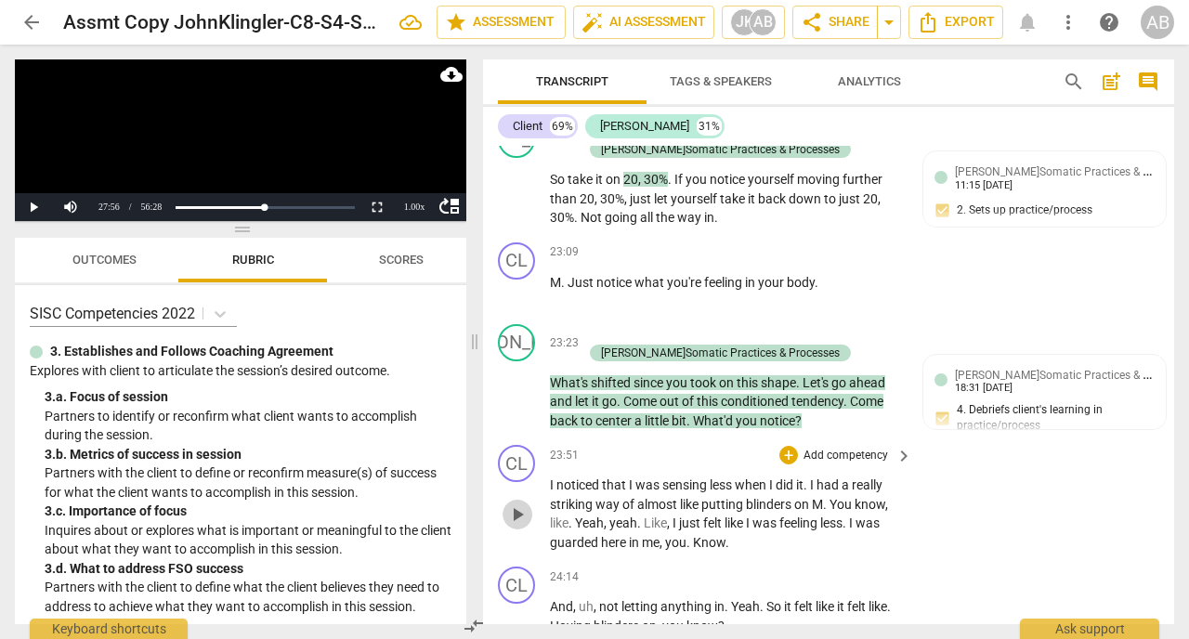
click at [515, 503] on span "play_arrow" at bounding box center [517, 514] width 22 height 22
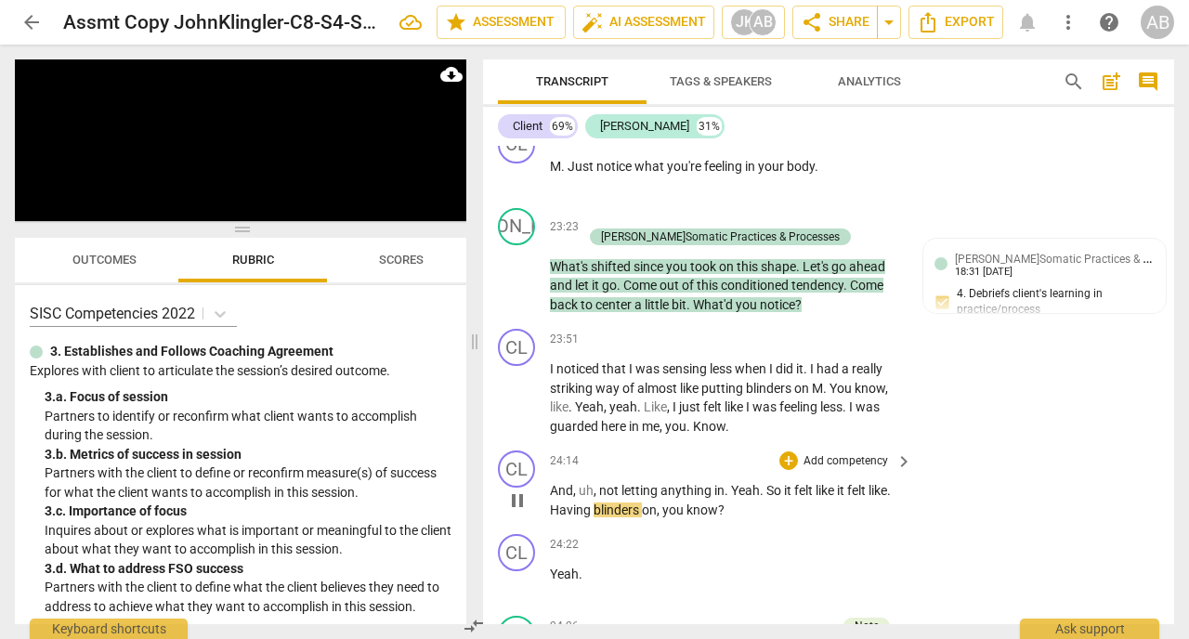
scroll to position [13422, 0]
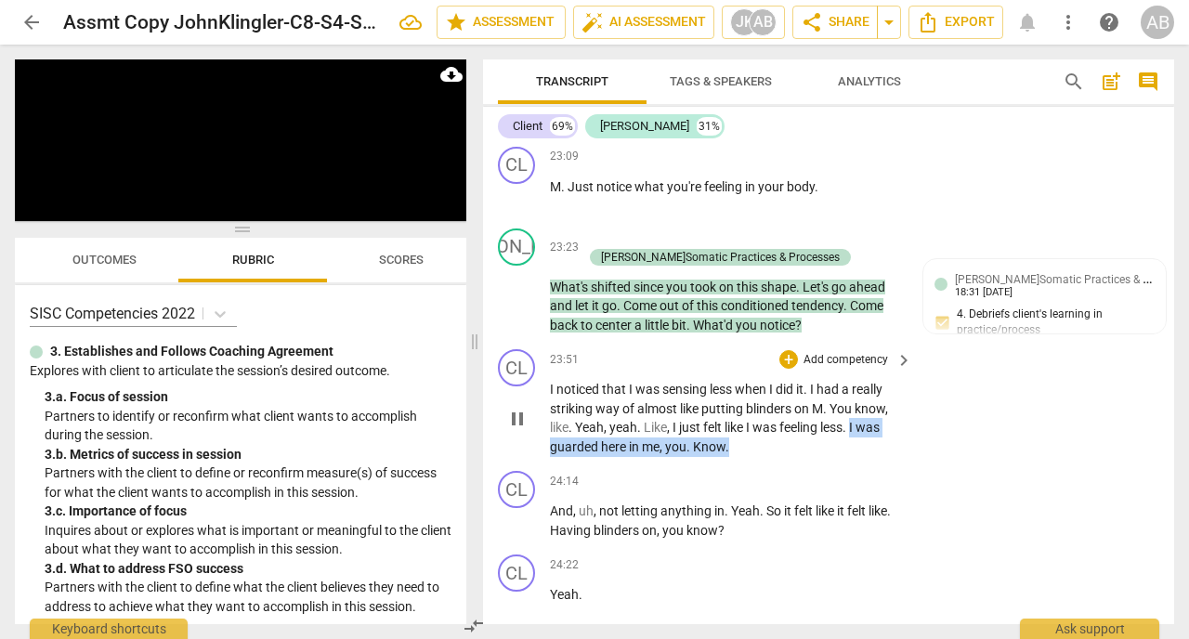
drag, startPoint x: 856, startPoint y: 358, endPoint x: 849, endPoint y: 371, distance: 14.5
click at [849, 380] on p "I noticed that I was sensing less when I did it . I had a really striking way o…" at bounding box center [726, 418] width 353 height 76
click at [747, 350] on div "+" at bounding box center [746, 351] width 19 height 19
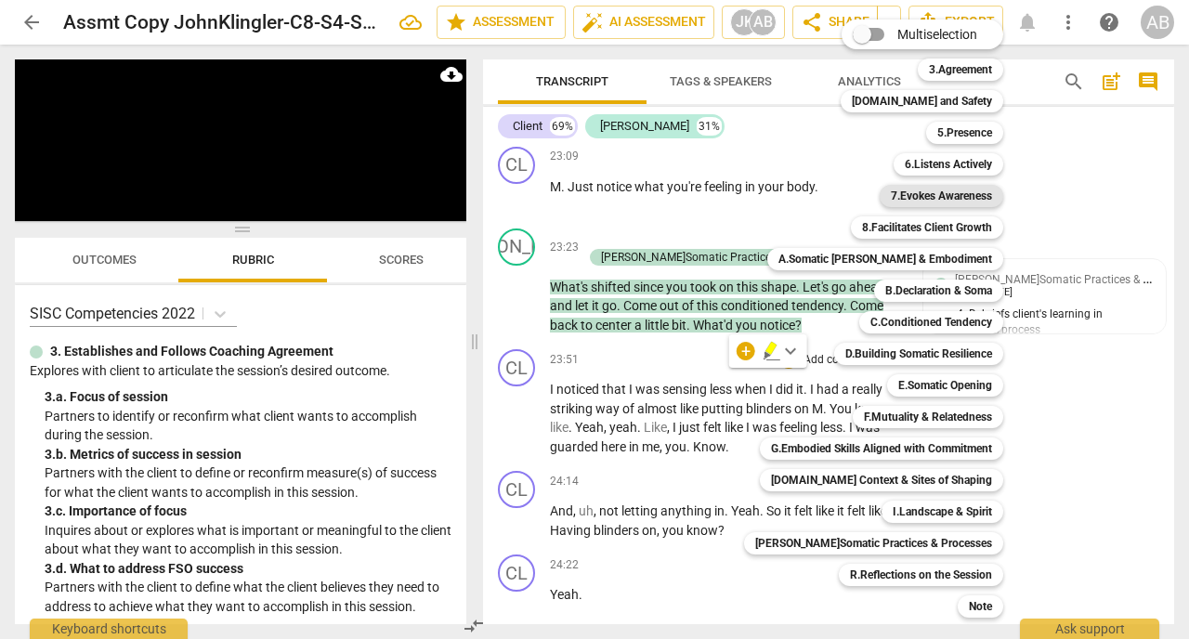
click at [946, 196] on b "7.Evokes Awareness" at bounding box center [941, 196] width 101 height 22
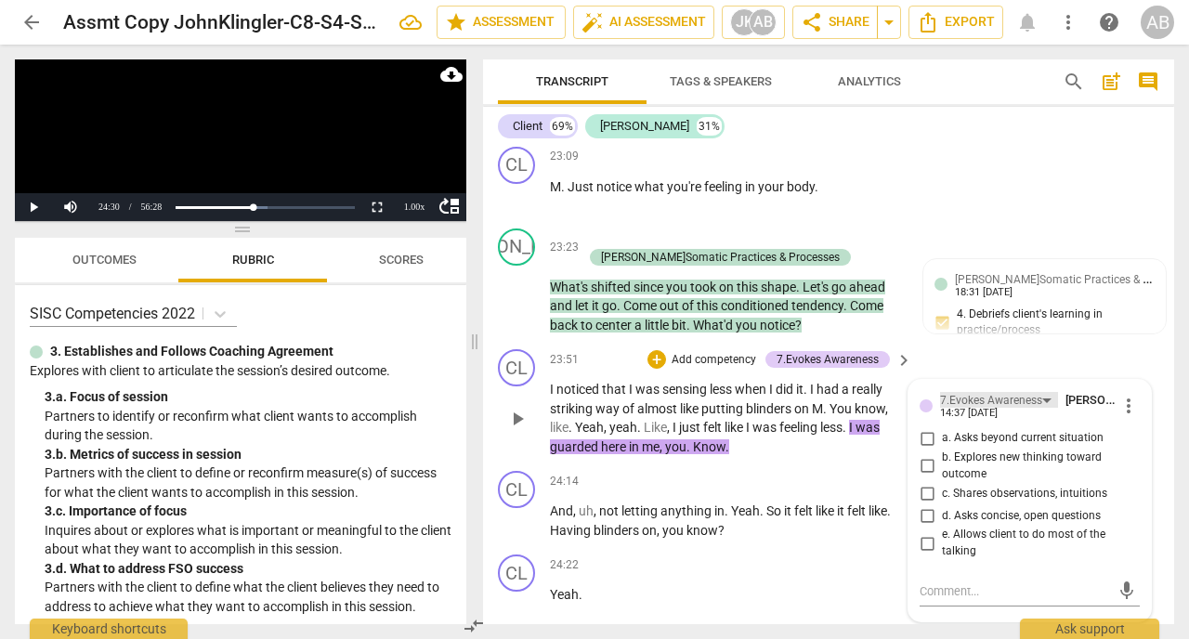
click at [1049, 392] on div "7.Evokes Awareness" at bounding box center [999, 400] width 118 height 16
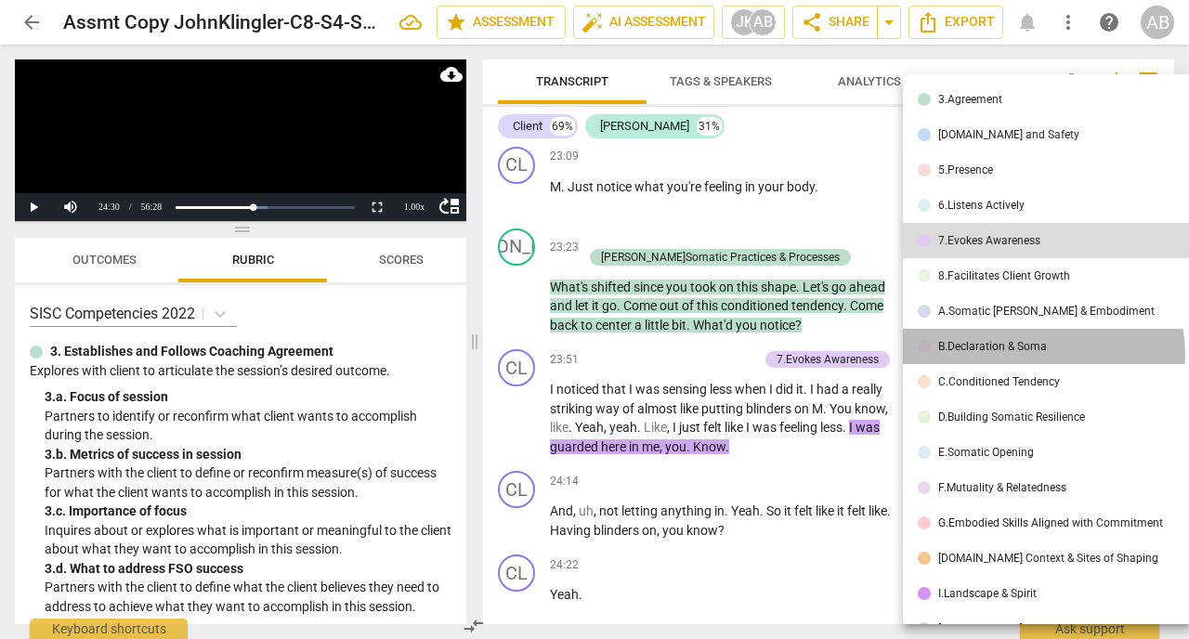
click at [1042, 355] on li "B.Declaration & Soma" at bounding box center [1047, 346] width 289 height 35
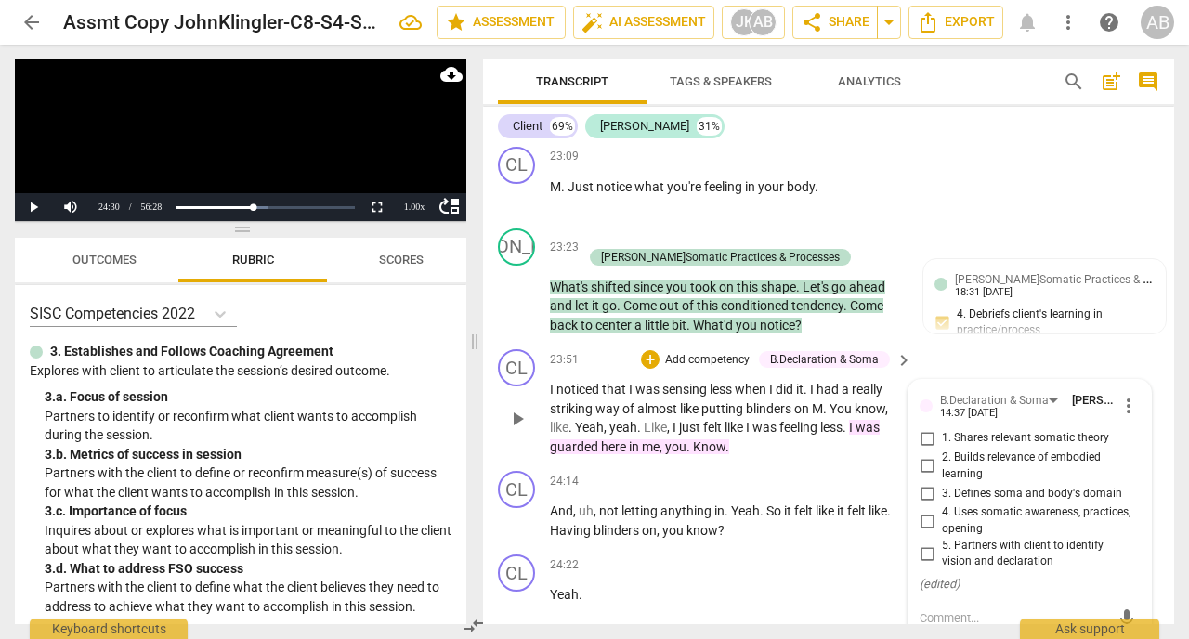
click at [928, 510] on input "4. Uses somatic awareness, practices, opening" at bounding box center [927, 521] width 30 height 22
click at [954, 609] on textarea at bounding box center [1015, 618] width 190 height 18
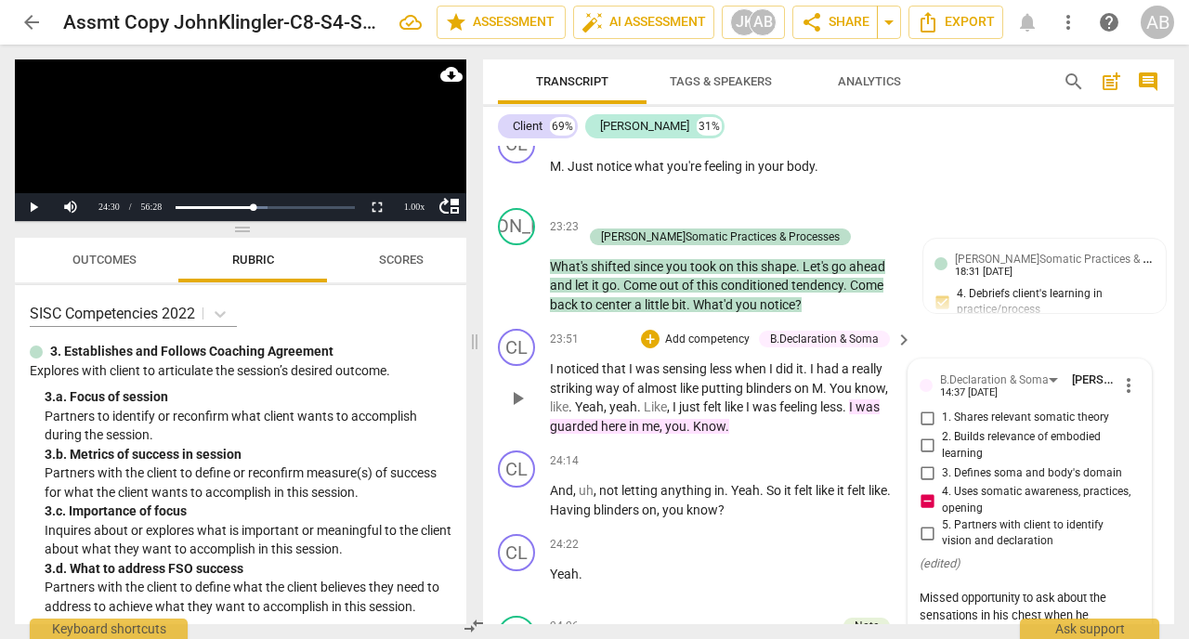
click at [1124, 633] on span "send" at bounding box center [1127, 643] width 20 height 20
click at [1137, 374] on span "more_vert" at bounding box center [1128, 385] width 22 height 22
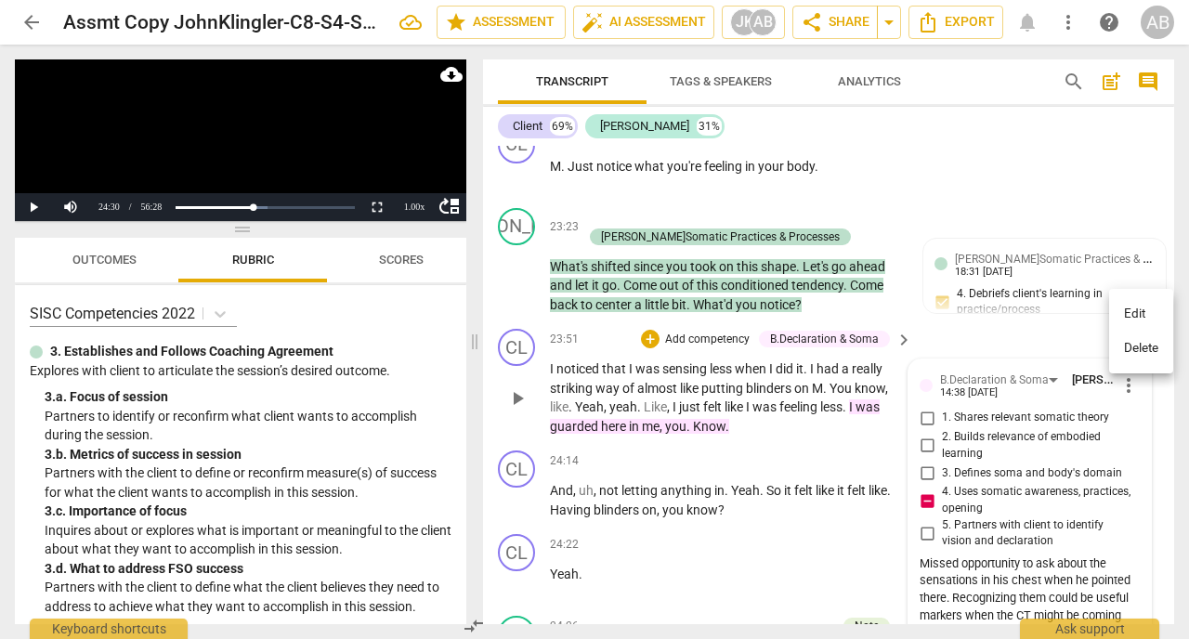
click at [1137, 319] on li "Edit" at bounding box center [1141, 313] width 64 height 35
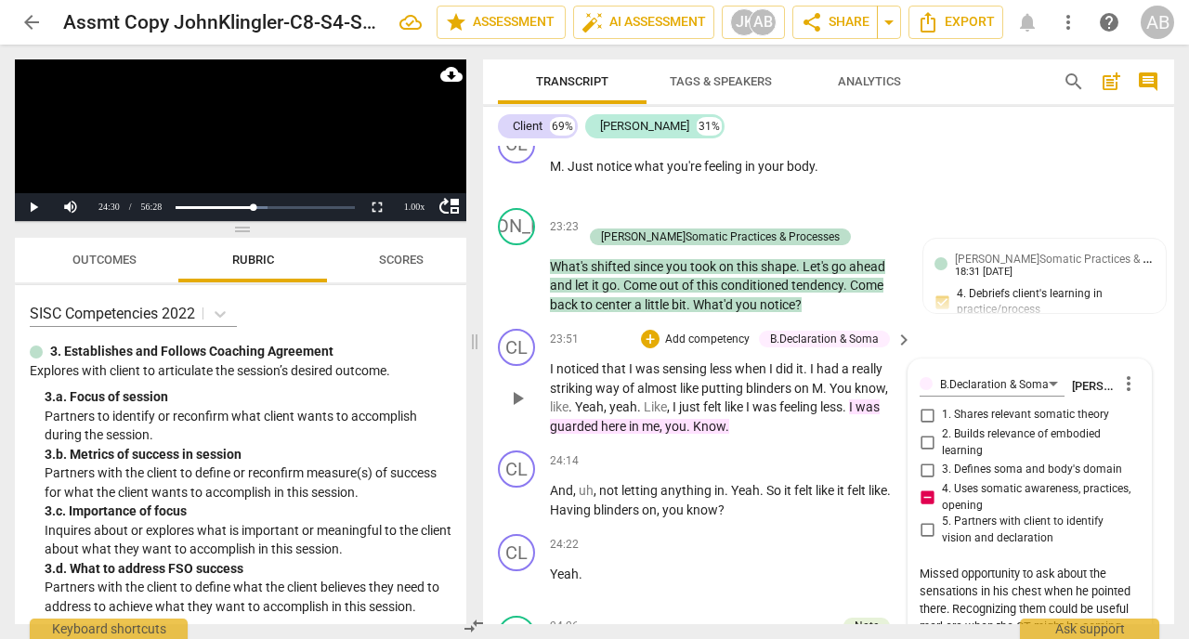
drag, startPoint x: 1048, startPoint y: 542, endPoint x: 957, endPoint y: 530, distance: 91.7
click at [954, 565] on textarea "Missed opportunity to ask about the sensations in his chest when he pointed the…" at bounding box center [1030, 618] width 220 height 106
drag, startPoint x: 1052, startPoint y: 556, endPoint x: 1003, endPoint y: 556, distance: 48.3
click at [1003, 565] on textarea "Missed opportunity to ask about the sensations in his chest when he pointed the…" at bounding box center [1030, 618] width 220 height 106
drag, startPoint x: 1024, startPoint y: 575, endPoint x: 919, endPoint y: 573, distance: 105.0
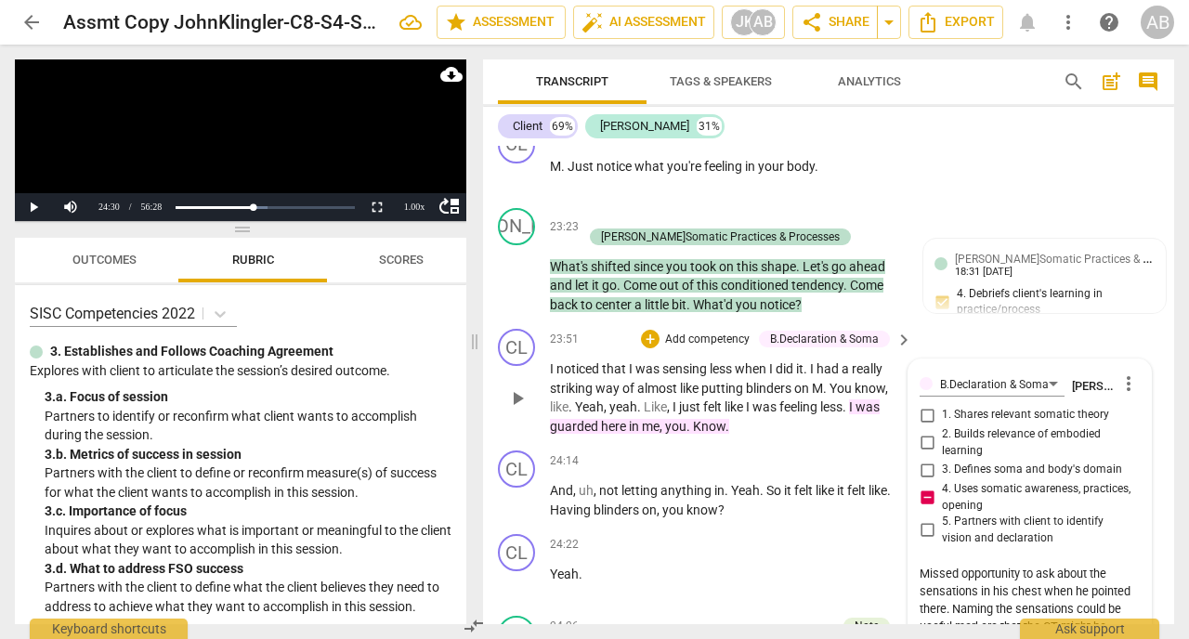
click at [920, 573] on textarea "Missed opportunity to ask about the sensations in his chest when he pointed the…" at bounding box center [1030, 618] width 220 height 106
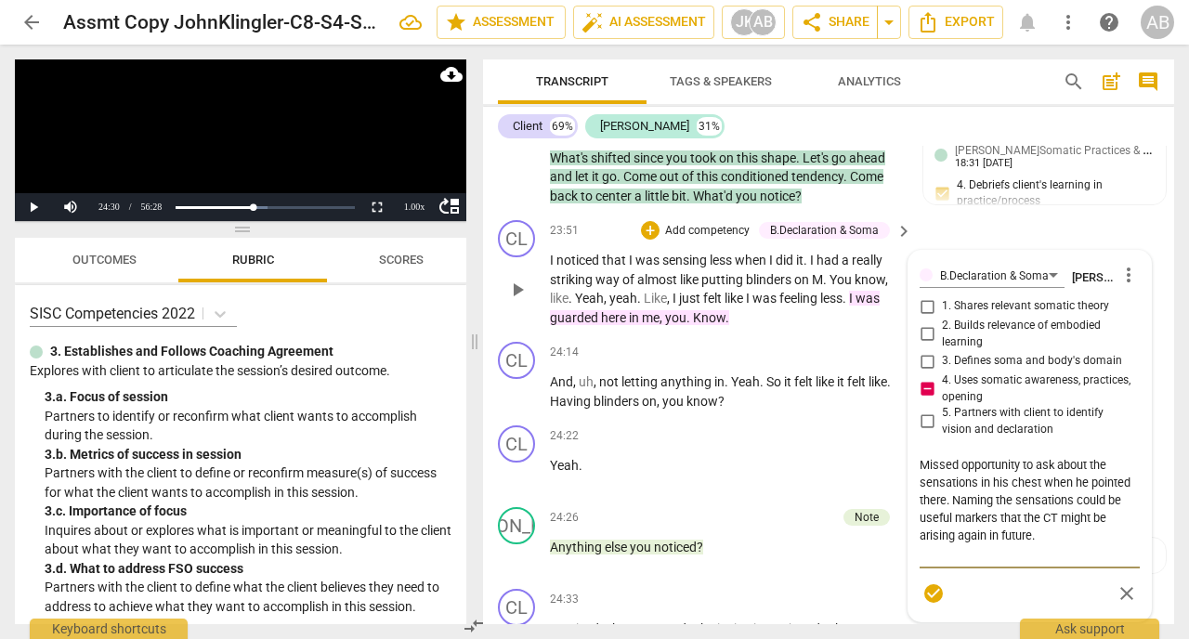
scroll to position [13584, 0]
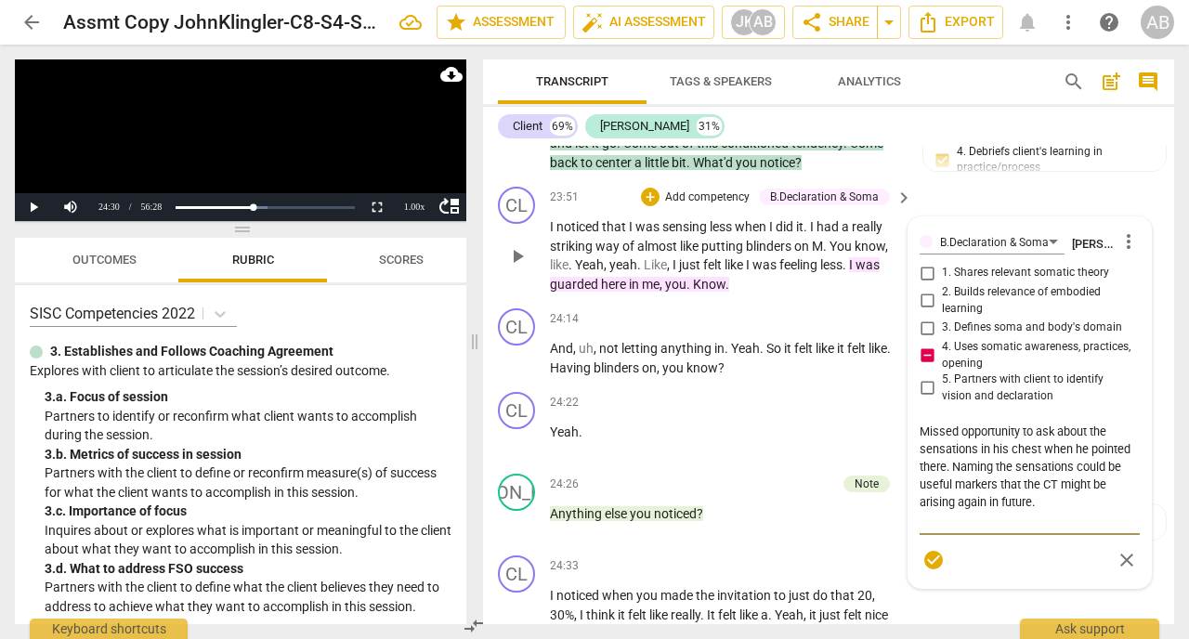
click at [928, 549] on span "check_circle" at bounding box center [933, 560] width 22 height 22
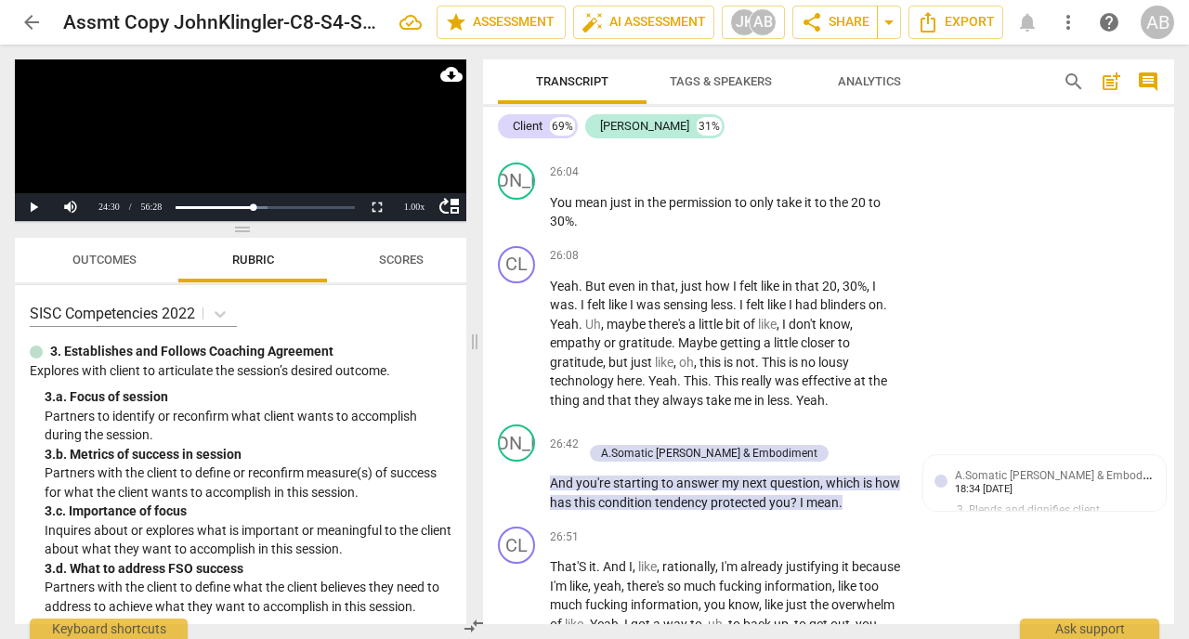
scroll to position [14398, 0]
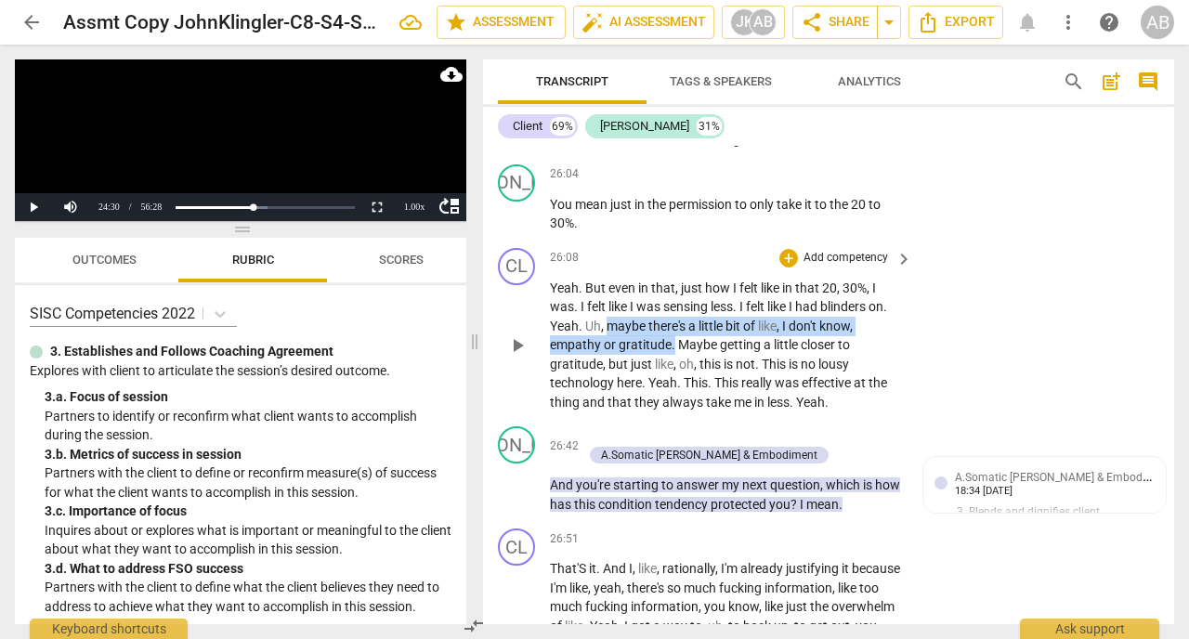
drag, startPoint x: 607, startPoint y: 254, endPoint x: 673, endPoint y: 277, distance: 69.9
click at [673, 279] on p "Yeah . But even in that , just how I felt like in that 20 , 30% , I was . I fel…" at bounding box center [726, 346] width 353 height 134
click at [694, 251] on div "+" at bounding box center [693, 250] width 19 height 19
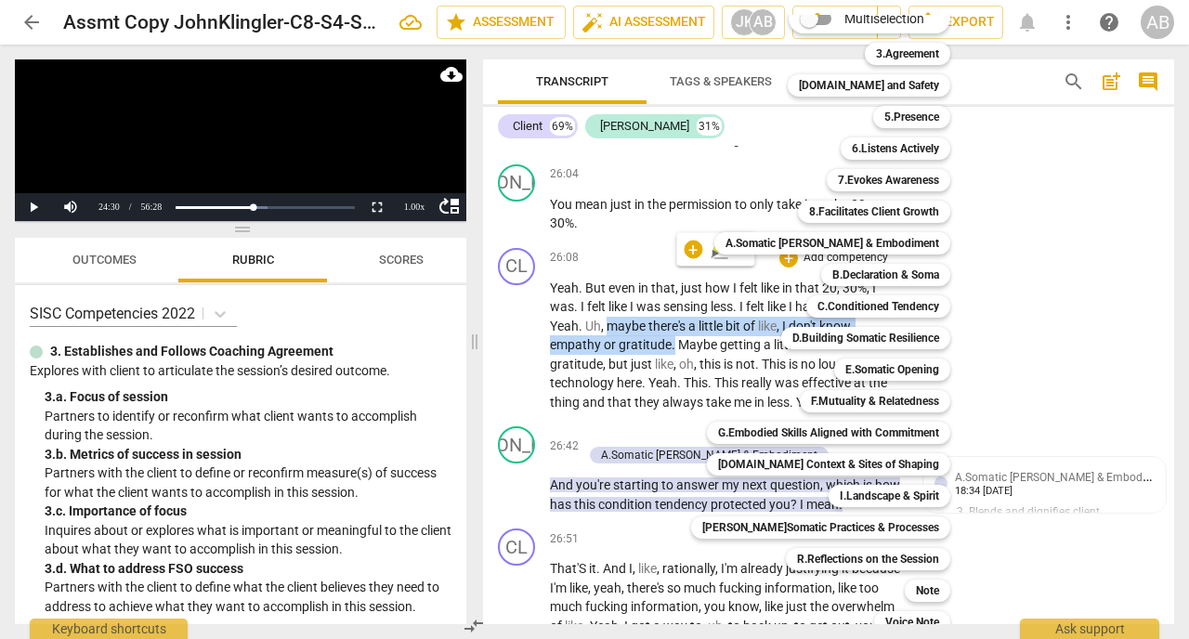
scroll to position [30, 0]
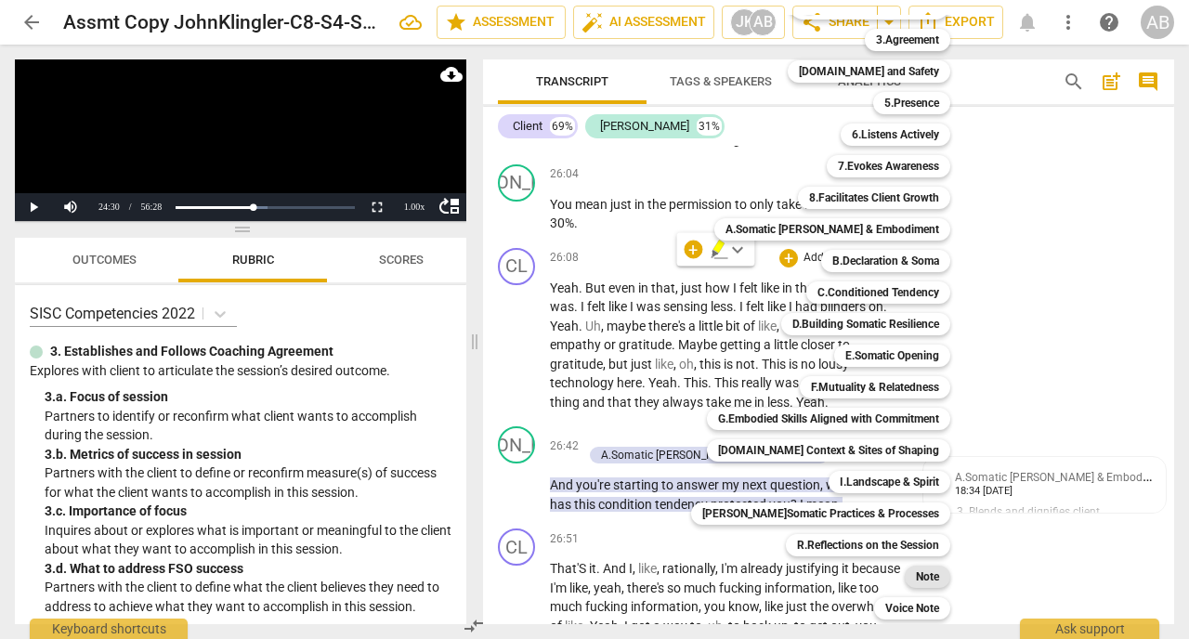
click at [924, 574] on b "Note" at bounding box center [927, 577] width 23 height 22
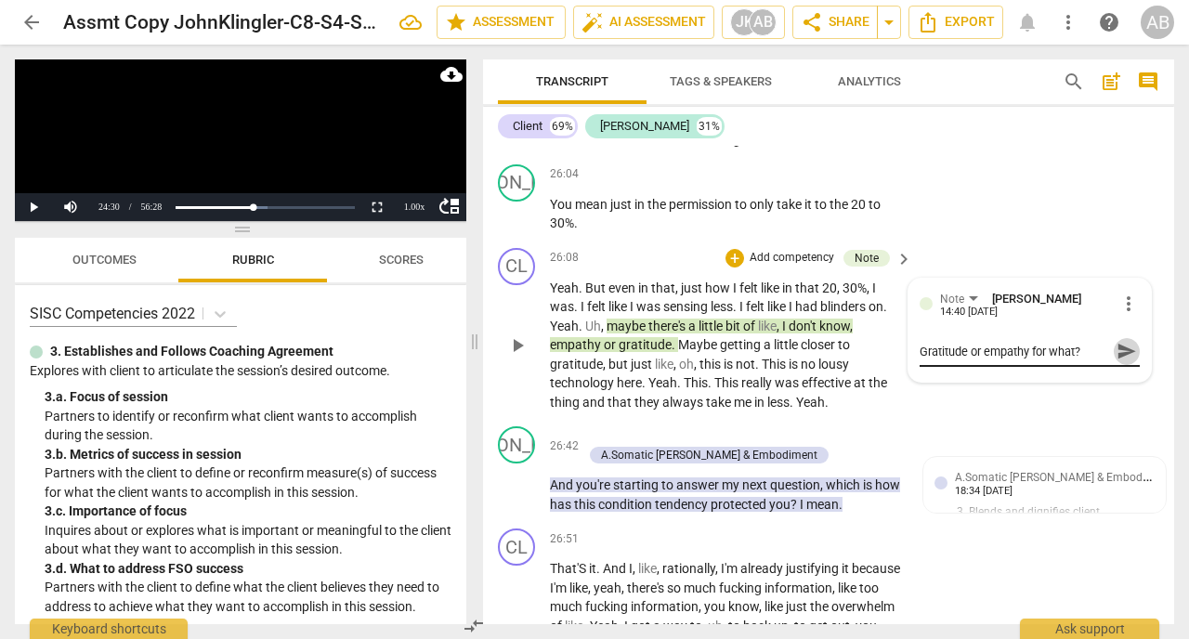
click at [1122, 341] on span "send" at bounding box center [1127, 351] width 20 height 20
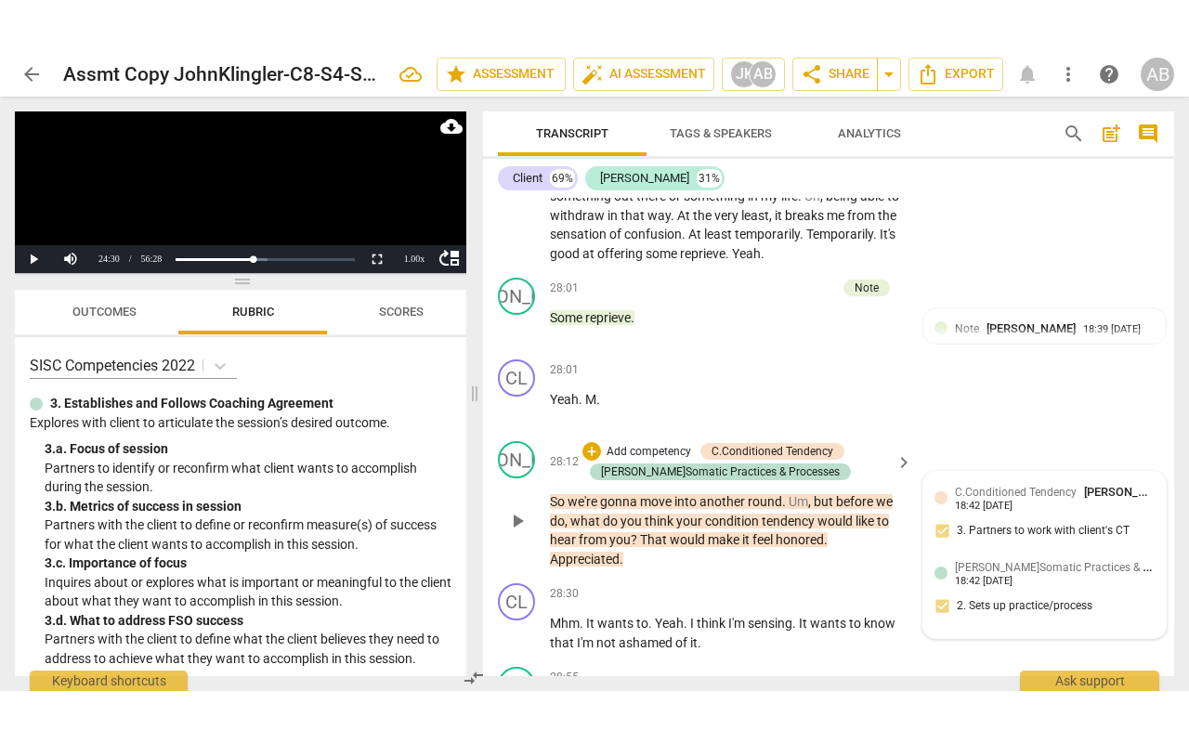
scroll to position [14978, 0]
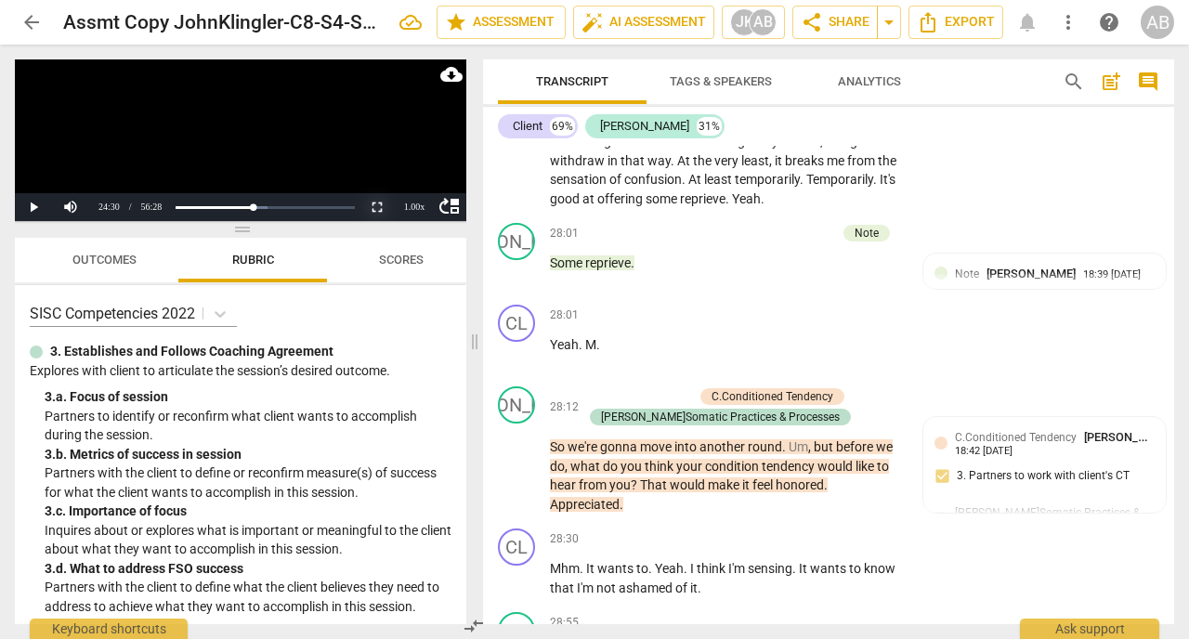
click at [379, 201] on button "Non-Fullscreen" at bounding box center [377, 207] width 37 height 28
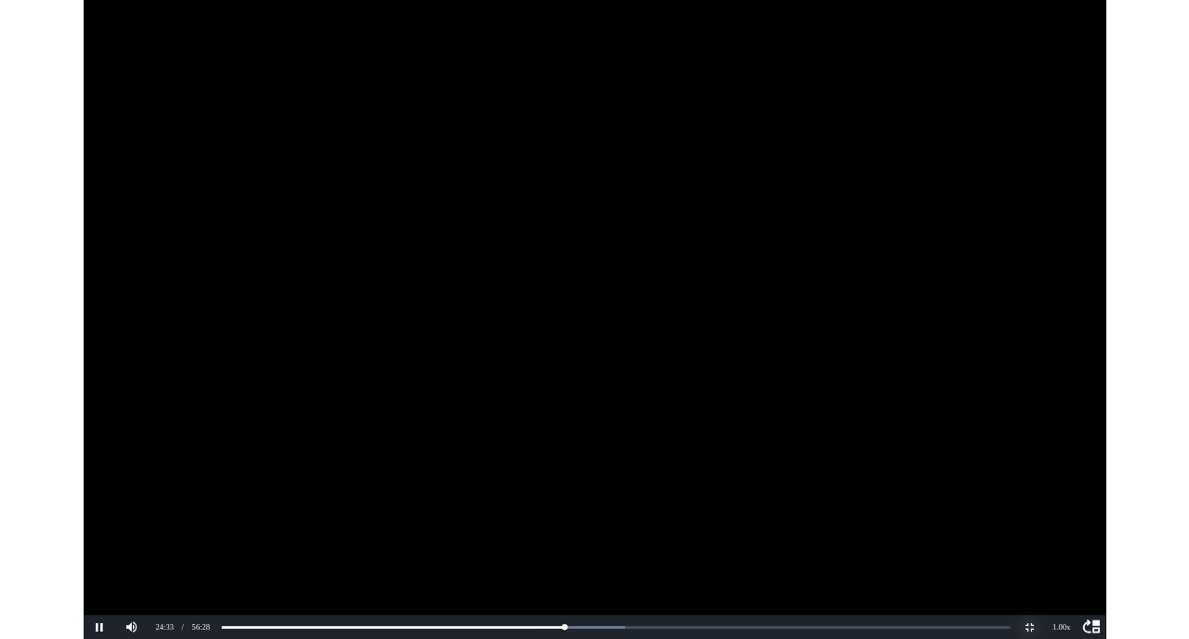
scroll to position [13953, 0]
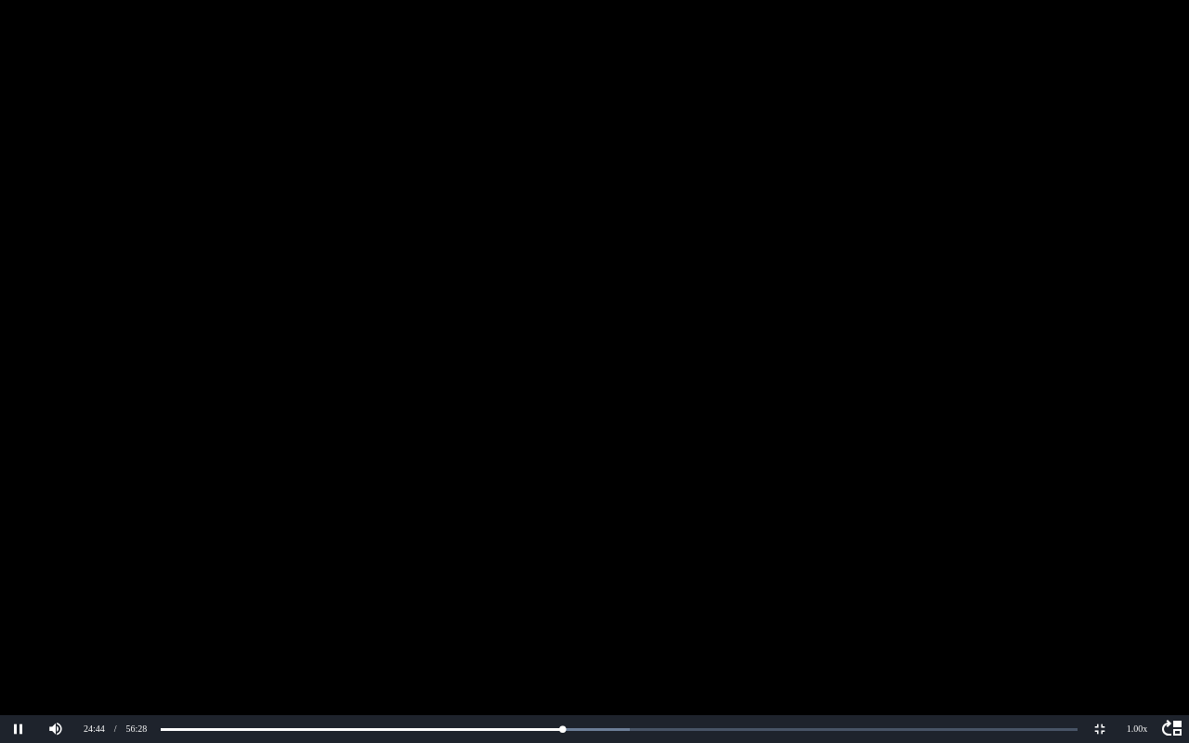
click at [554, 225] on video at bounding box center [594, 371] width 1189 height 743
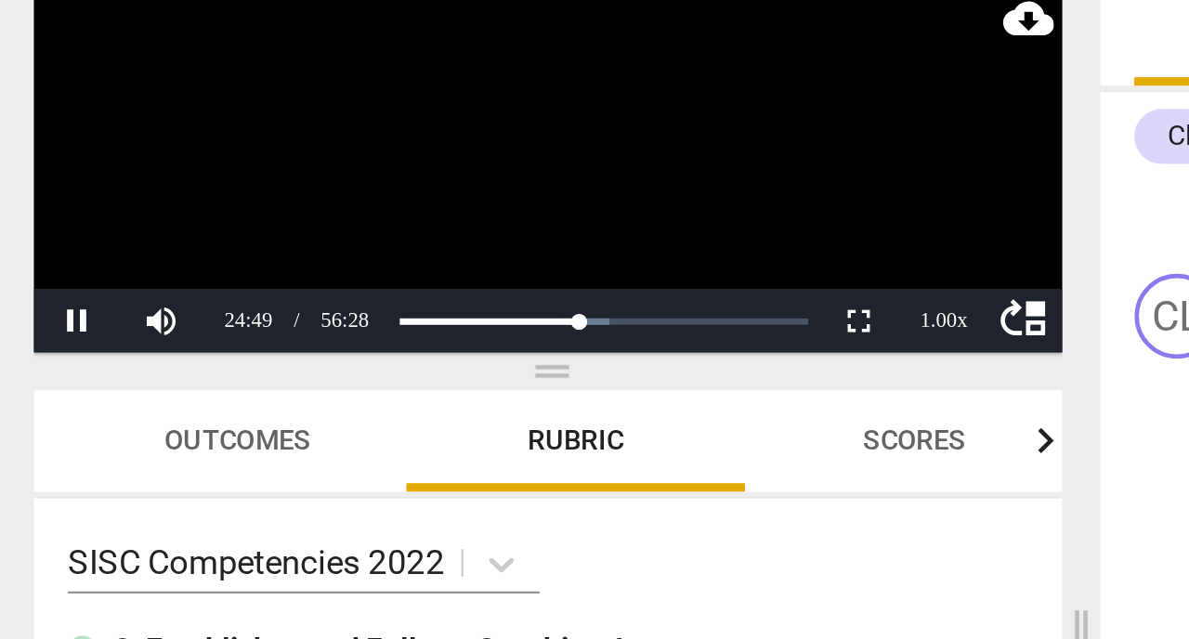
click at [211, 130] on video at bounding box center [240, 140] width 451 height 162
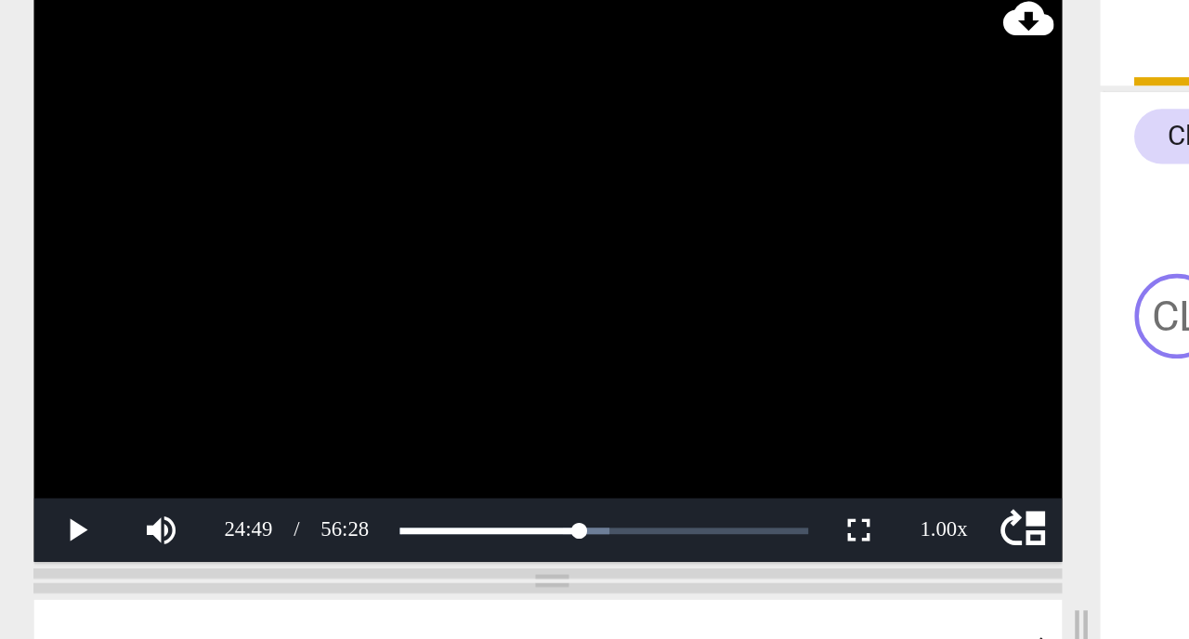
drag, startPoint x: 244, startPoint y: 229, endPoint x: 269, endPoint y: 321, distance: 95.3
click at [269, 321] on span at bounding box center [240, 321] width 451 height 11
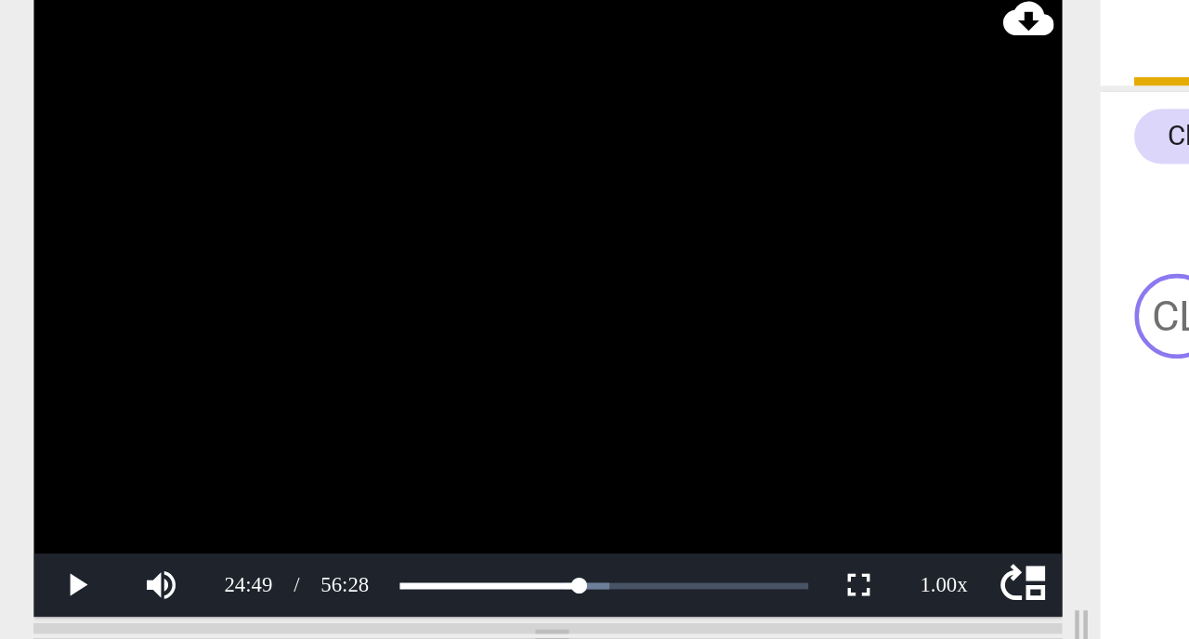
drag, startPoint x: 244, startPoint y: 322, endPoint x: 268, endPoint y: 346, distance: 34.2
click at [268, 346] on span at bounding box center [240, 345] width 451 height 11
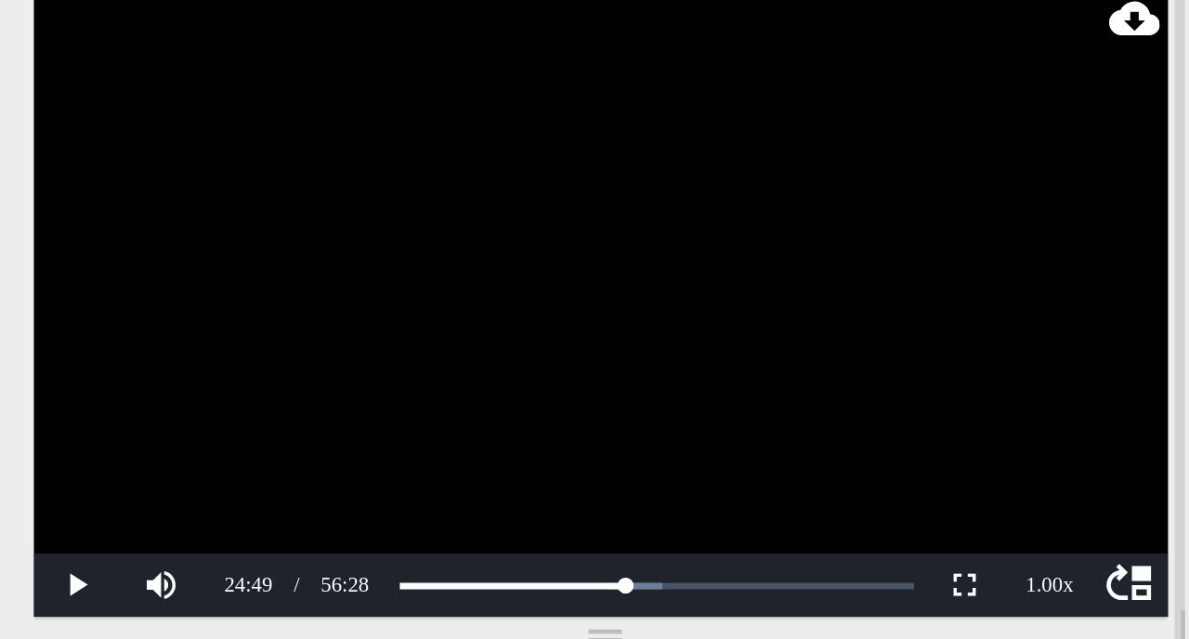
scroll to position [14397, 0]
drag, startPoint x: 476, startPoint y: 340, endPoint x: 522, endPoint y: 307, distance: 56.7
click at [522, 307] on span at bounding box center [521, 342] width 11 height 595
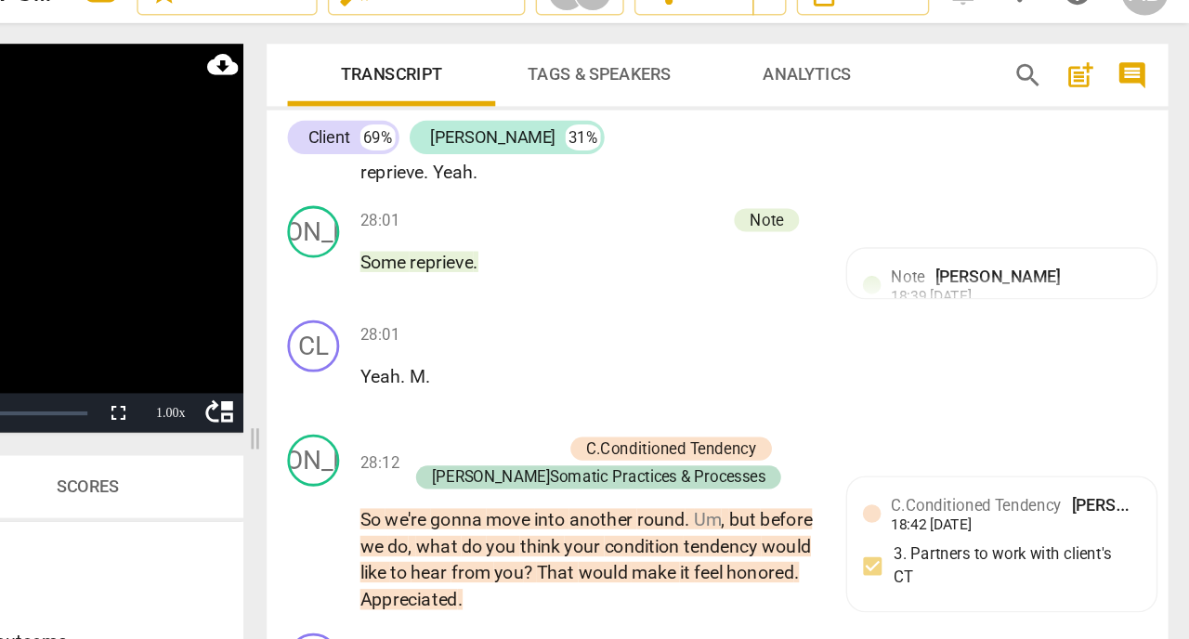
scroll to position [15477, 0]
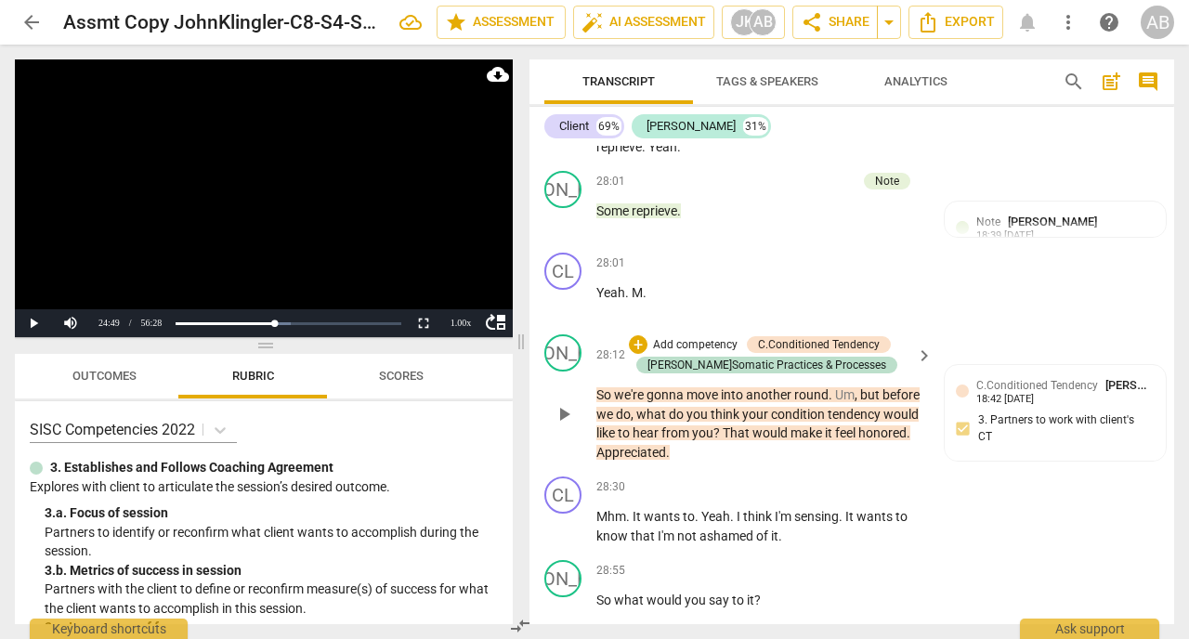
click at [565, 425] on span "play_arrow" at bounding box center [564, 414] width 22 height 22
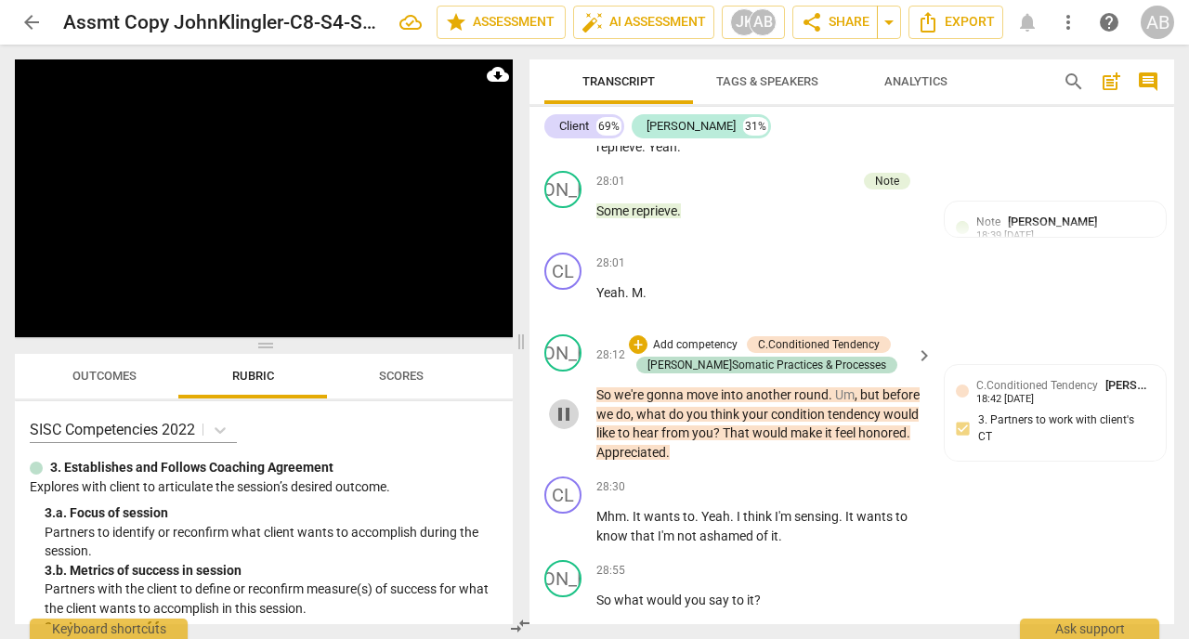
click at [565, 425] on span "pause" at bounding box center [564, 414] width 22 height 22
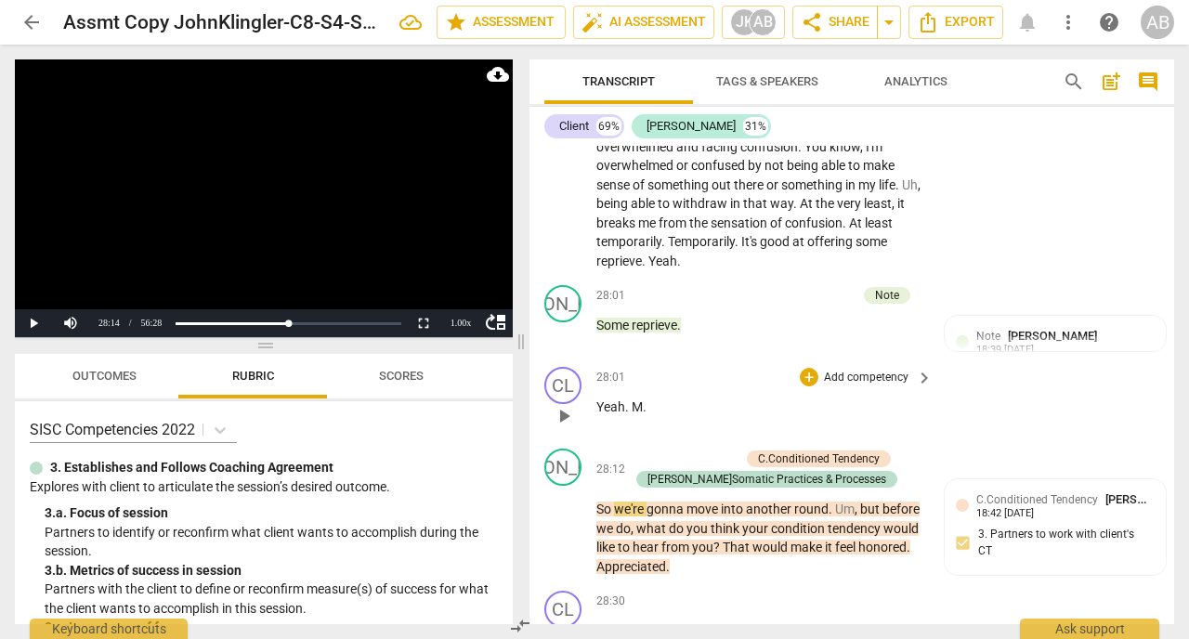
scroll to position [15358, 0]
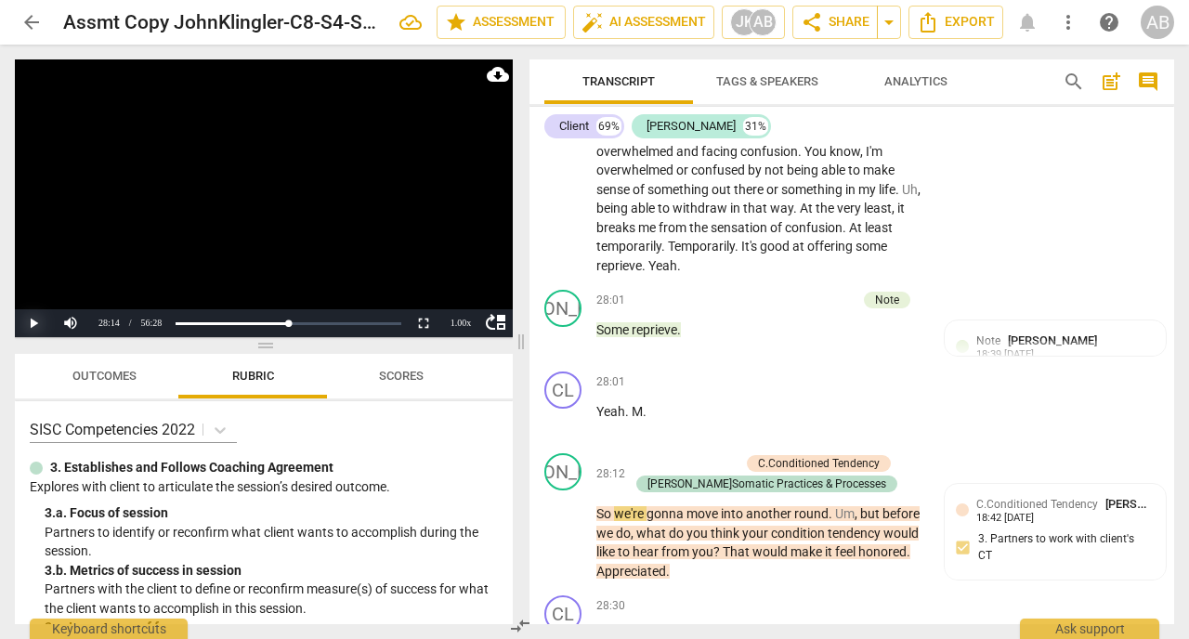
click at [34, 324] on button "Play" at bounding box center [33, 323] width 37 height 28
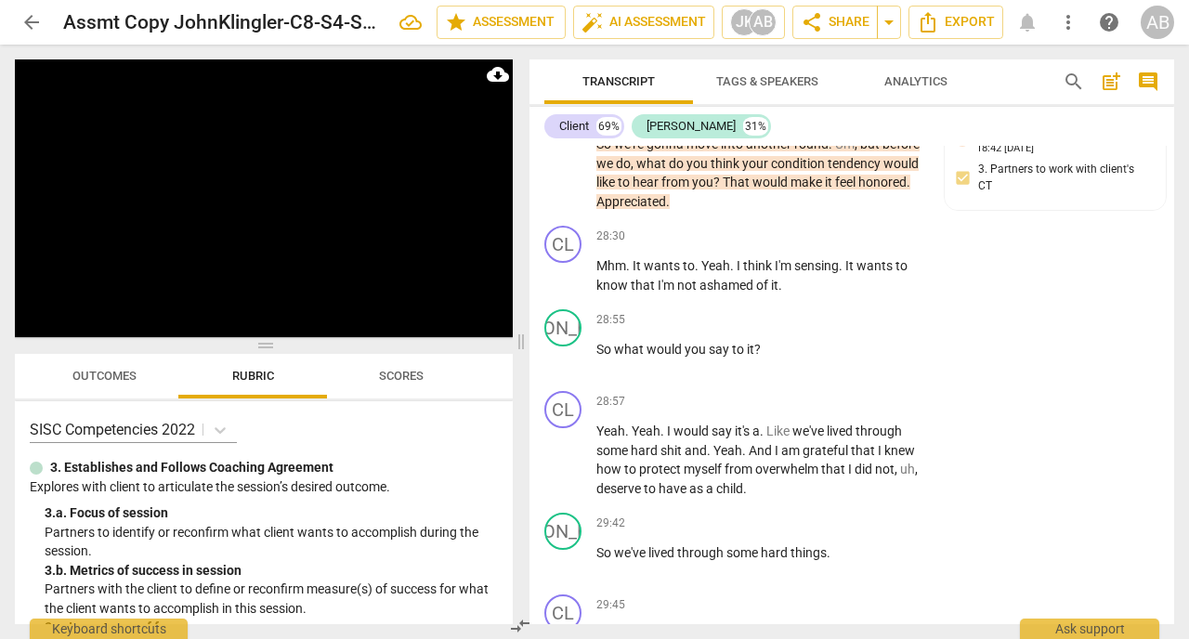
scroll to position [15728, 0]
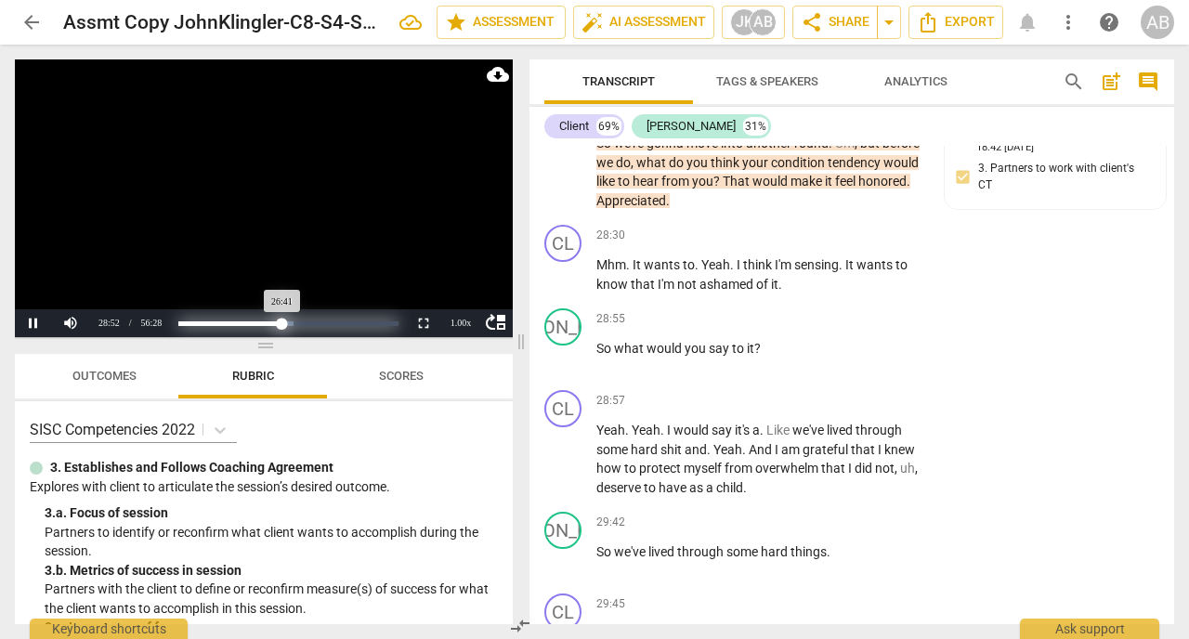
click at [282, 322] on div "Loaded : 0% Progress : 47.26%" at bounding box center [288, 323] width 220 height 5
click at [274, 323] on div "Progress : 43.46%" at bounding box center [226, 323] width 96 height 5
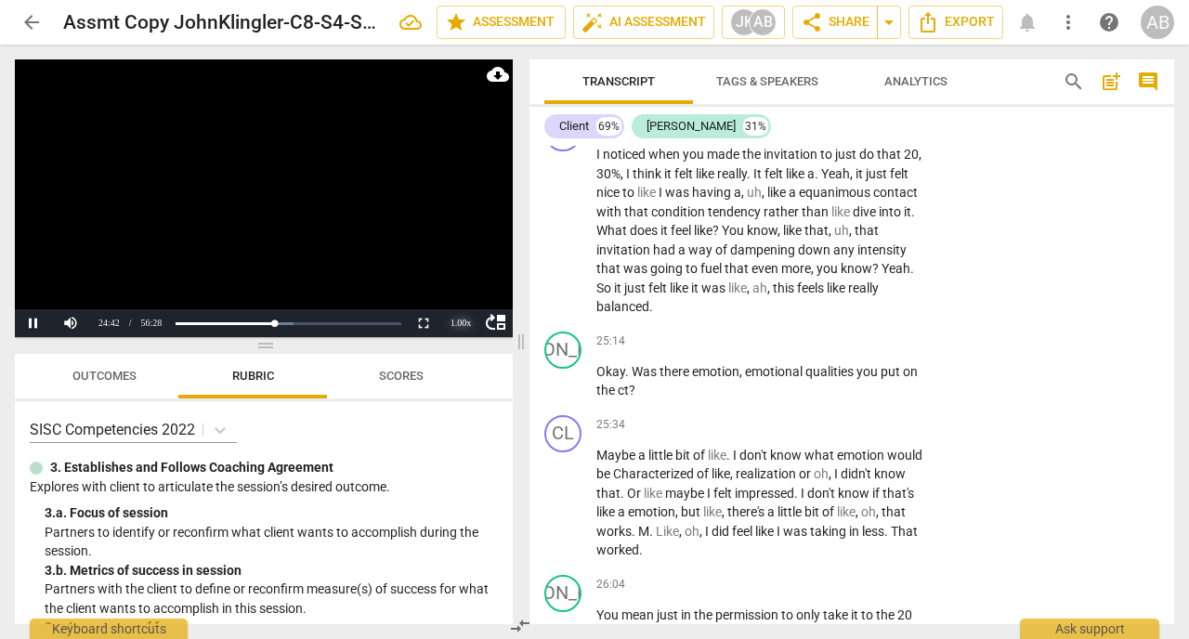
click at [463, 320] on div "1.00 x" at bounding box center [460, 323] width 37 height 28
click at [451, 215] on li "0.75x" at bounding box center [460, 219] width 37 height 20
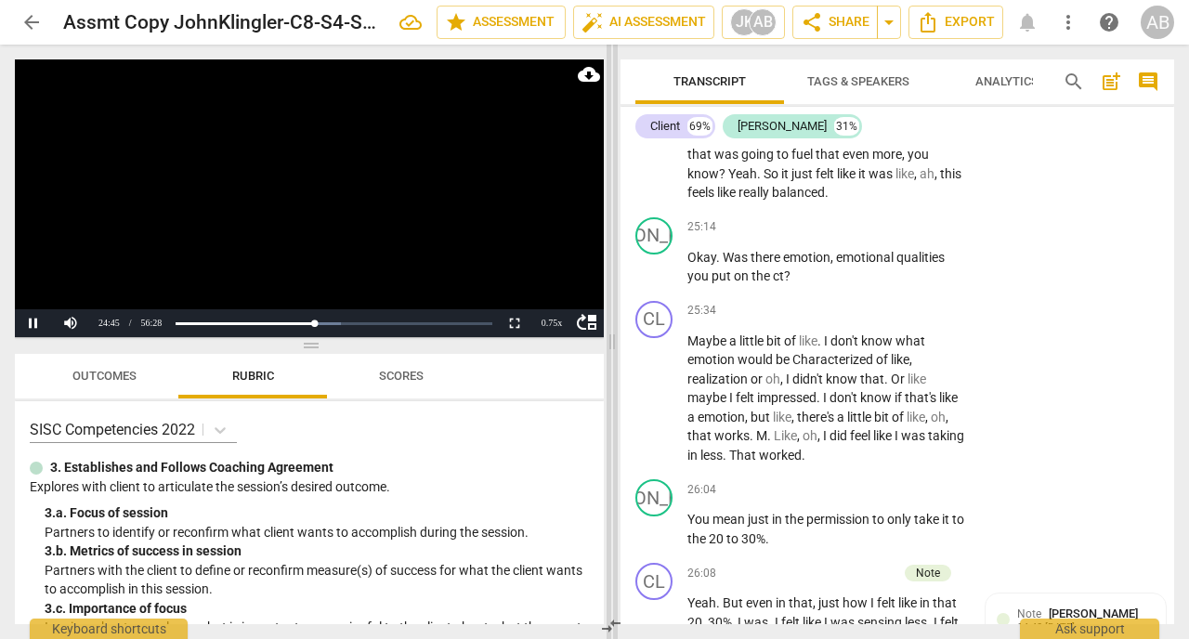
scroll to position [15712, 0]
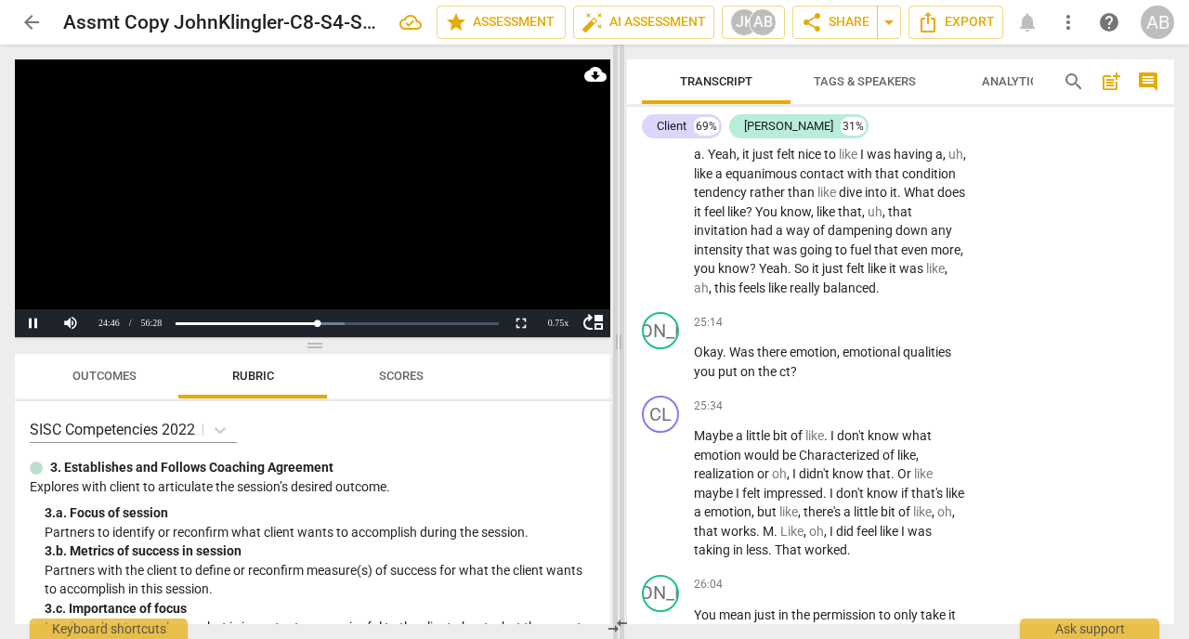
drag, startPoint x: 521, startPoint y: 340, endPoint x: 619, endPoint y: 359, distance: 99.3
click at [619, 359] on span at bounding box center [618, 342] width 11 height 595
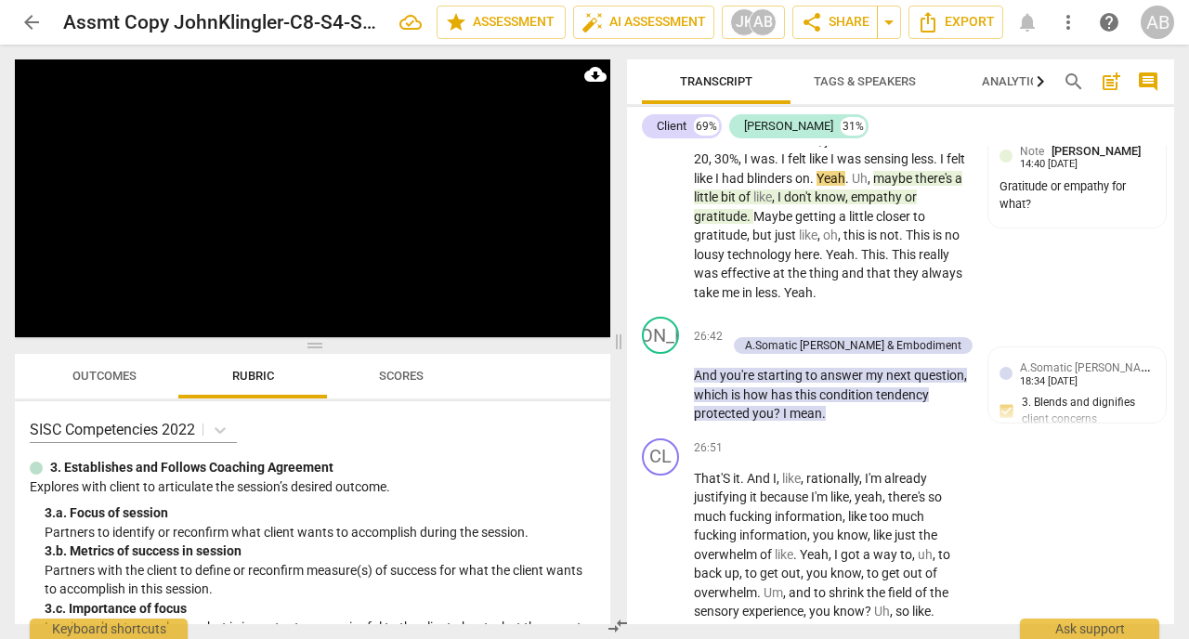
scroll to position [16273, 0]
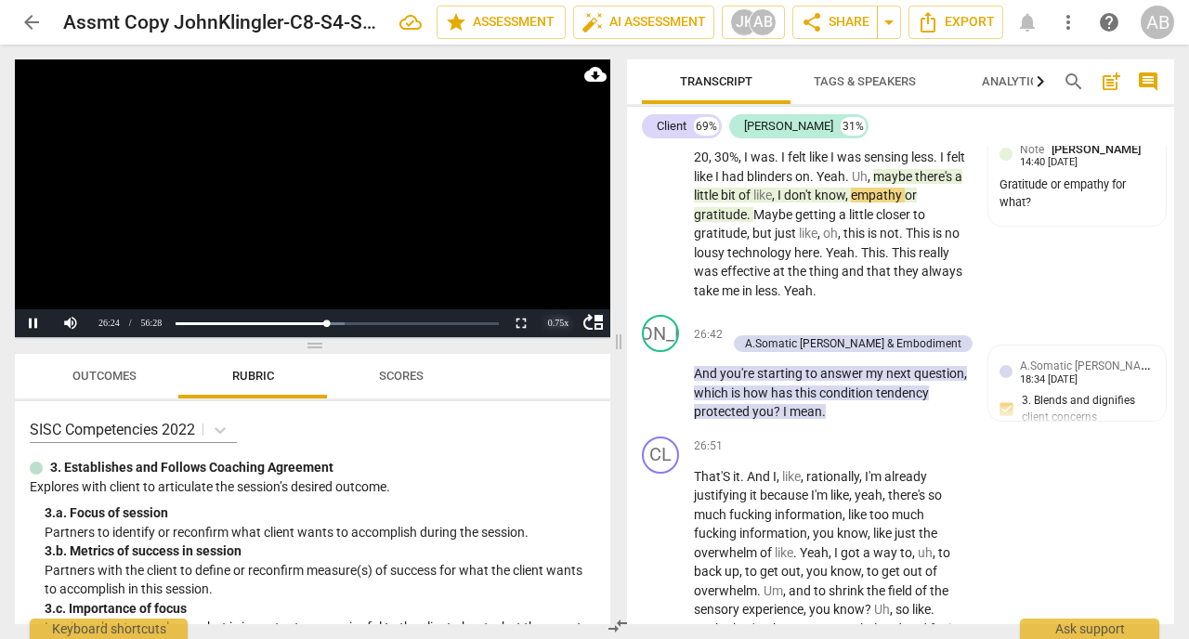
click at [561, 323] on div "0.75 x" at bounding box center [558, 323] width 37 height 28
click at [555, 240] on li "1x" at bounding box center [558, 239] width 37 height 20
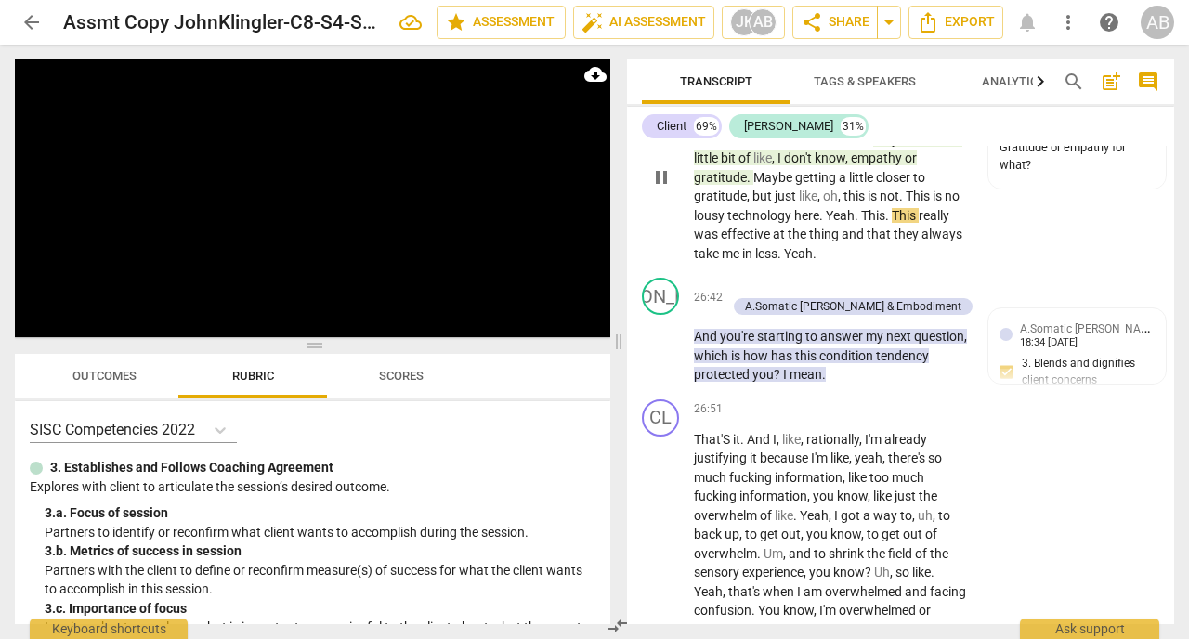
scroll to position [16316, 0]
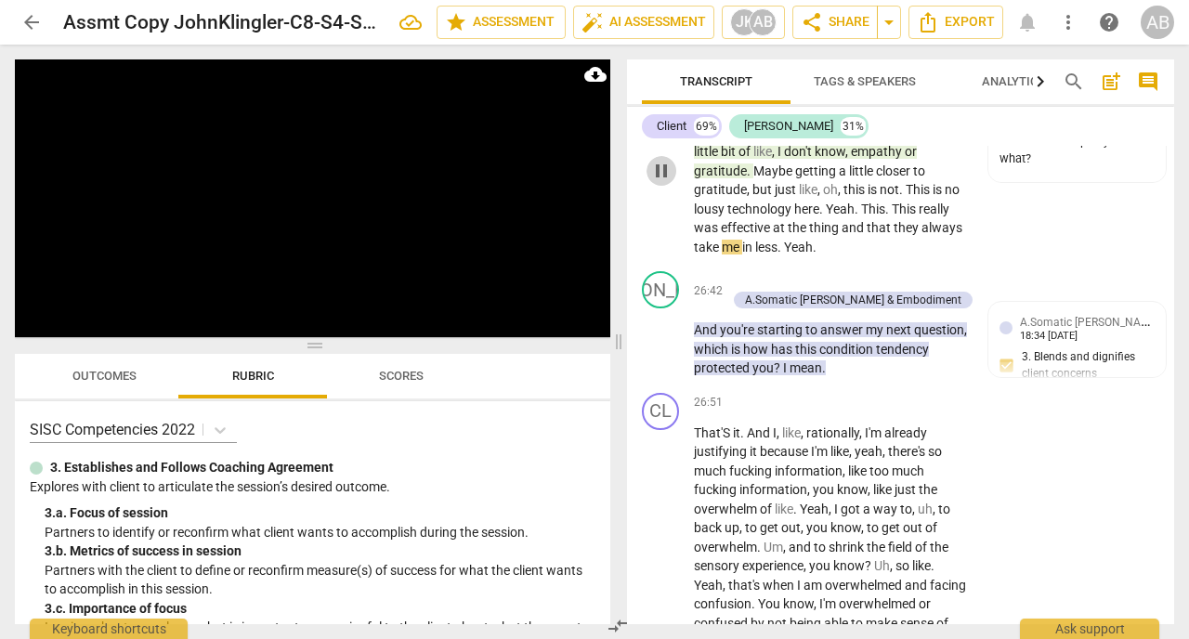
click at [660, 182] on span "pause" at bounding box center [661, 171] width 22 height 22
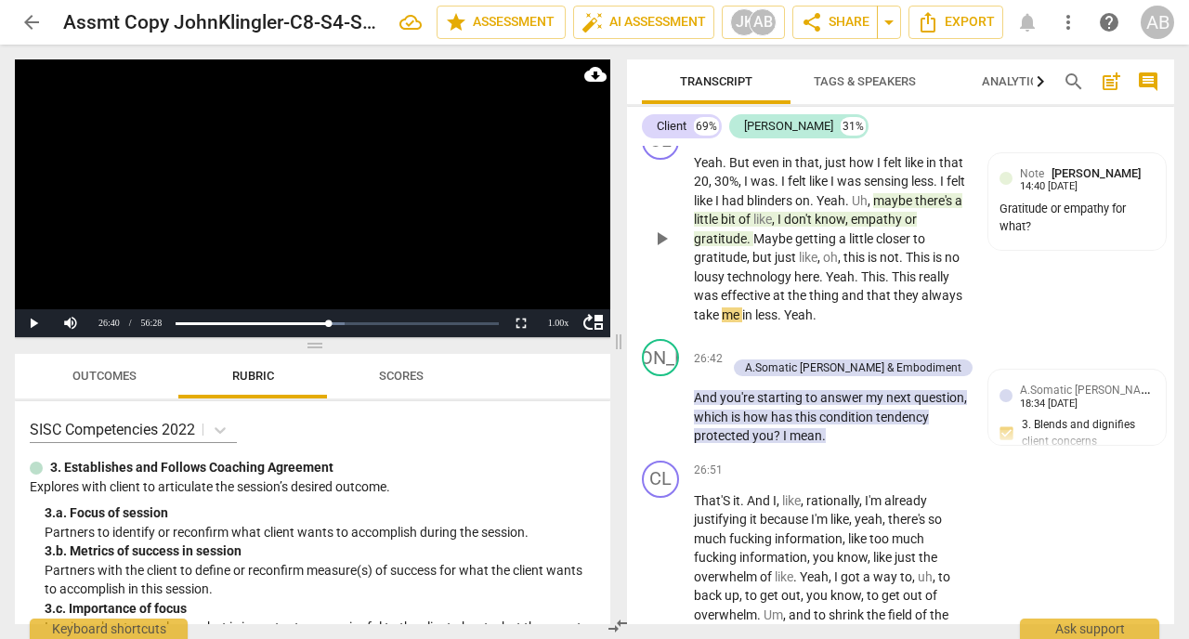
scroll to position [16242, 0]
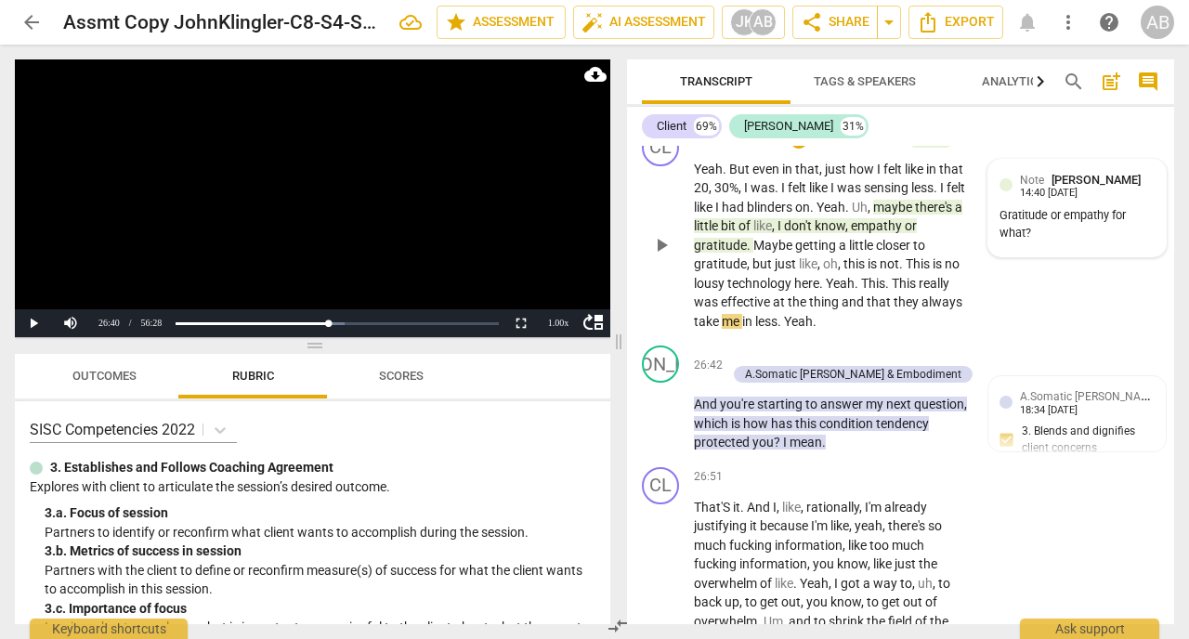
click at [1052, 242] on div "Gratitude or empathy for what?" at bounding box center [1077, 224] width 155 height 35
click at [1130, 196] on span "more_vert" at bounding box center [1128, 185] width 22 height 22
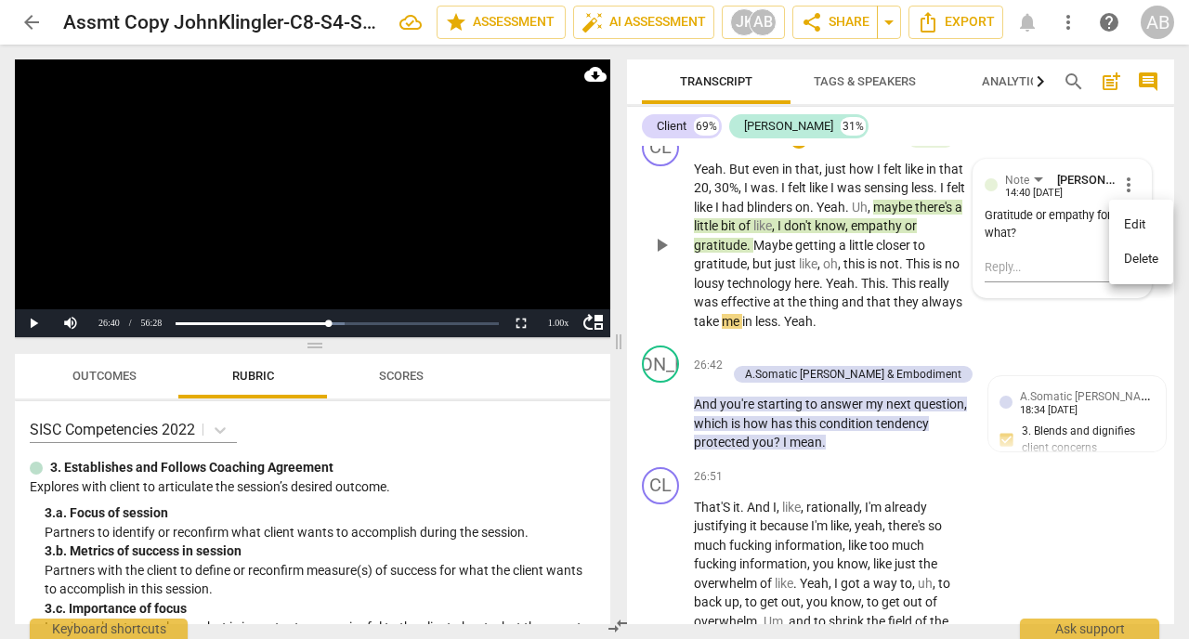
click at [1130, 228] on li "Edit" at bounding box center [1141, 224] width 64 height 35
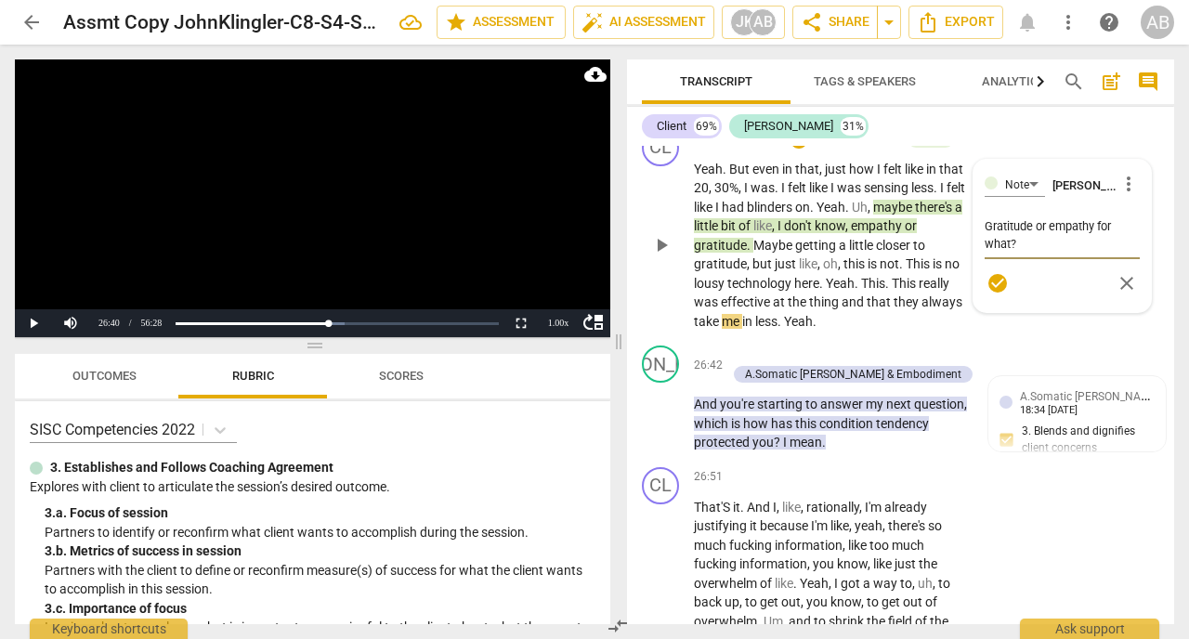
click at [1019, 253] on textarea "Gratitude or empathy for what?" at bounding box center [1062, 234] width 155 height 35
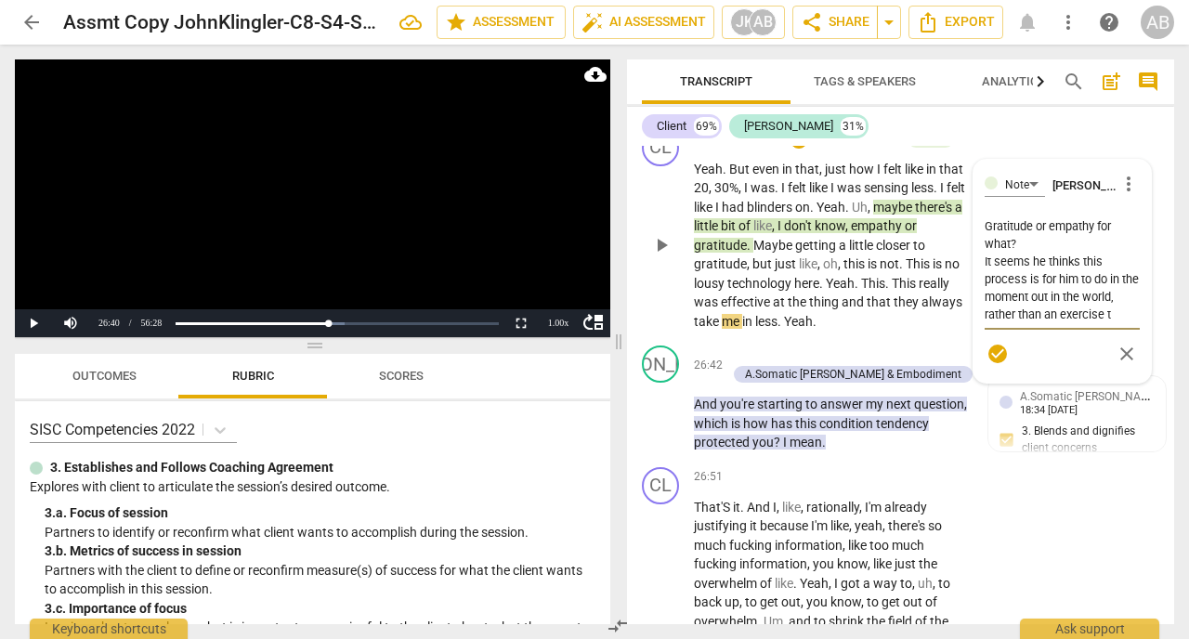
click at [1113, 318] on textarea "Gratitude or empathy for what? It seems he thinks this process is for him to do…" at bounding box center [1062, 270] width 155 height 106
click at [1056, 341] on textarea "Gratitude or empathy for what? It seems he thinks this process is for him to do…" at bounding box center [1062, 279] width 155 height 124
click at [1000, 365] on span "check_circle" at bounding box center [998, 354] width 22 height 22
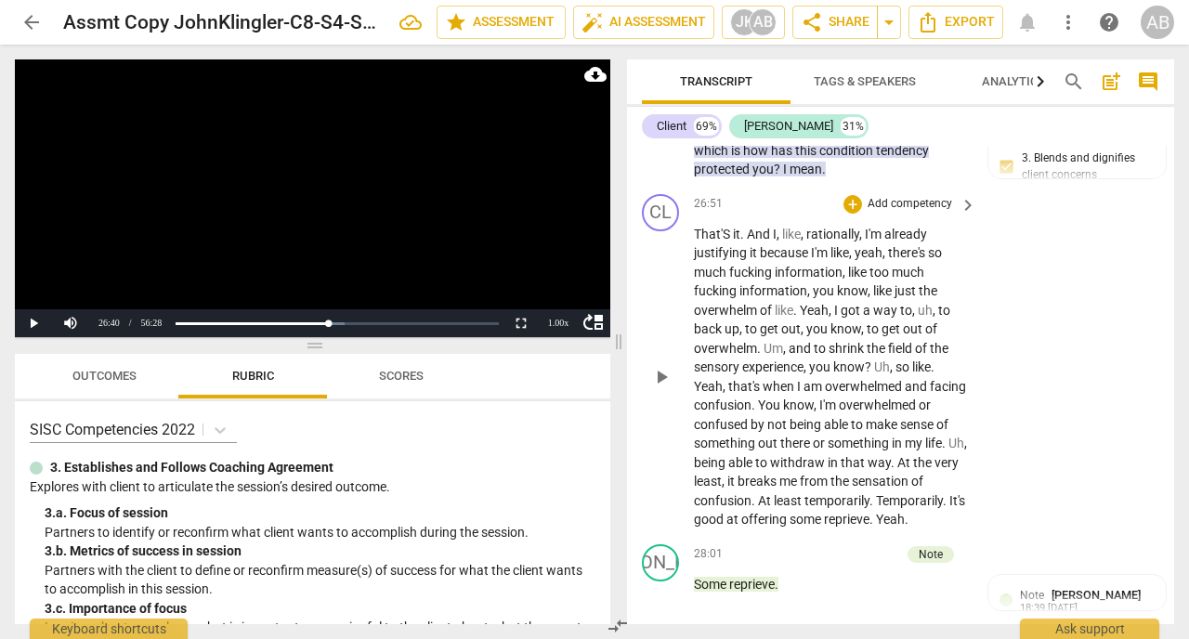
scroll to position [16520, 0]
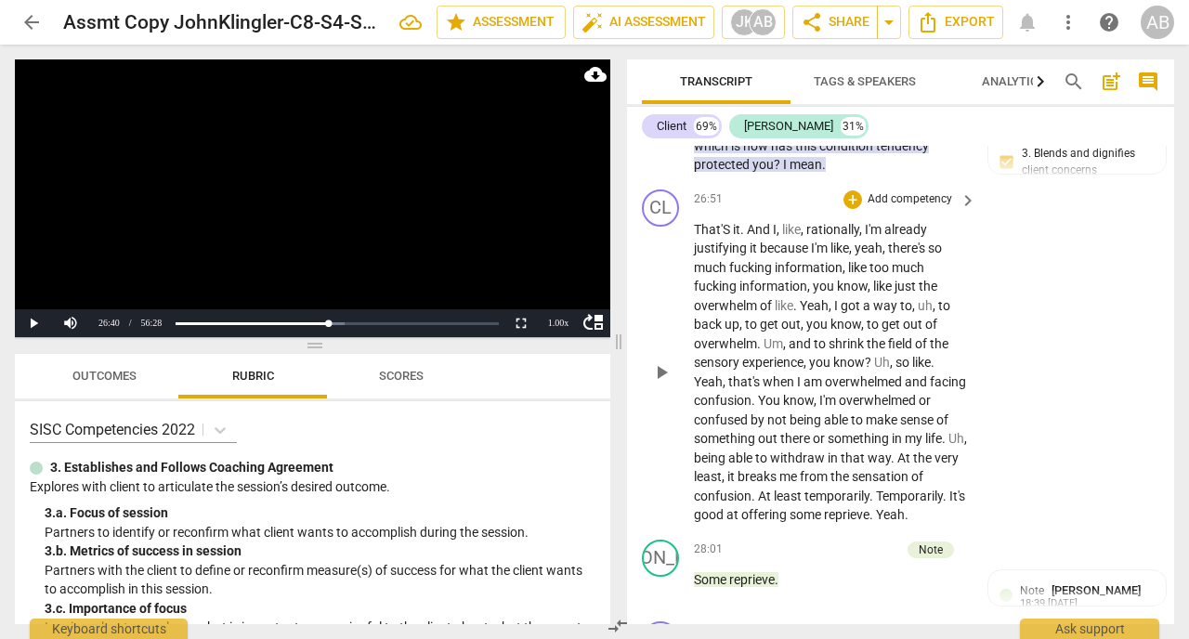
click at [662, 384] on span "play_arrow" at bounding box center [661, 372] width 22 height 22
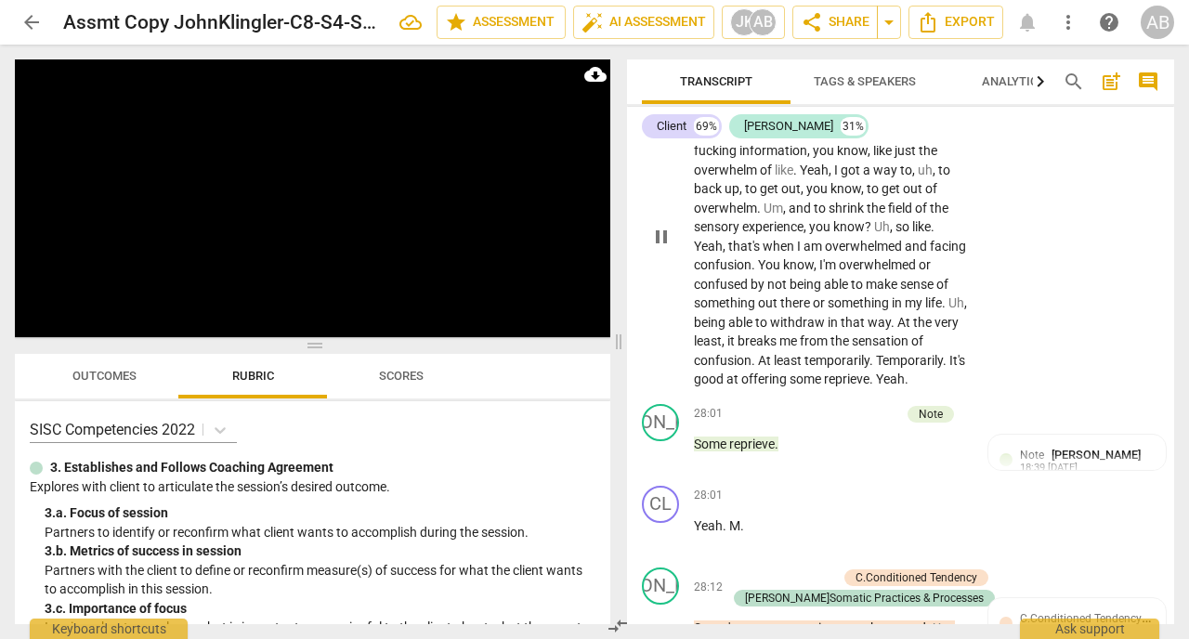
scroll to position [16656, 0]
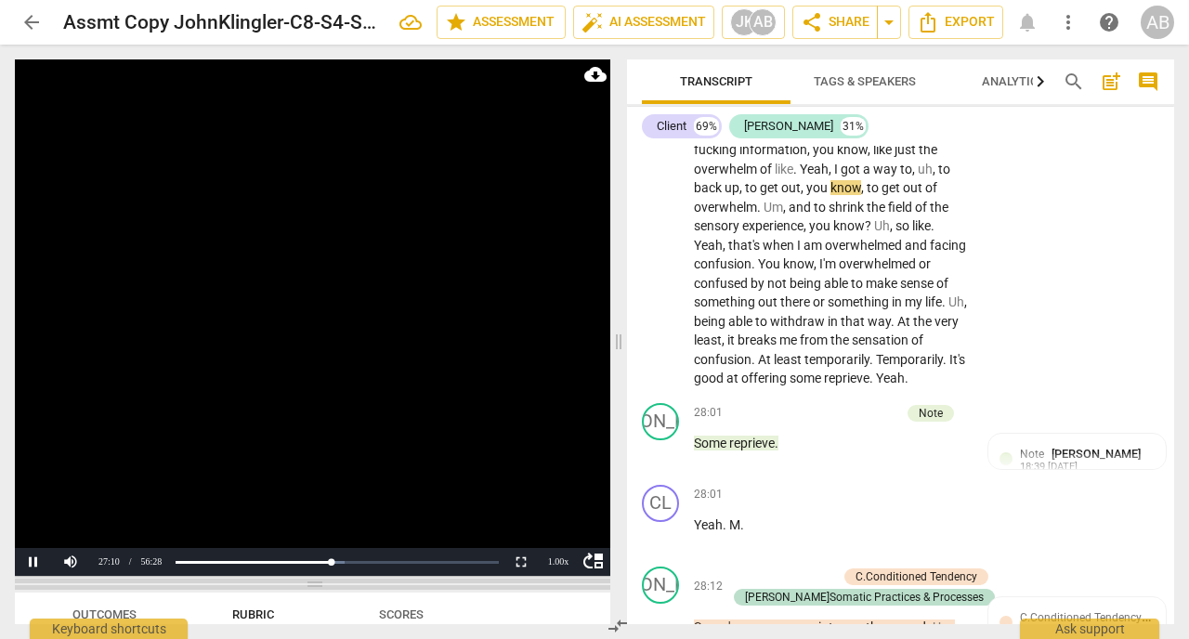
drag, startPoint x: 320, startPoint y: 347, endPoint x: 448, endPoint y: 585, distance: 270.2
click at [448, 585] on span at bounding box center [312, 584] width 595 height 11
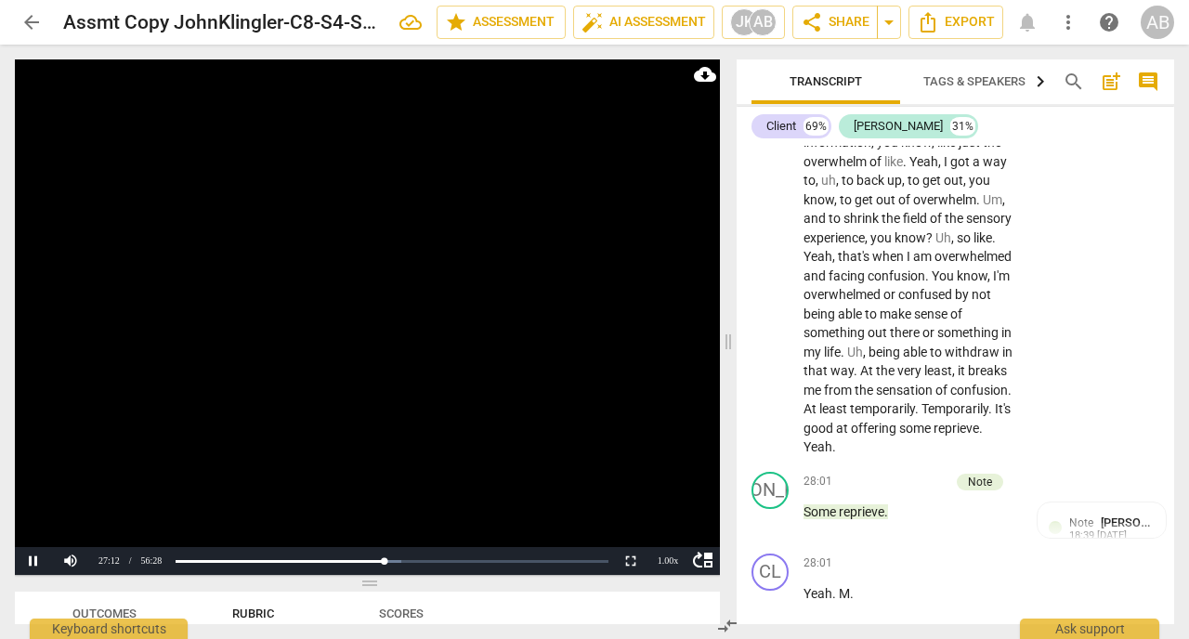
scroll to position [20751, 0]
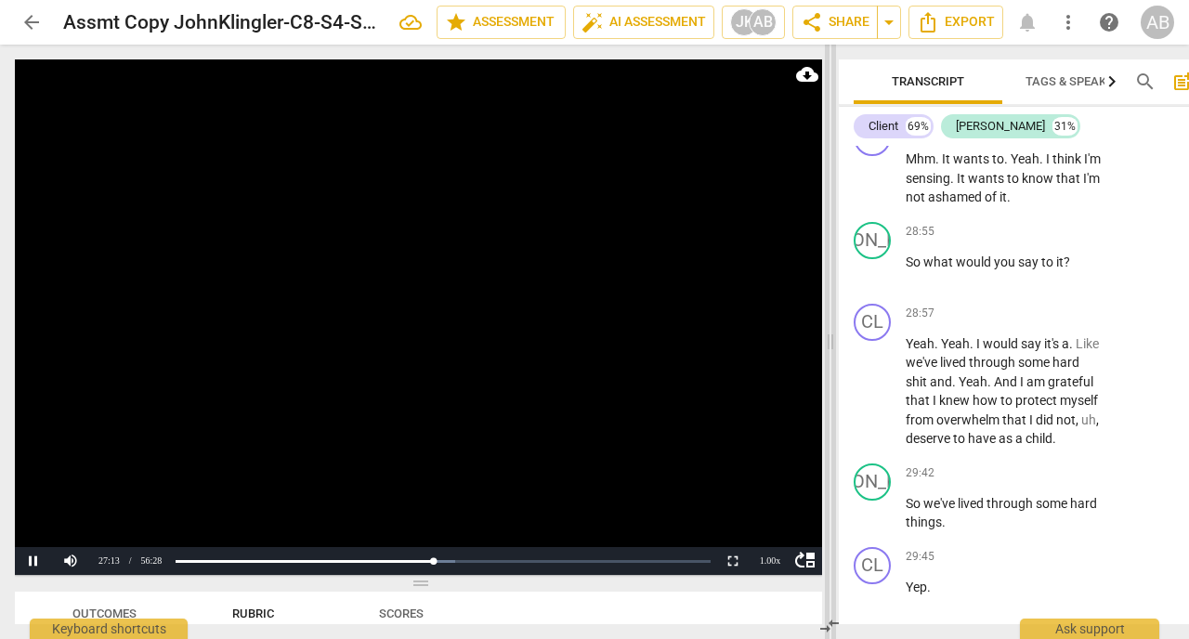
drag, startPoint x: 621, startPoint y: 346, endPoint x: 830, endPoint y: 349, distance: 210.0
click at [831, 349] on span at bounding box center [830, 342] width 11 height 595
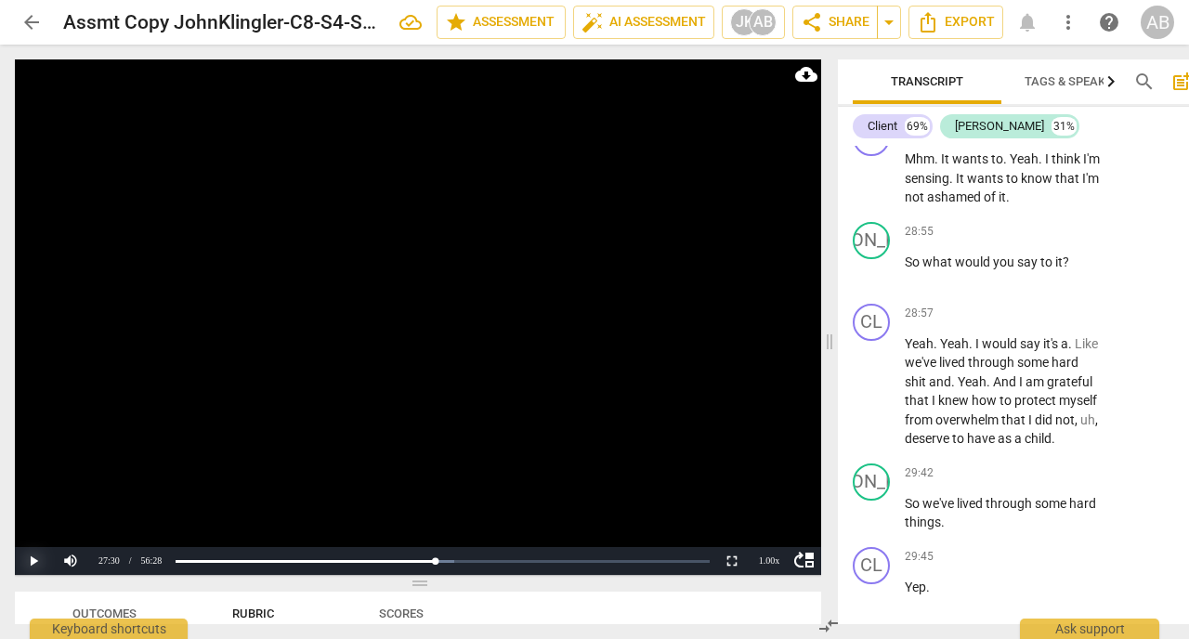
click at [38, 563] on button "Play" at bounding box center [33, 561] width 37 height 28
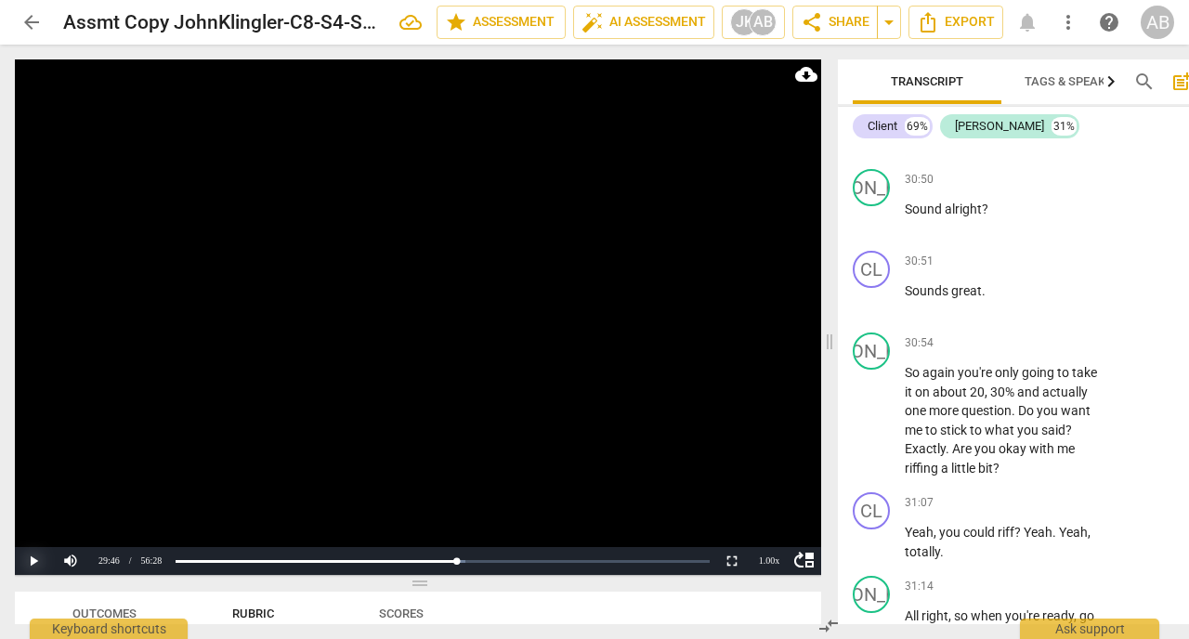
scroll to position [22092, 0]
click at [33, 561] on button "Play" at bounding box center [33, 561] width 37 height 28
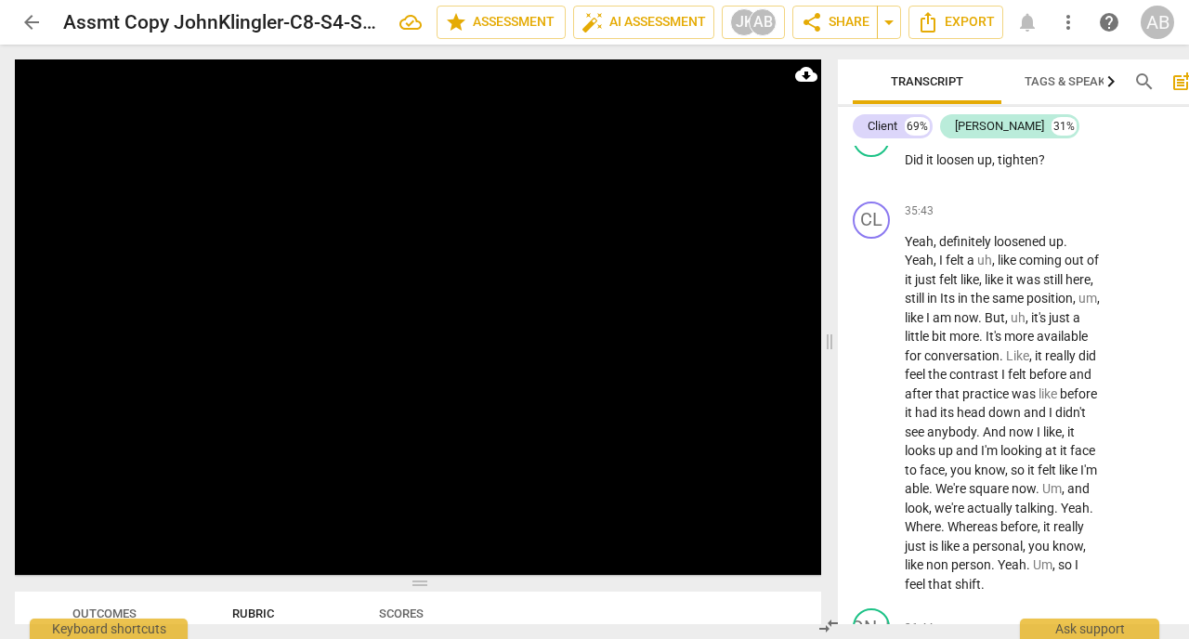
scroll to position [24204, 0]
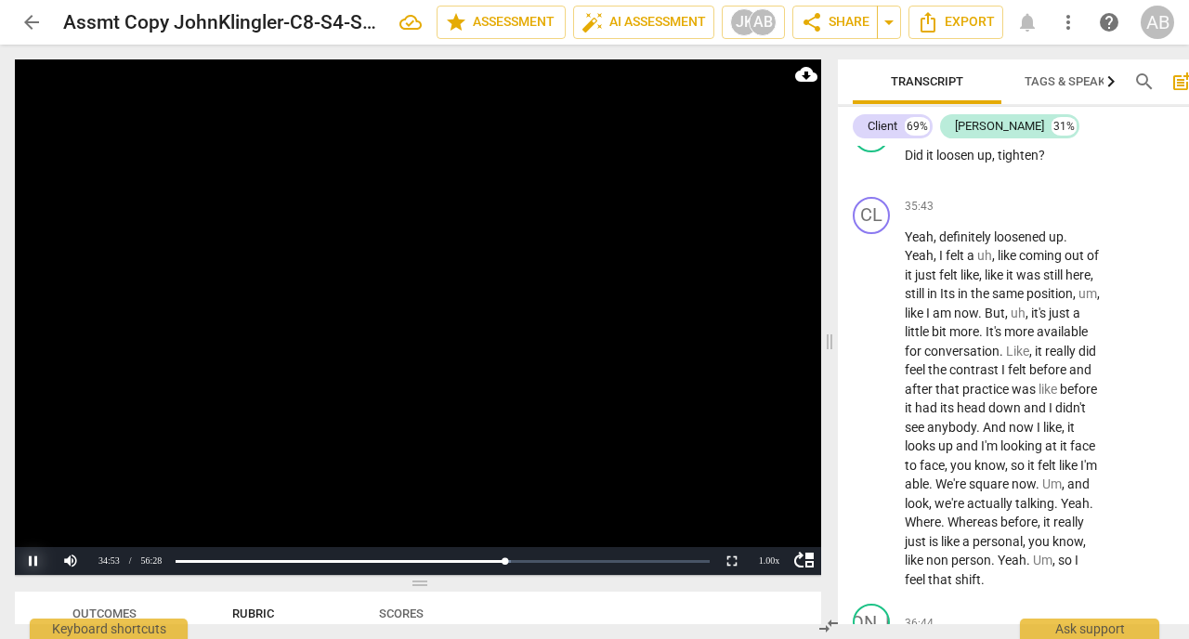
click at [33, 563] on button "Pause" at bounding box center [33, 561] width 37 height 28
click at [32, 557] on button "Play" at bounding box center [33, 561] width 37 height 28
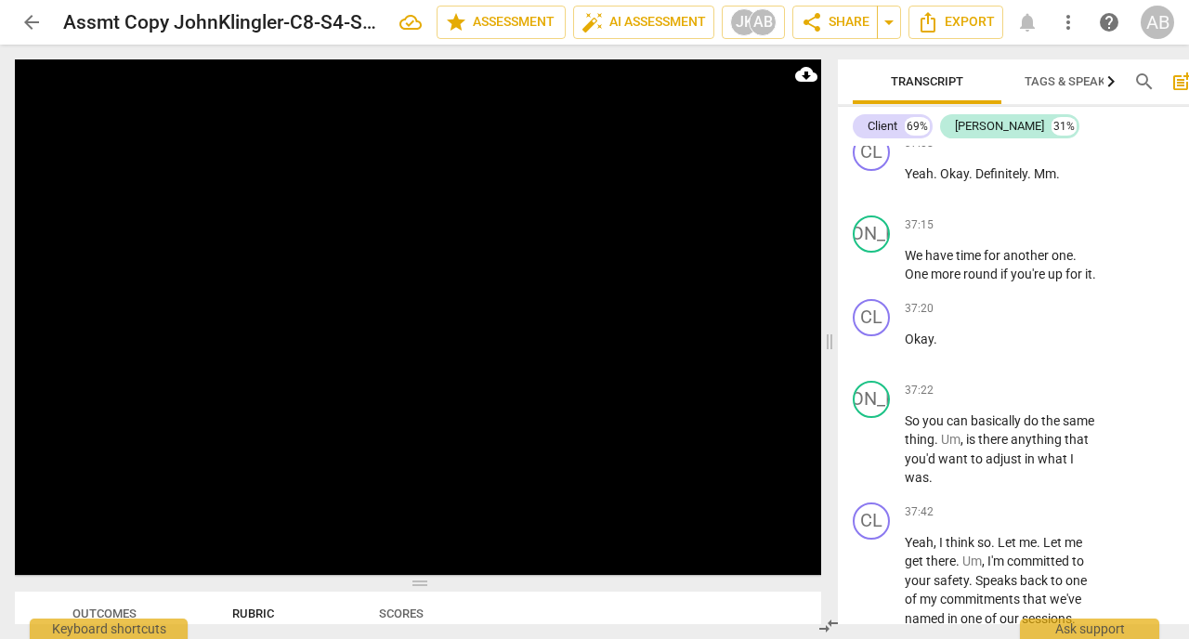
scroll to position [24911, 0]
drag, startPoint x: 906, startPoint y: 287, endPoint x: 1053, endPoint y: 294, distance: 147.8
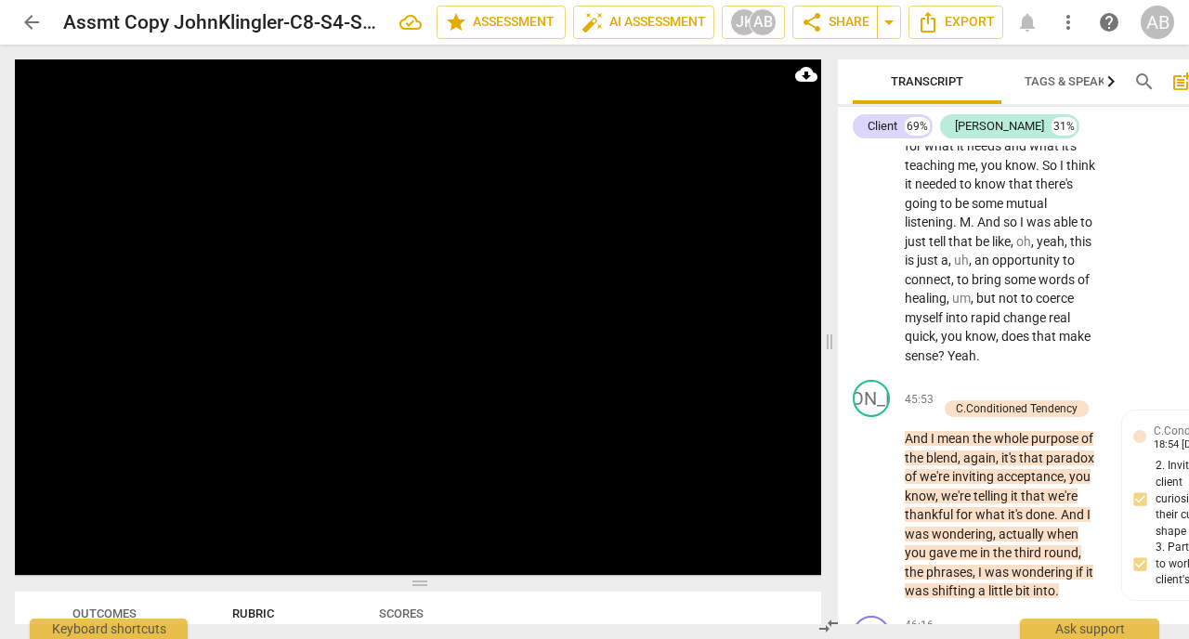
scroll to position [28307, 0]
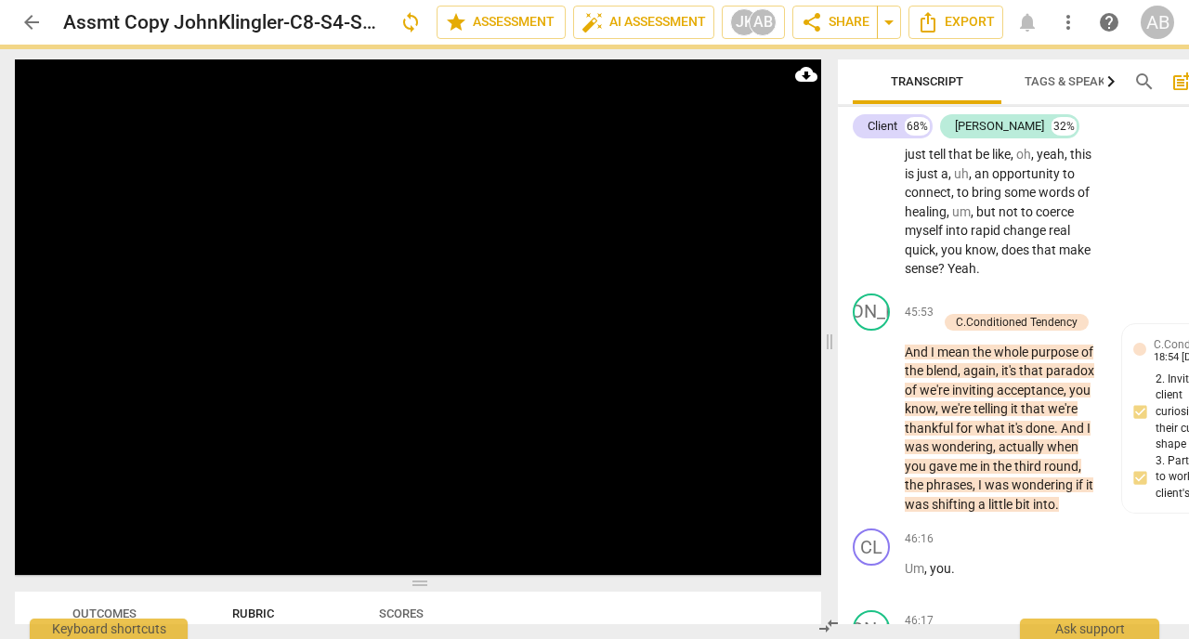
scroll to position [28244, 0]
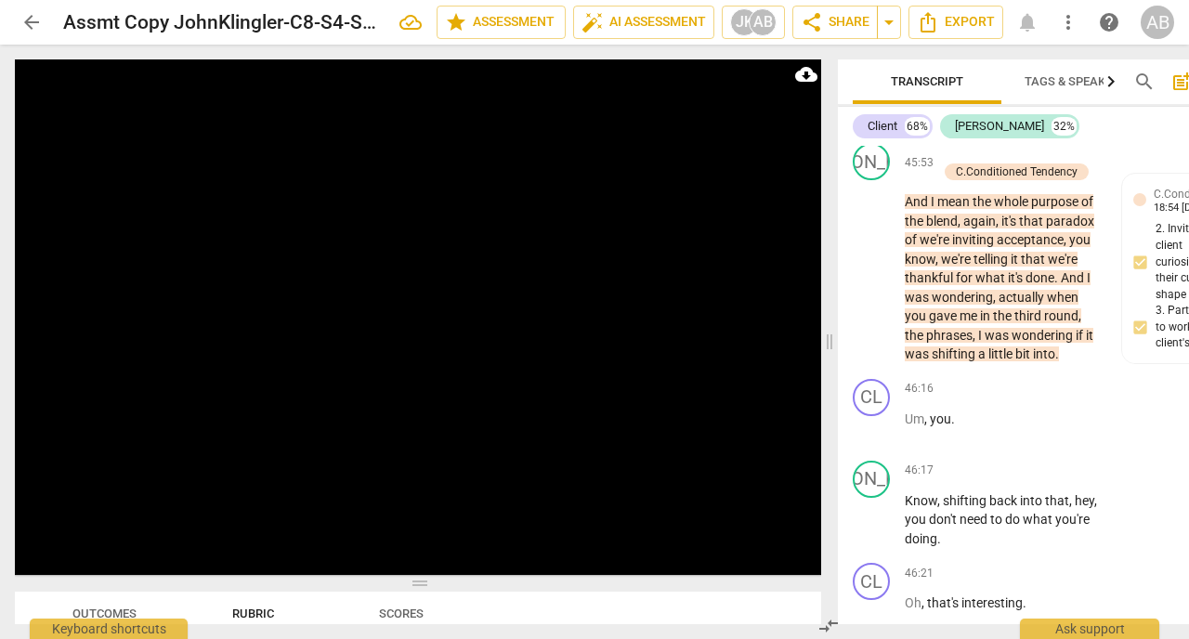
scroll to position [28400, 0]
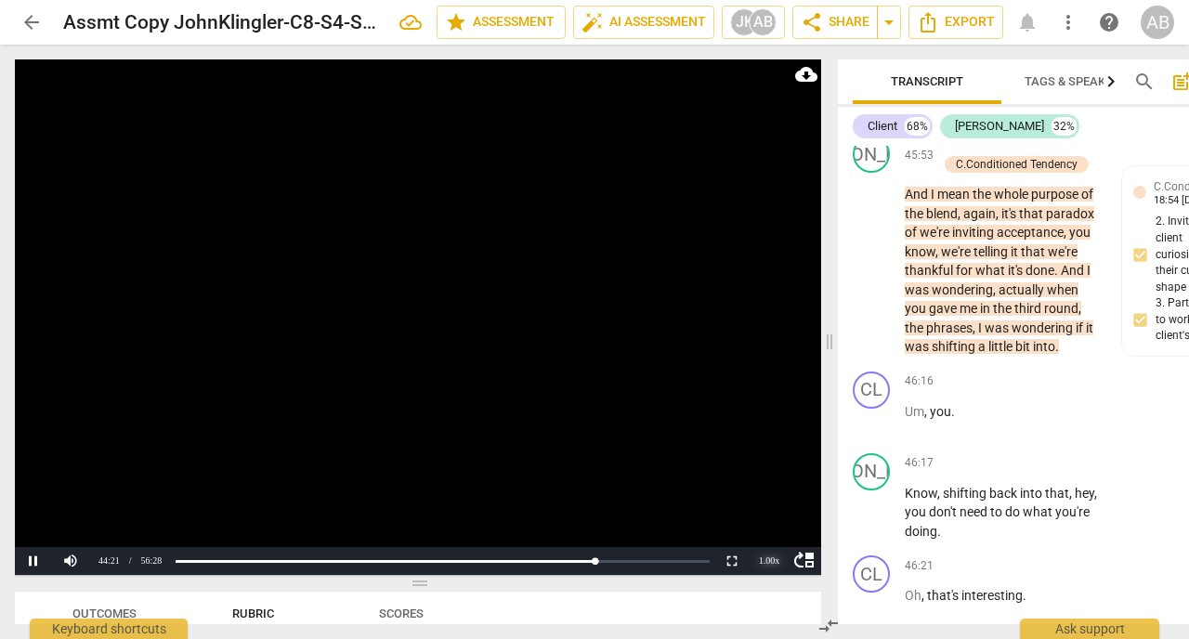
click at [765, 558] on div "1.00 x" at bounding box center [769, 561] width 37 height 28
click at [778, 515] on li "1.5x" at bounding box center [769, 517] width 37 height 20
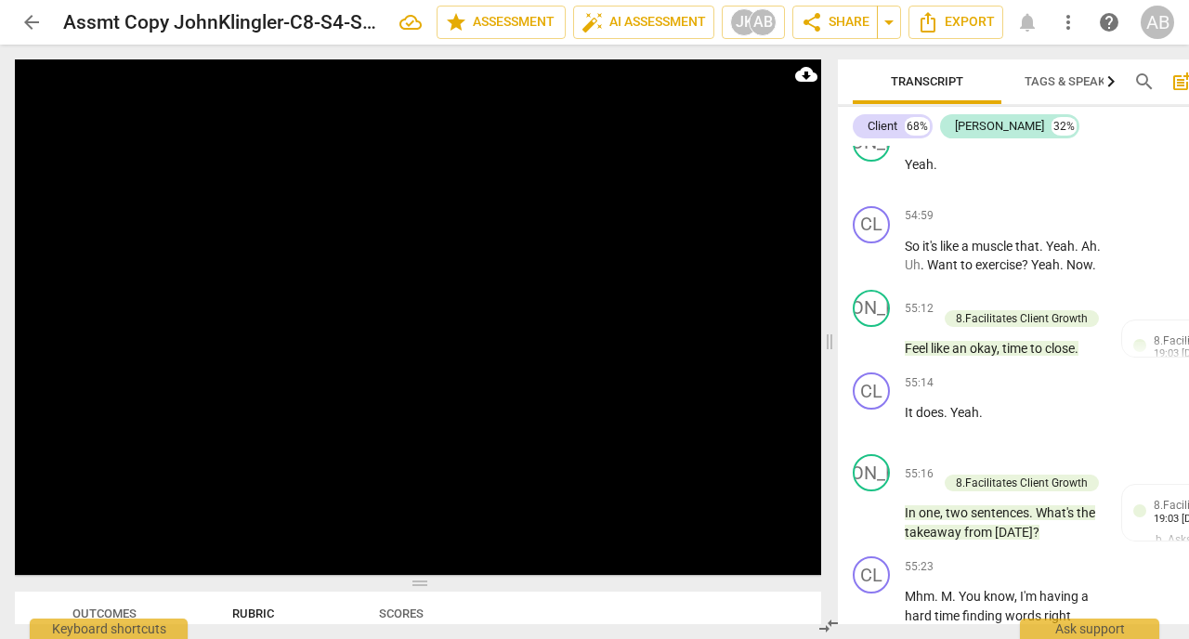
scroll to position [33599, 0]
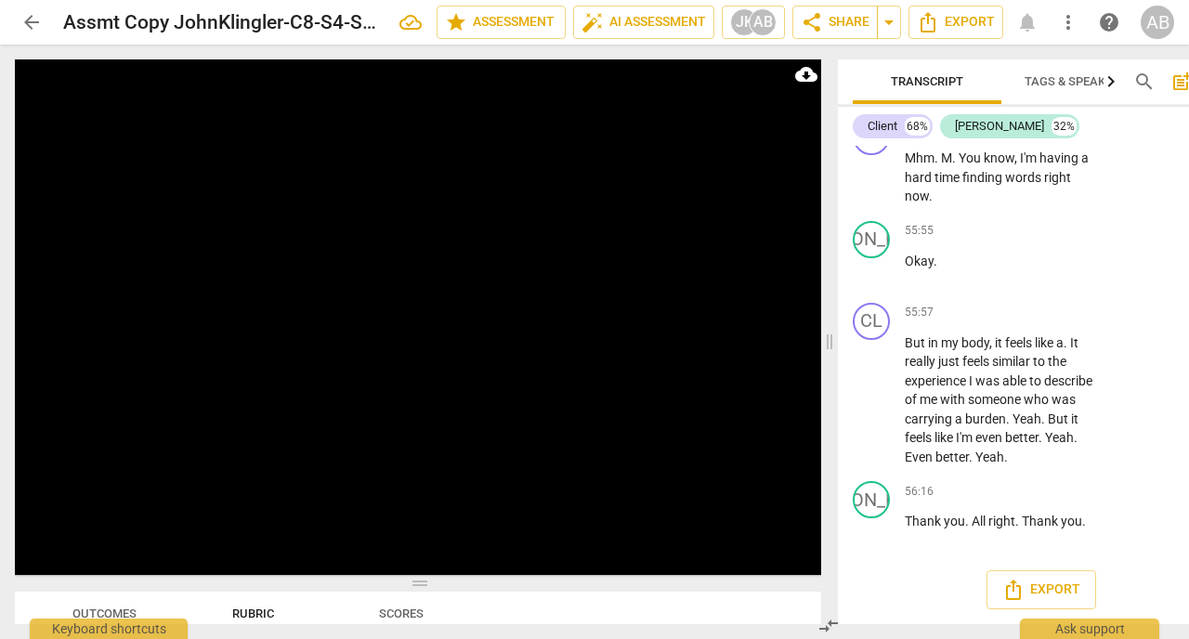
scroll to position [34312, 0]
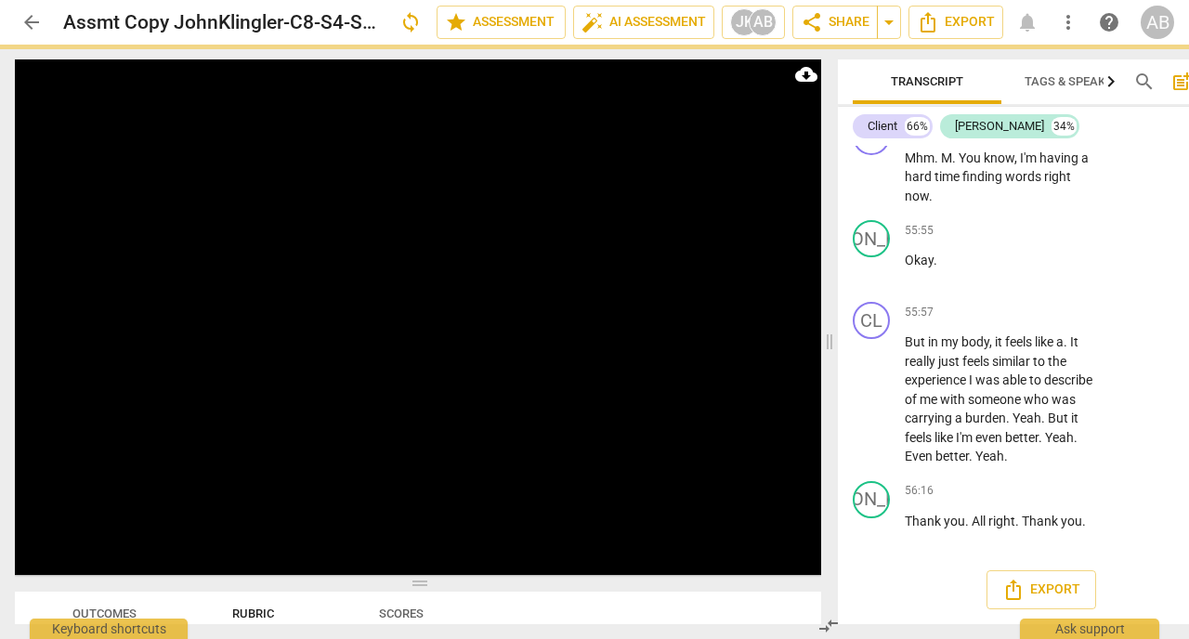
scroll to position [34247, 0]
